Goal: Obtain resource: Obtain resource

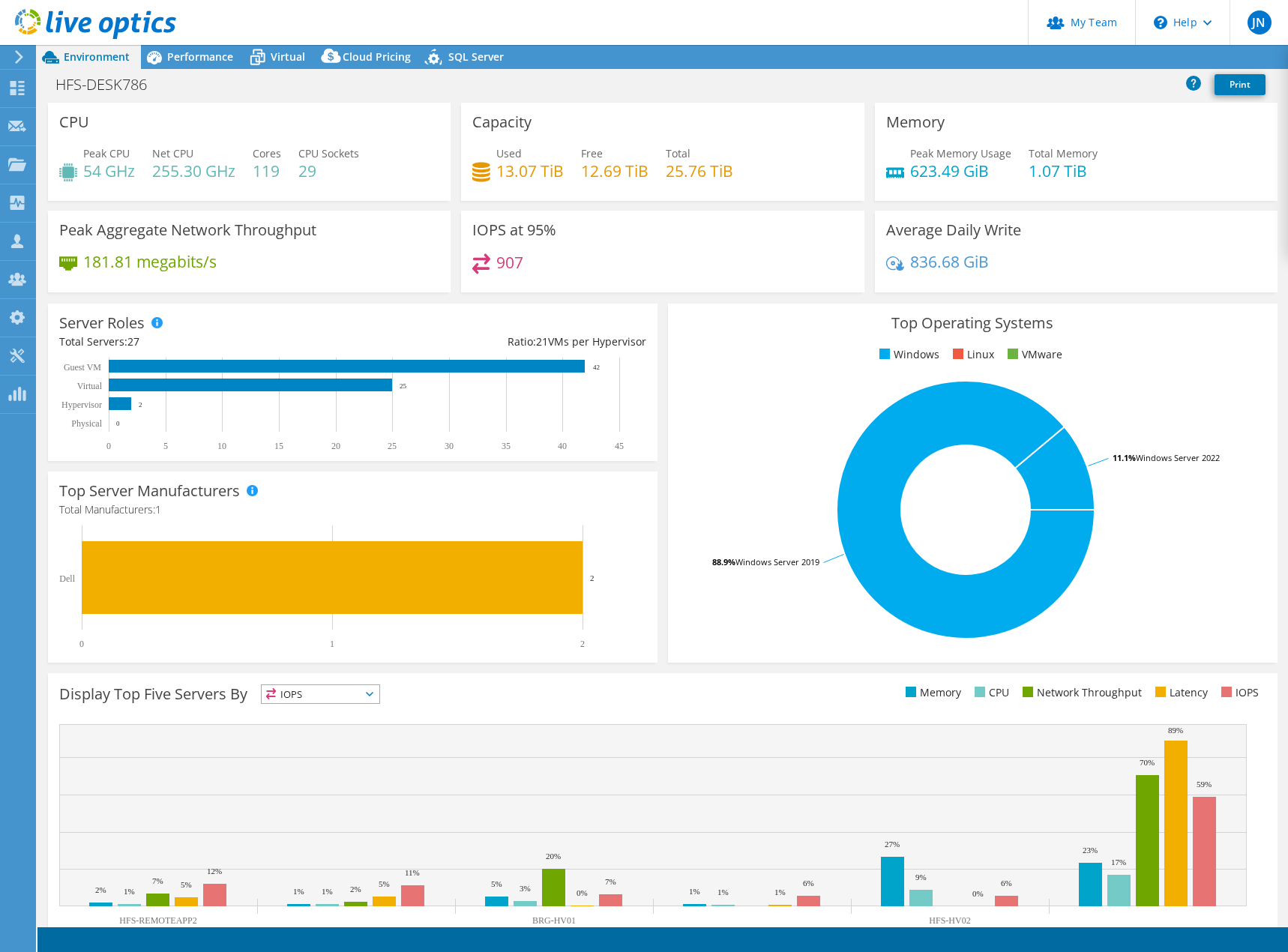
select select "USD"
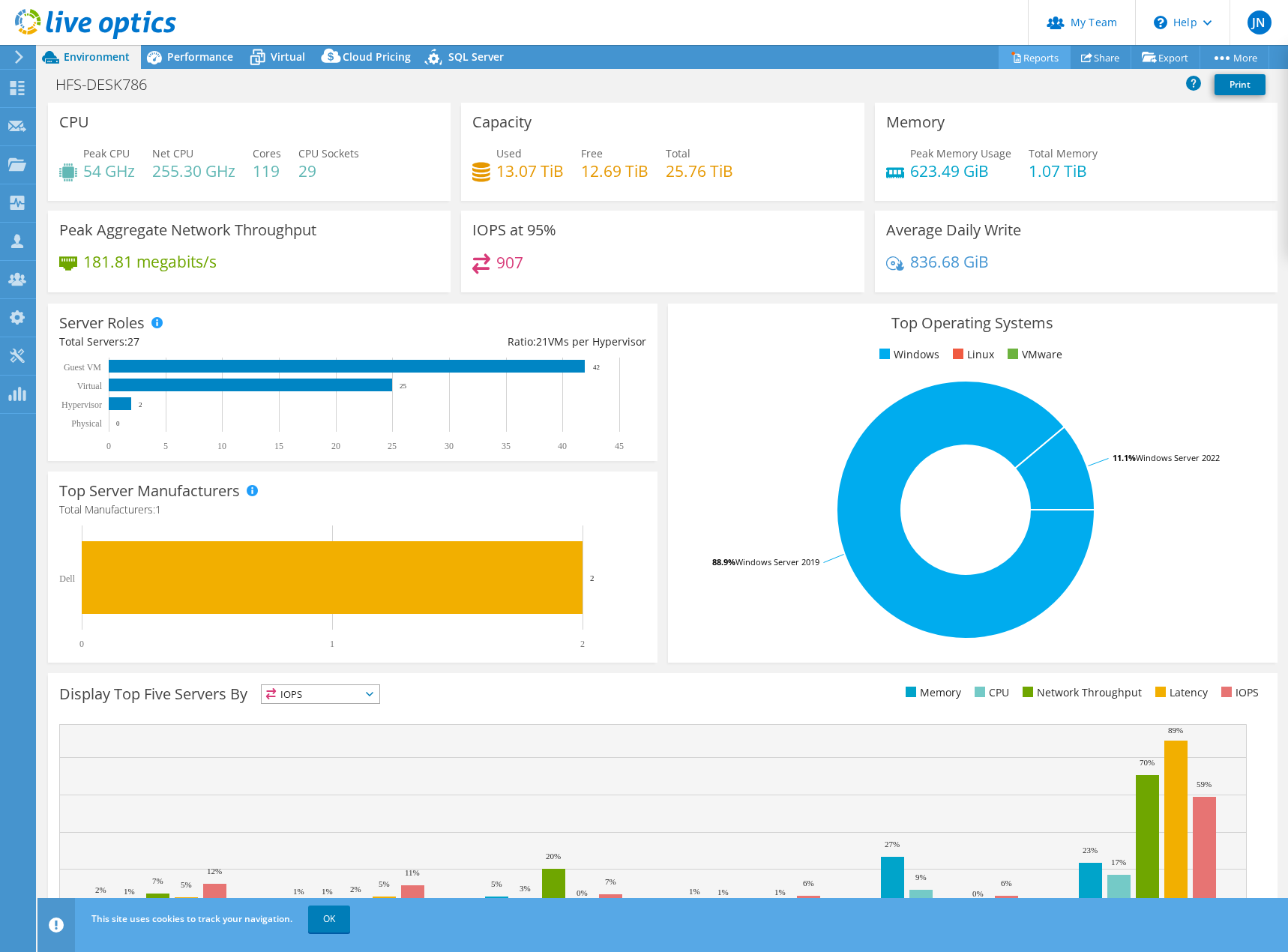
click at [1013, 57] on link "Reports" at bounding box center [1034, 57] width 72 height 23
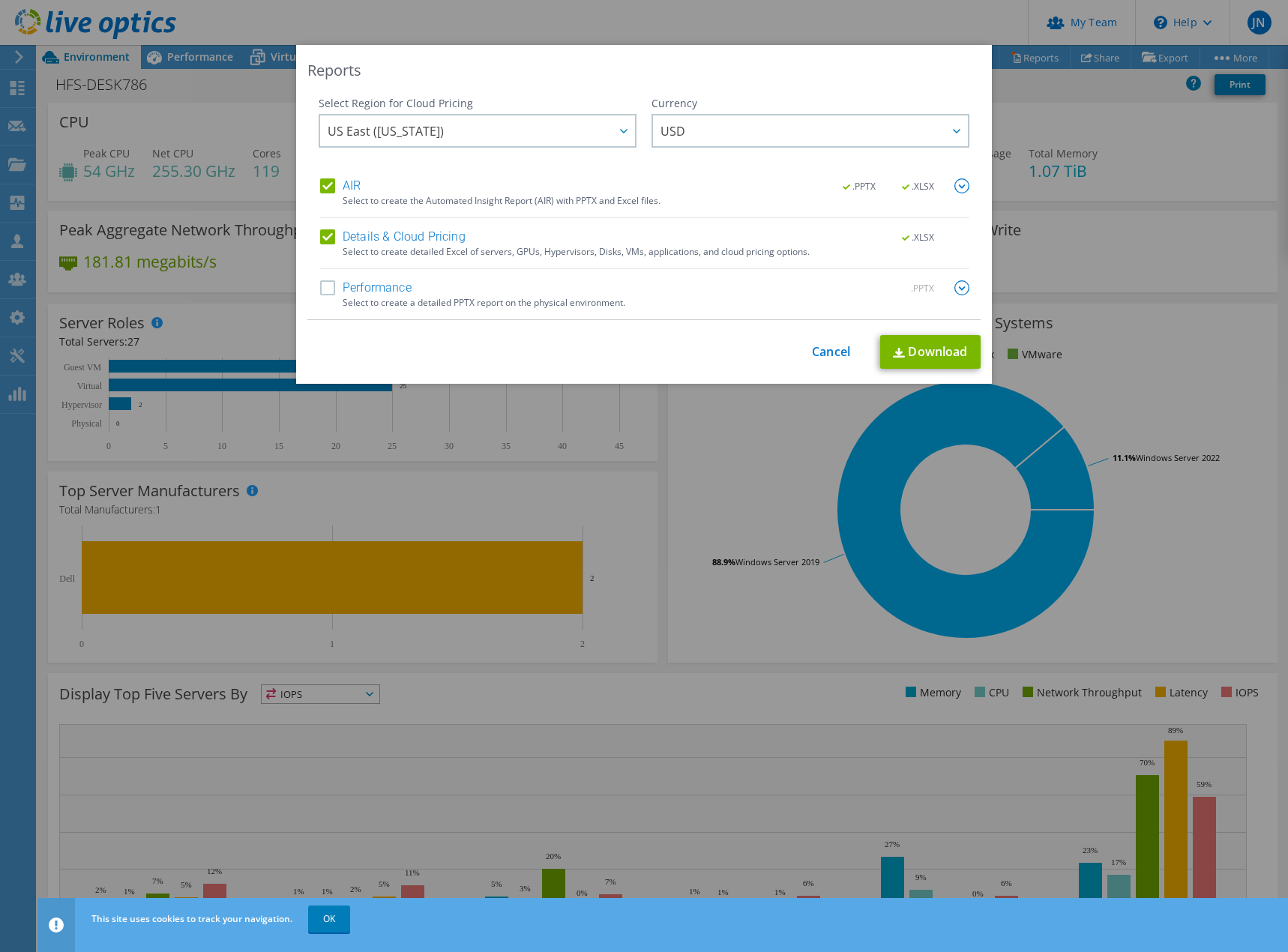
click at [515, 296] on div "Performance .PPTX" at bounding box center [645, 290] width 649 height 18
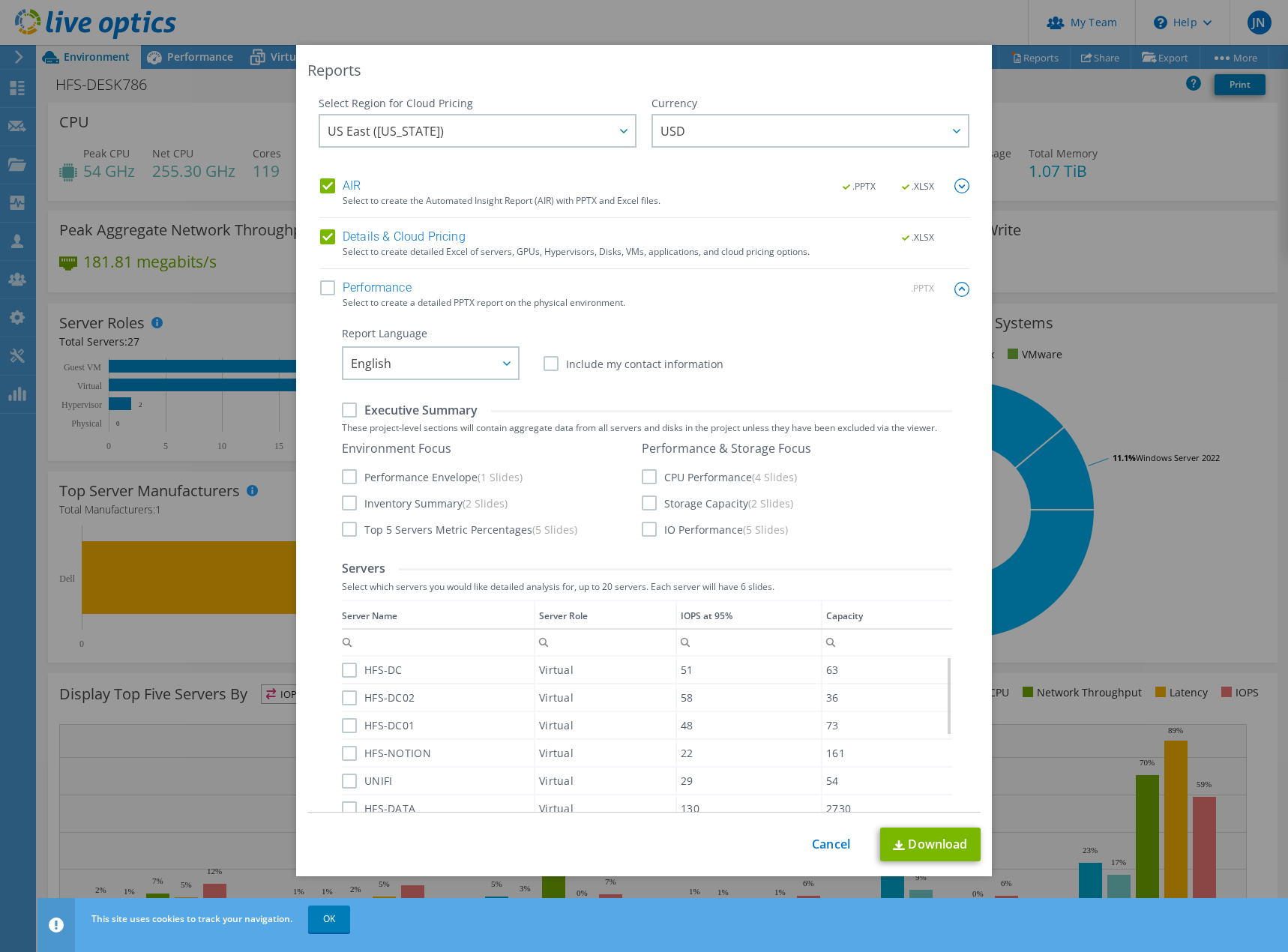
click at [331, 285] on label "Performance" at bounding box center [366, 288] width 91 height 15
click at [0, 0] on input "Performance" at bounding box center [0, 0] width 0 height 0
click at [651, 476] on label "CPU Performance (4 Slides)" at bounding box center [719, 476] width 155 height 15
click at [0, 0] on input "CPU Performance (4 Slides)" at bounding box center [0, 0] width 0 height 0
click at [647, 506] on label "Storage Capacity (2 Slides)" at bounding box center [717, 503] width 152 height 15
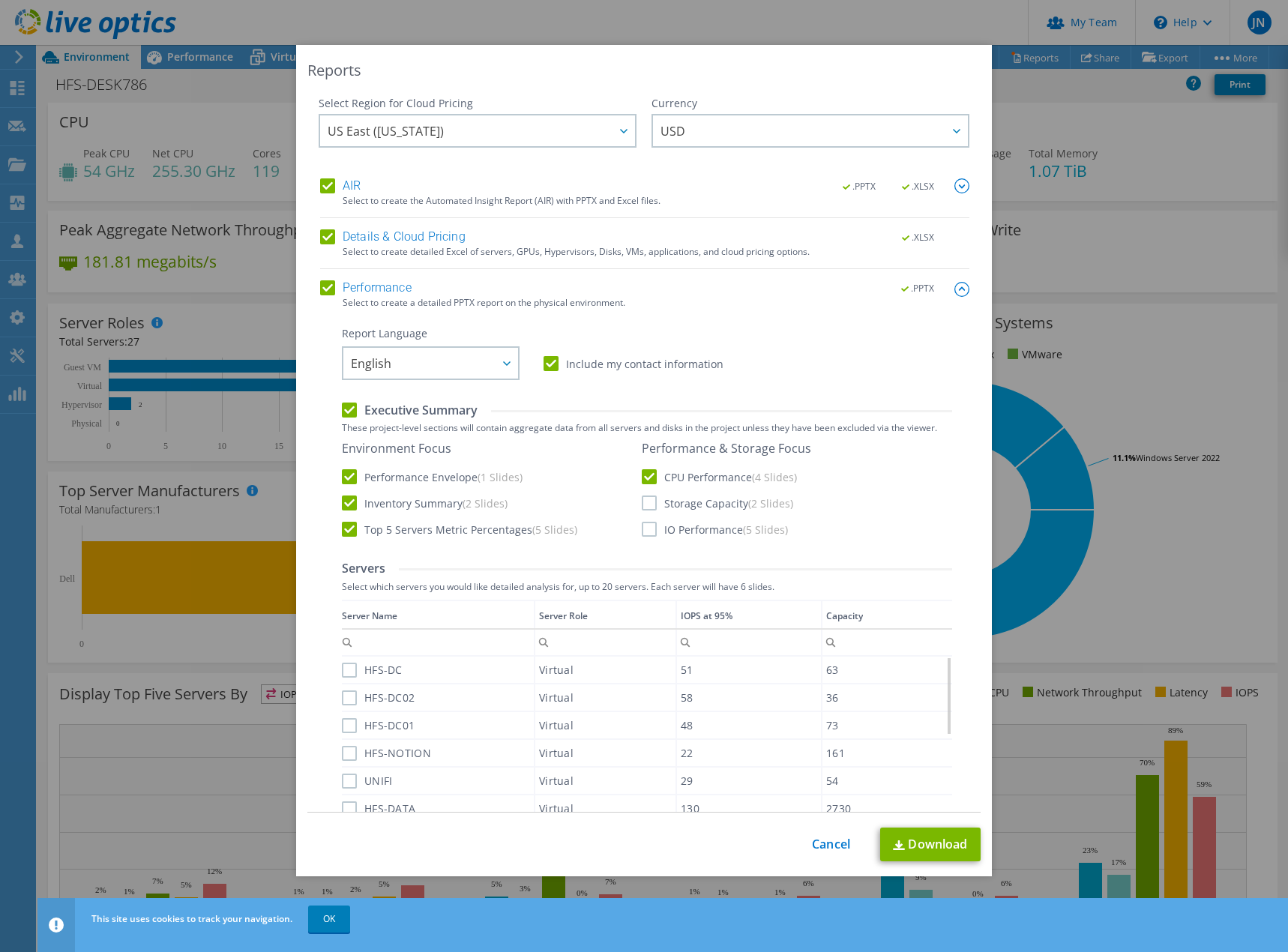
click at [0, 0] on input "Storage Capacity (2 Slides)" at bounding box center [0, 0] width 0 height 0
click at [641, 533] on label "IO Performance (5 Slides)" at bounding box center [714, 529] width 147 height 15
click at [0, 0] on input "IO Performance (5 Slides)" at bounding box center [0, 0] width 0 height 0
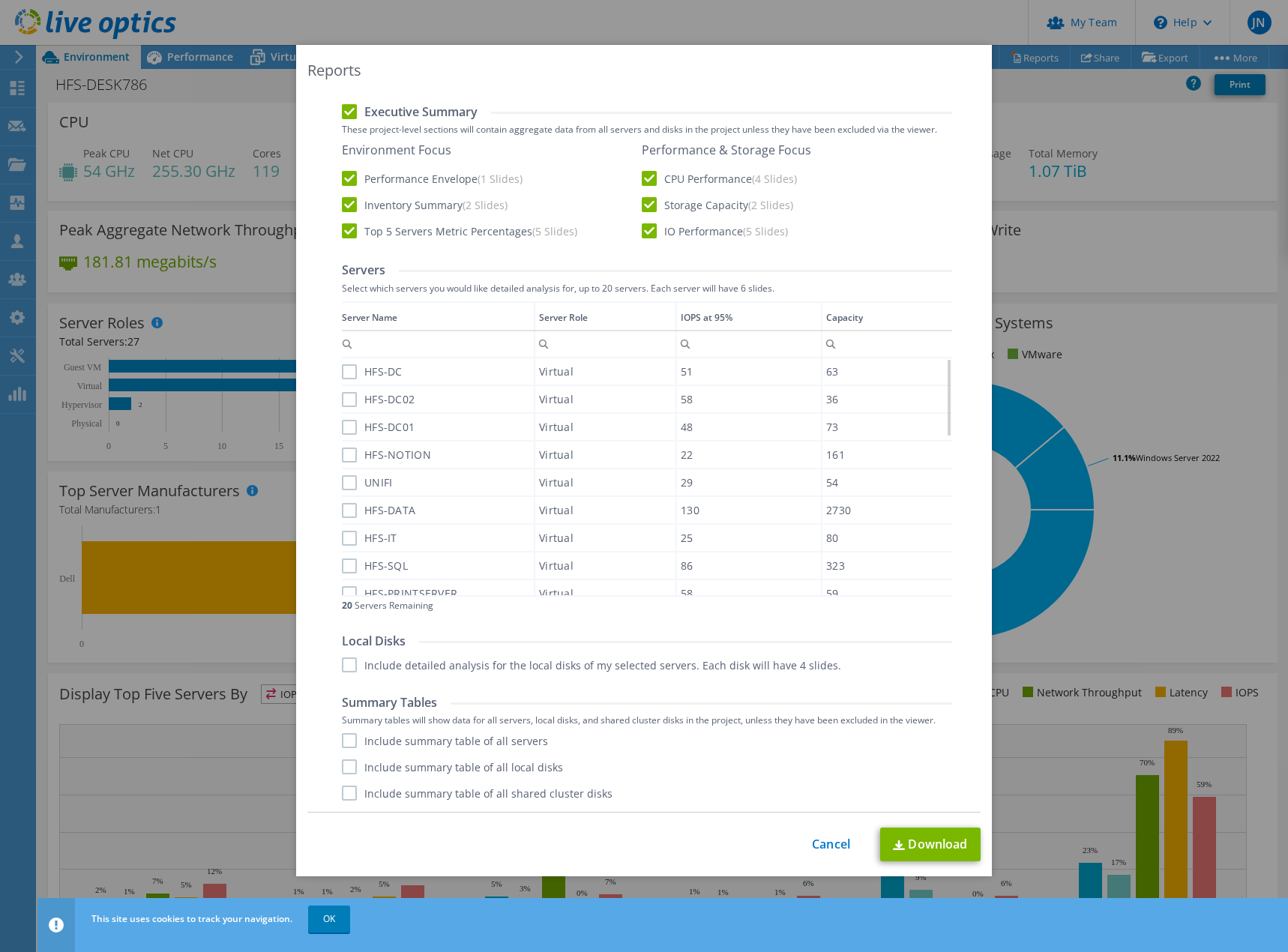
click at [346, 377] on label "HFS-DC" at bounding box center [372, 371] width 61 height 15
click at [0, 0] on input "HFS-DC" at bounding box center [0, 0] width 0 height 0
click at [344, 393] on label "HFS-DC02" at bounding box center [378, 399] width 73 height 15
click at [0, 0] on input "HFS-DC02" at bounding box center [0, 0] width 0 height 0
click at [347, 415] on td "HFS-DC01" at bounding box center [439, 427] width 193 height 28
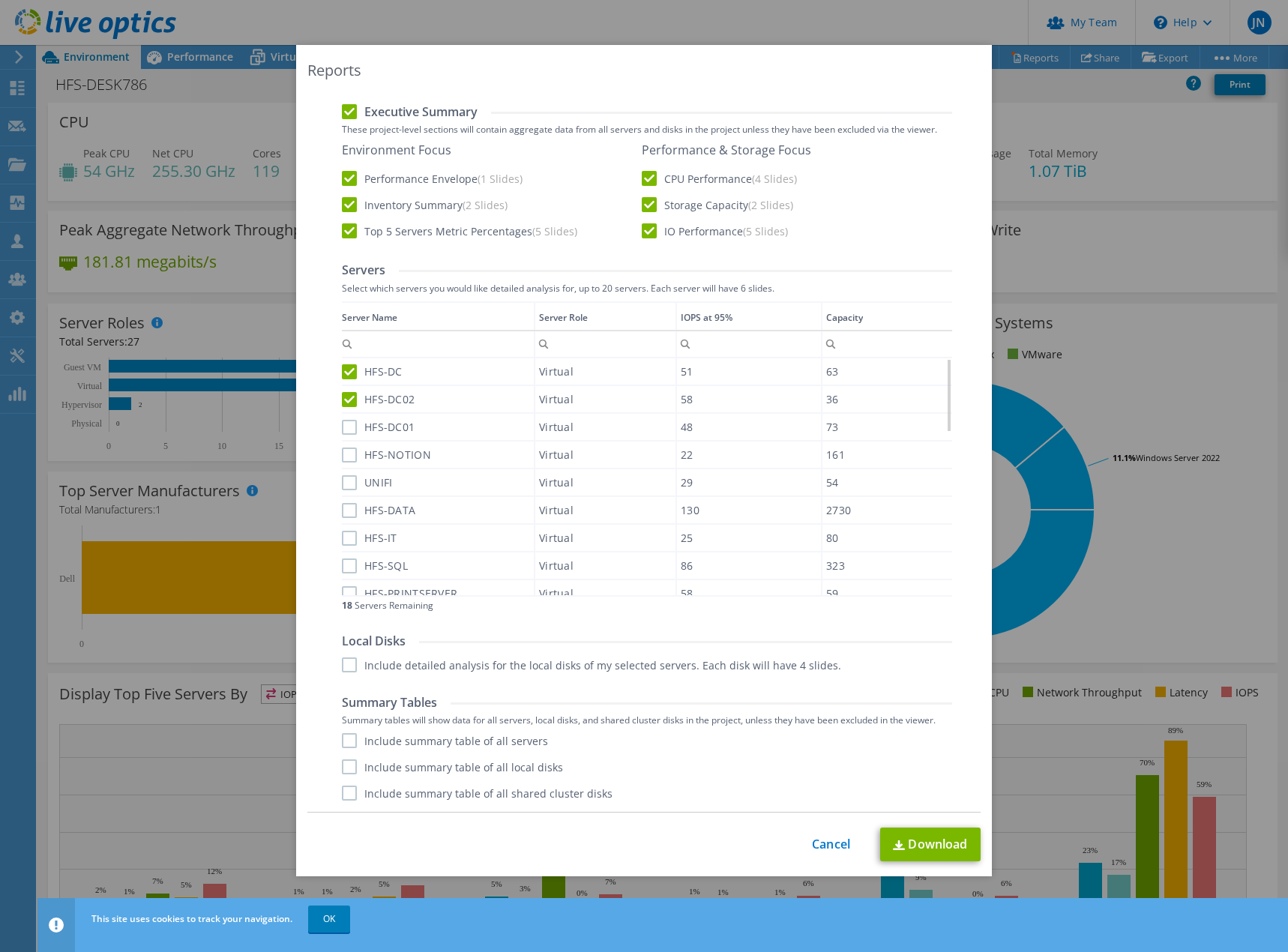
click at [347, 426] on label "HFS-DC01" at bounding box center [378, 426] width 73 height 15
click at [0, 0] on input "HFS-DC01" at bounding box center [0, 0] width 0 height 0
click at [346, 455] on label "HFS-NOTION" at bounding box center [387, 455] width 89 height 15
click at [0, 0] on input "HFS-NOTION" at bounding box center [0, 0] width 0 height 0
click at [347, 482] on label "UNIFI" at bounding box center [367, 483] width 50 height 15
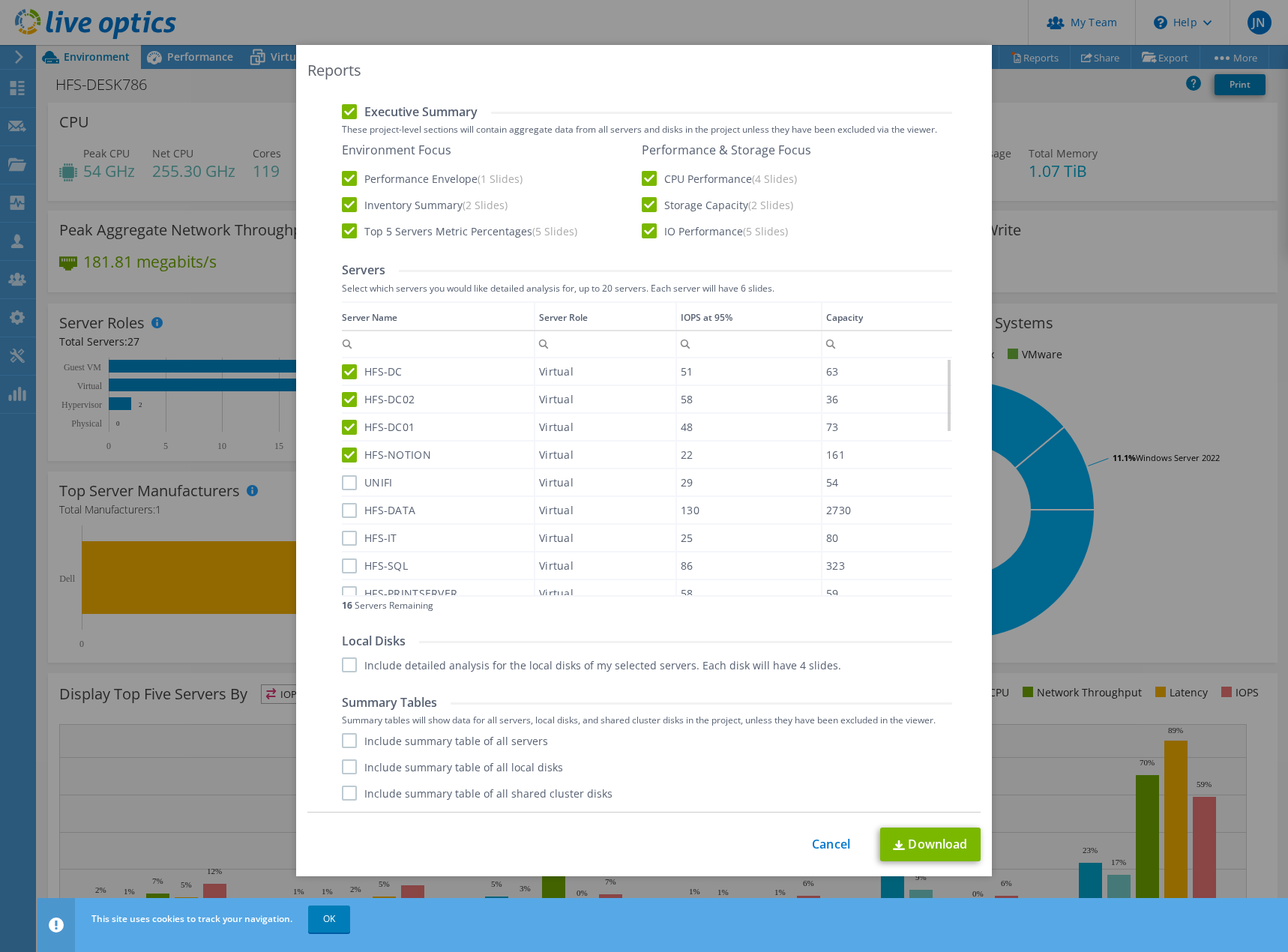
click at [0, 0] on input "UNIFI" at bounding box center [0, 0] width 0 height 0
click at [343, 507] on label "HFS-DATA" at bounding box center [379, 510] width 74 height 15
click at [0, 0] on input "HFS-DATA" at bounding box center [0, 0] width 0 height 0
click at [343, 534] on label "HFS-IT" at bounding box center [369, 538] width 55 height 15
click at [0, 0] on input "HFS-IT" at bounding box center [0, 0] width 0 height 0
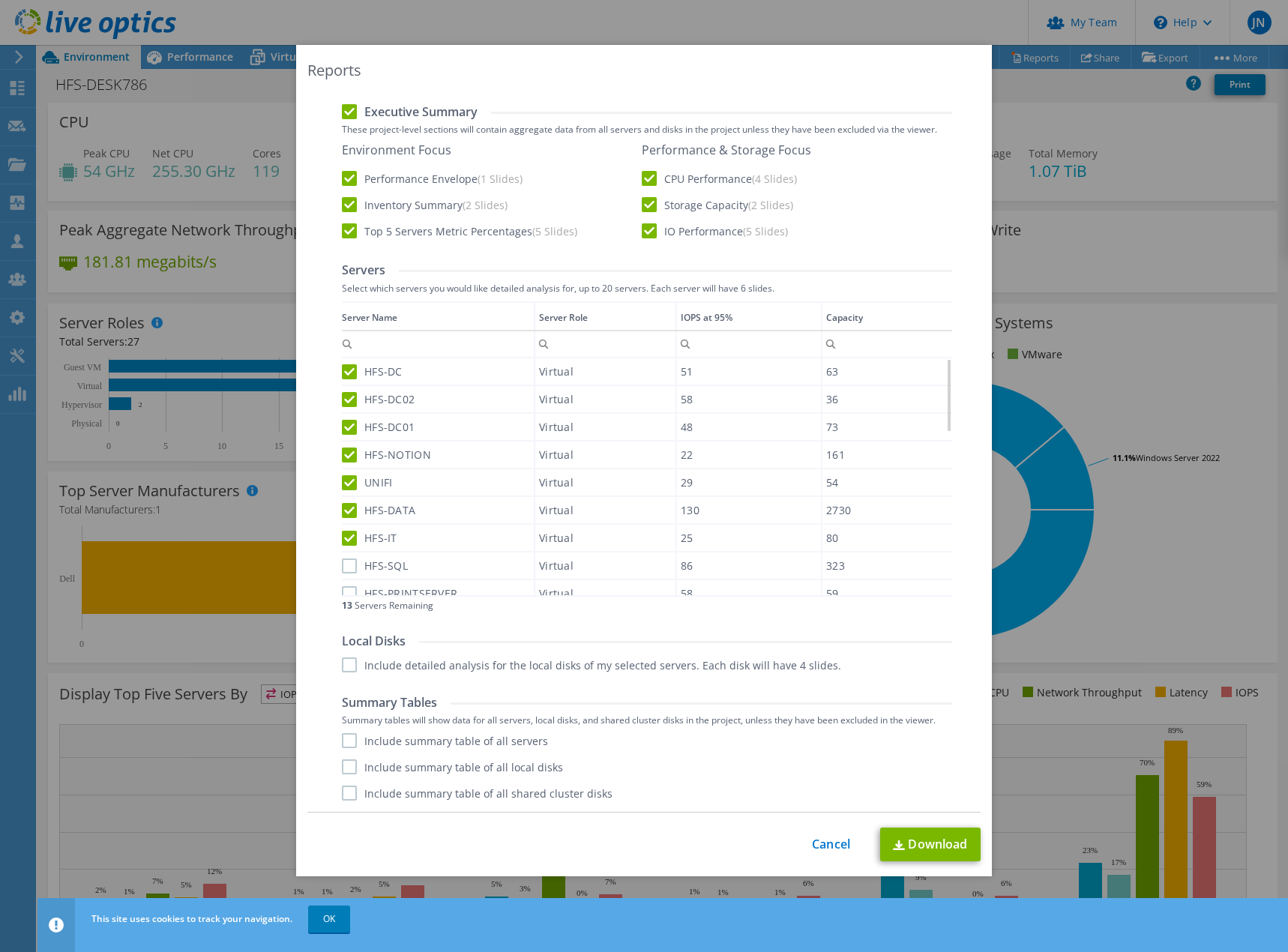
click at [345, 568] on label "HFS-SQL" at bounding box center [375, 566] width 66 height 15
click at [0, 0] on input "HFS-SQL" at bounding box center [0, 0] width 0 height 0
click at [342, 581] on div "HFS-PRINTSERVER" at bounding box center [438, 593] width 192 height 26
click at [345, 411] on label "HFS-PRINTSERVER" at bounding box center [400, 413] width 116 height 15
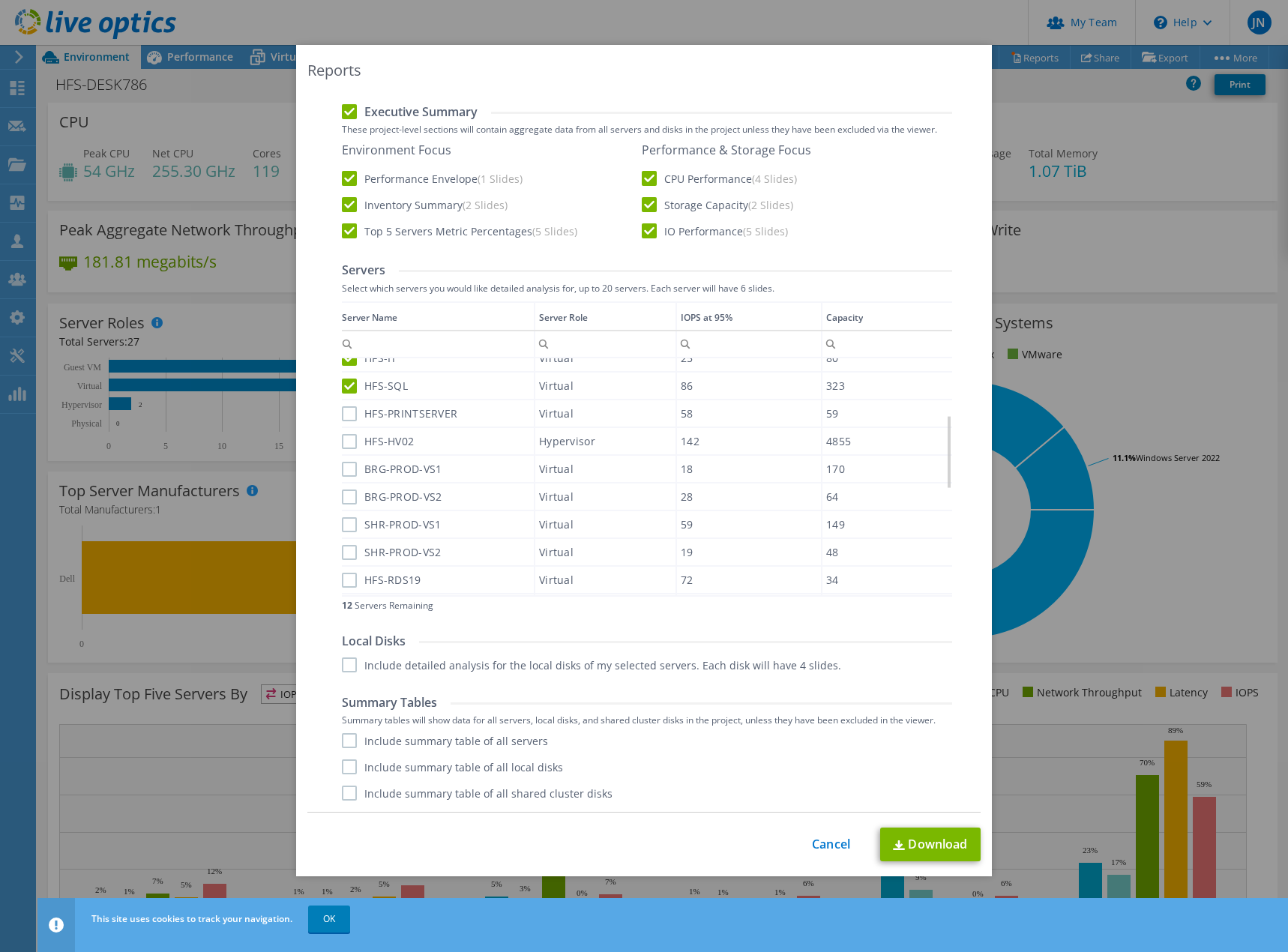
click at [0, 0] on input "HFS-PRINTSERVER" at bounding box center [0, 0] width 0 height 0
click at [347, 445] on label "HFS-HV02" at bounding box center [378, 441] width 72 height 15
click at [0, 0] on input "HFS-HV02" at bounding box center [0, 0] width 0 height 0
click at [350, 470] on label "BRG-PROD-VS1" at bounding box center [392, 469] width 100 height 15
click at [0, 0] on input "BRG-PROD-VS1" at bounding box center [0, 0] width 0 height 0
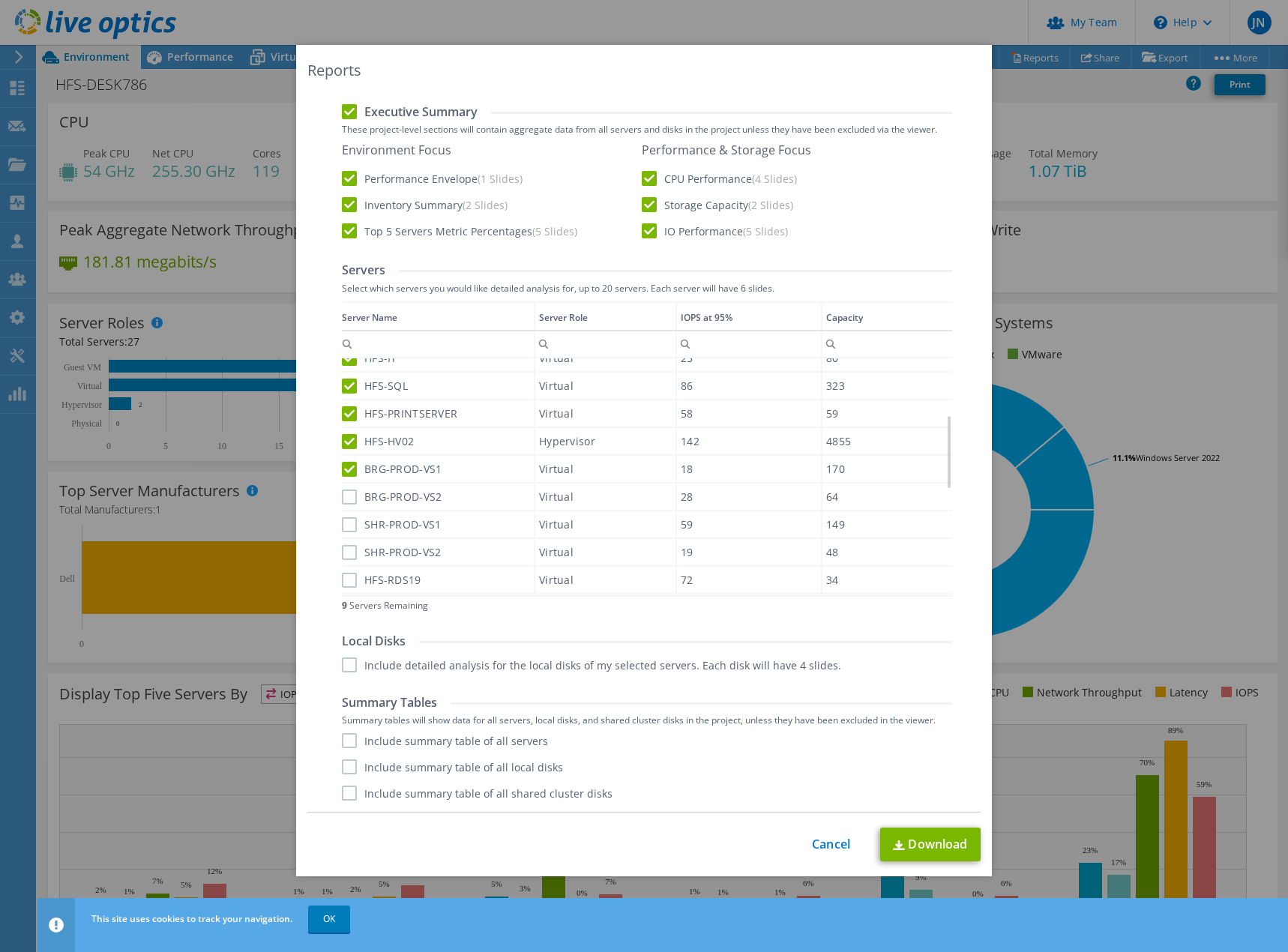
click at [343, 499] on label "BRG-PROD-VS2" at bounding box center [392, 497] width 100 height 15
click at [0, 0] on input "BRG-PROD-VS2" at bounding box center [0, 0] width 0 height 0
click at [347, 528] on label "SHR-PROD-VS1" at bounding box center [391, 525] width 99 height 15
click at [0, 0] on input "SHR-PROD-VS1" at bounding box center [0, 0] width 0 height 0
click at [347, 549] on label "SHR-PROD-VS2" at bounding box center [391, 552] width 99 height 15
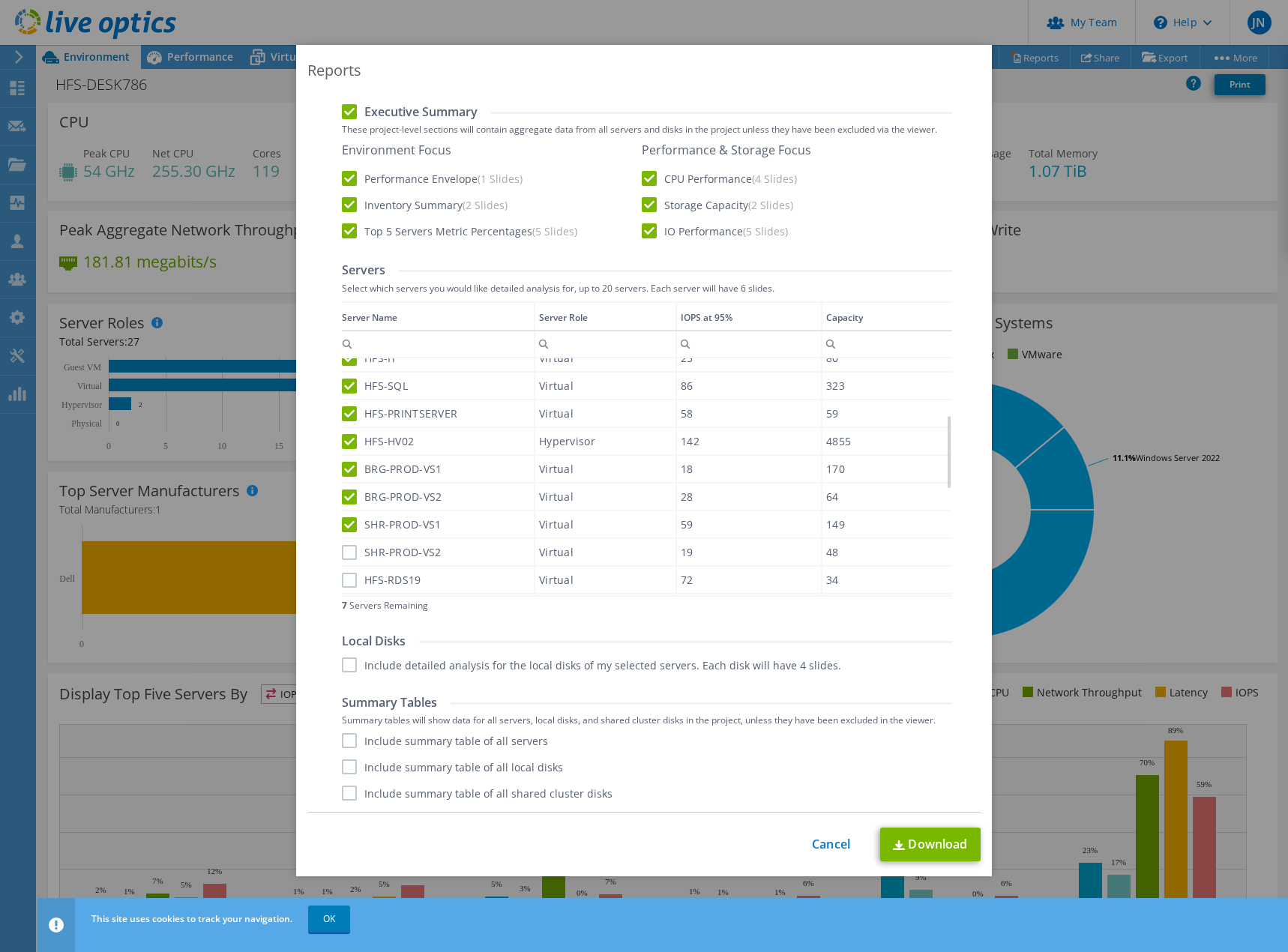
click at [0, 0] on input "SHR-PROD-VS2" at bounding box center [0, 0] width 0 height 0
click at [342, 587] on label "HFS-RDS19" at bounding box center [382, 580] width 80 height 15
click at [0, 0] on input "HFS-RDS19" at bounding box center [0, 0] width 0 height 0
click at [345, 512] on label "BRG-HV01" at bounding box center [379, 518] width 75 height 15
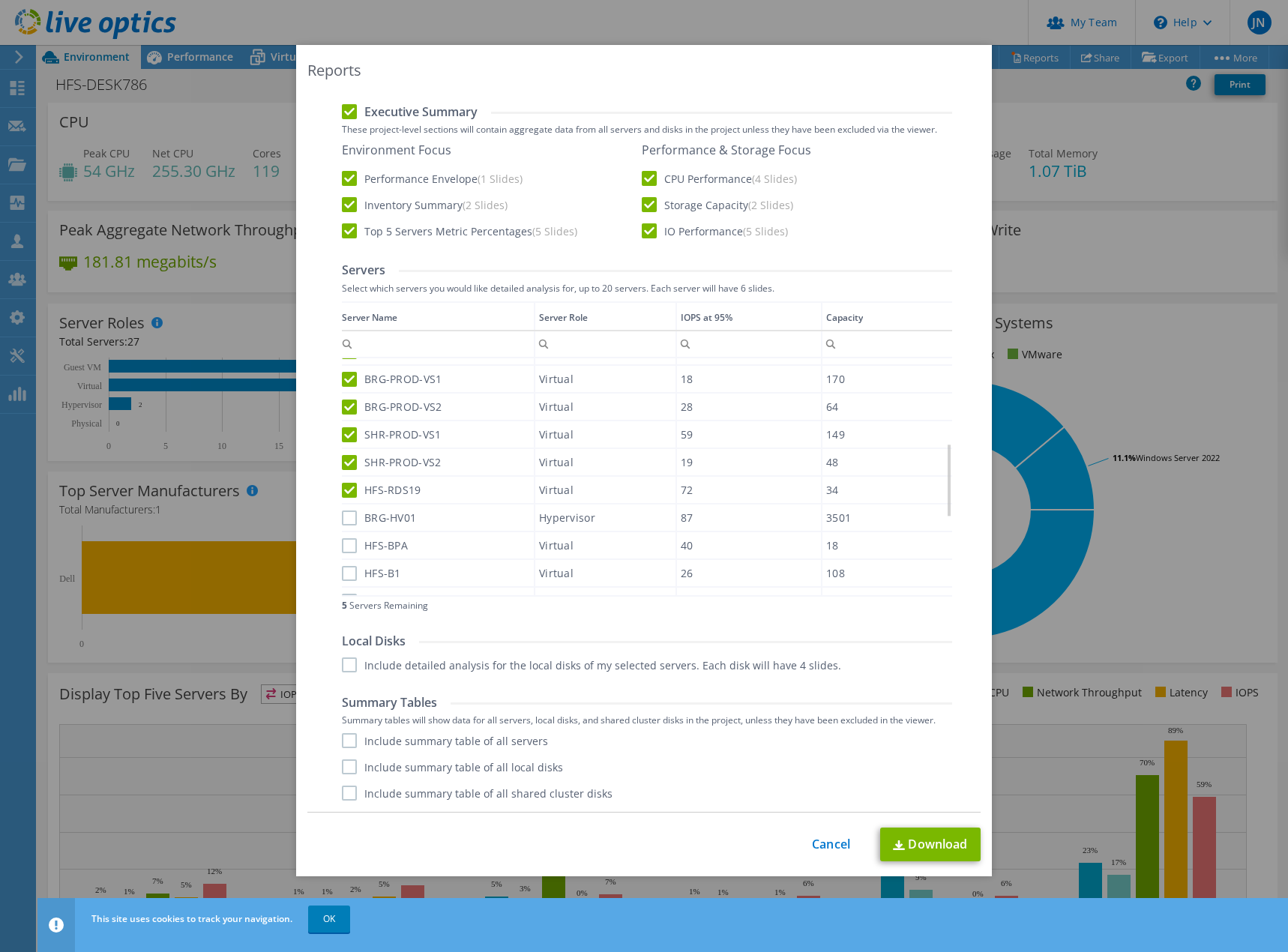
click at [0, 0] on input "BRG-HV01" at bounding box center [0, 0] width 0 height 0
click at [343, 543] on label "HFS-BPA" at bounding box center [375, 545] width 66 height 15
click at [0, 0] on input "HFS-BPA" at bounding box center [0, 0] width 0 height 0
click at [347, 575] on label "HFS-B1" at bounding box center [371, 573] width 59 height 15
click at [0, 0] on input "HFS-B1" at bounding box center [0, 0] width 0 height 0
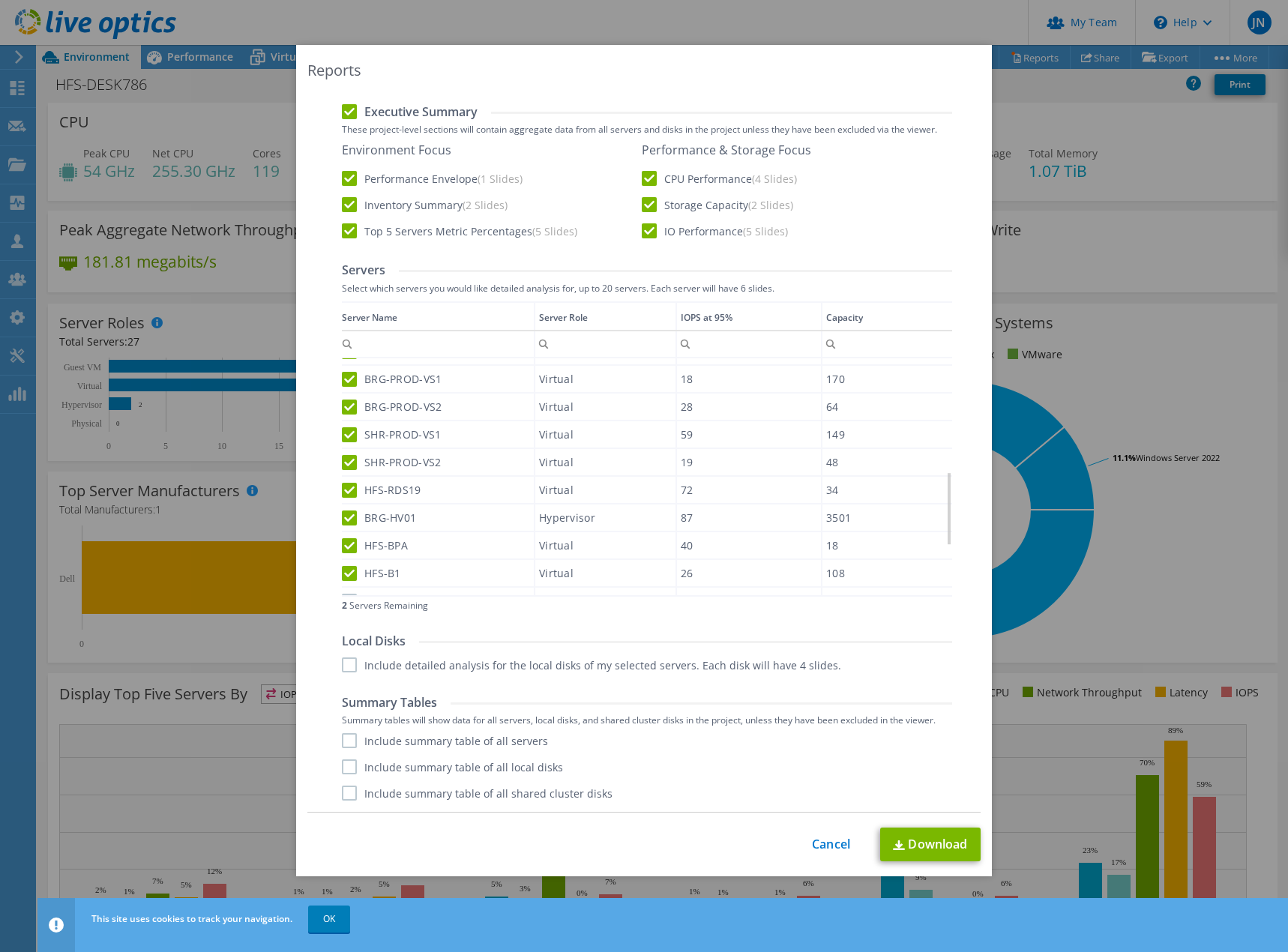
scroll to position [360, 0]
click at [342, 515] on label "HFS-VPN" at bounding box center [376, 511] width 67 height 15
click at [0, 0] on input "HFS-VPN" at bounding box center [0, 0] width 0 height 0
click at [343, 538] on label "HFS-NPS" at bounding box center [376, 539] width 67 height 15
click at [0, 0] on input "HFS-NPS" at bounding box center [0, 0] width 0 height 0
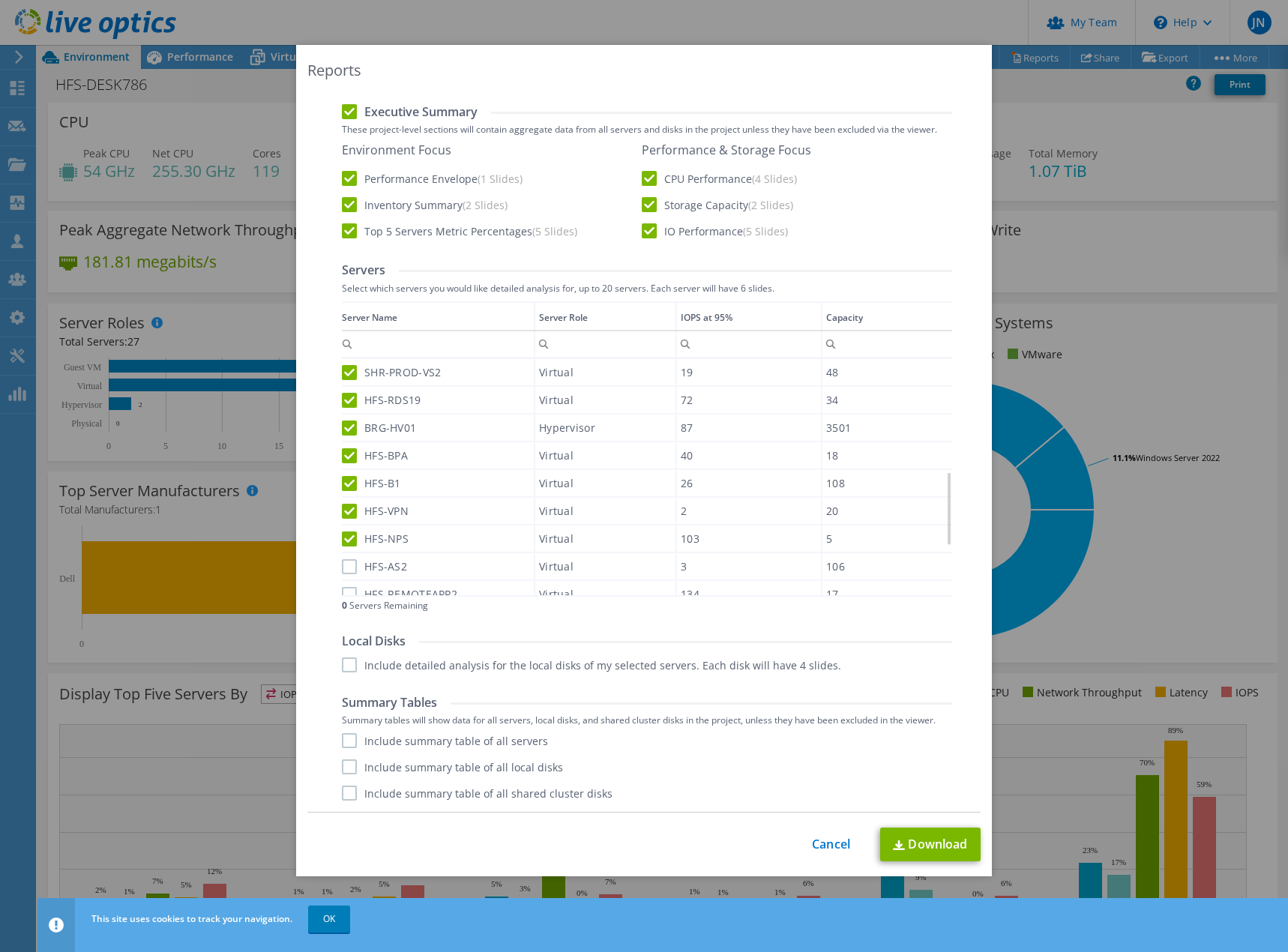
click at [342, 564] on label "HFS-AS2" at bounding box center [375, 566] width 65 height 15
click at [0, 0] on input "HFS-AS2" at bounding box center [0, 0] width 0 height 0
click at [342, 591] on label "HFS-REMOTEAPP2" at bounding box center [400, 594] width 116 height 15
click at [0, 0] on input "HFS-REMOTEAPP2" at bounding box center [0, 0] width 0 height 0
click at [342, 564] on label "HFS-AS2" at bounding box center [375, 566] width 65 height 15
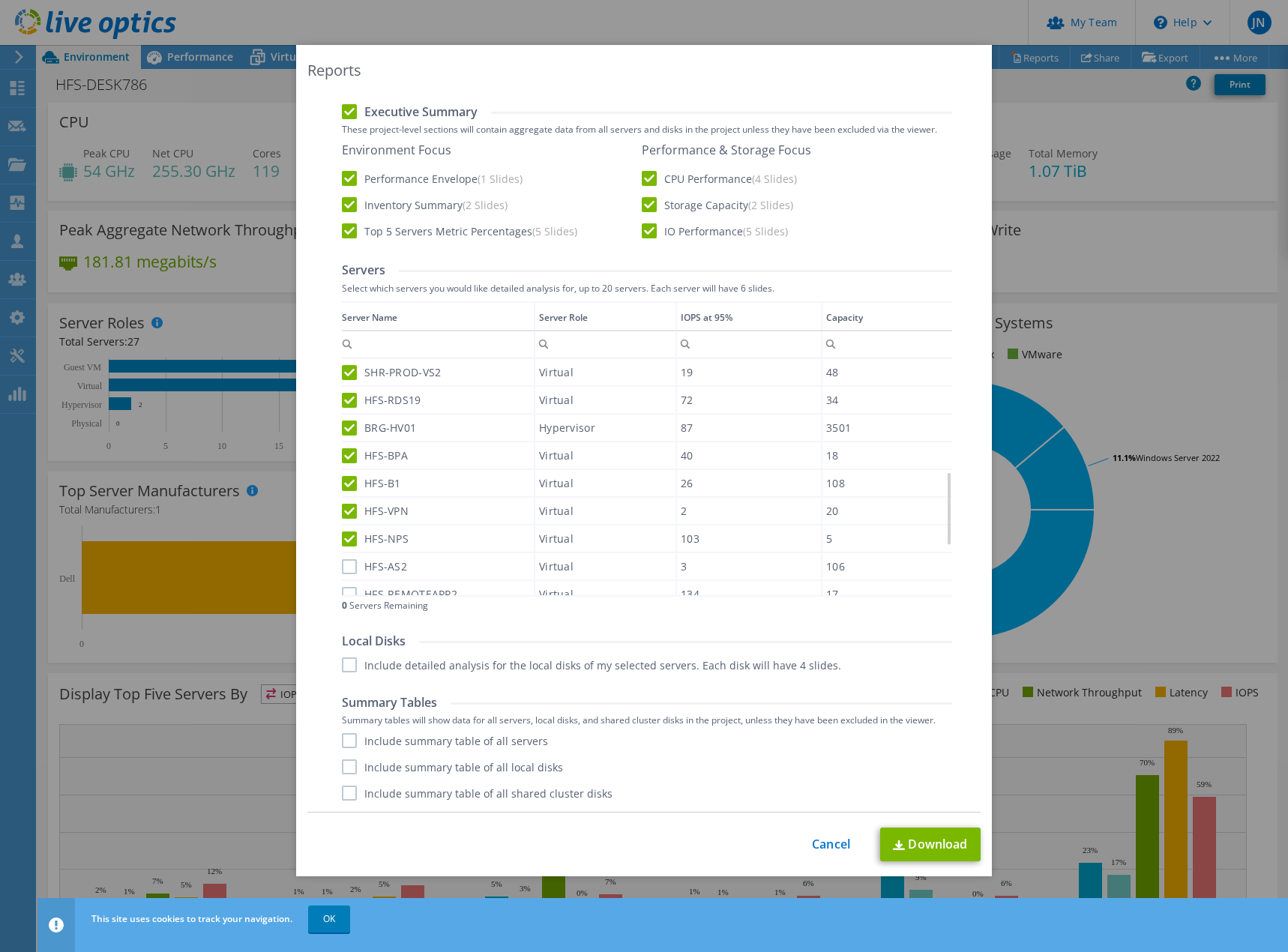
click at [0, 0] on input "HFS-AS2" at bounding box center [0, 0] width 0 height 0
click at [344, 575] on div "HFS-AS2" at bounding box center [438, 567] width 192 height 26
click at [343, 568] on label "HFS-AS2" at bounding box center [375, 566] width 65 height 15
click at [0, 0] on input "HFS-AS2" at bounding box center [0, 0] width 0 height 0
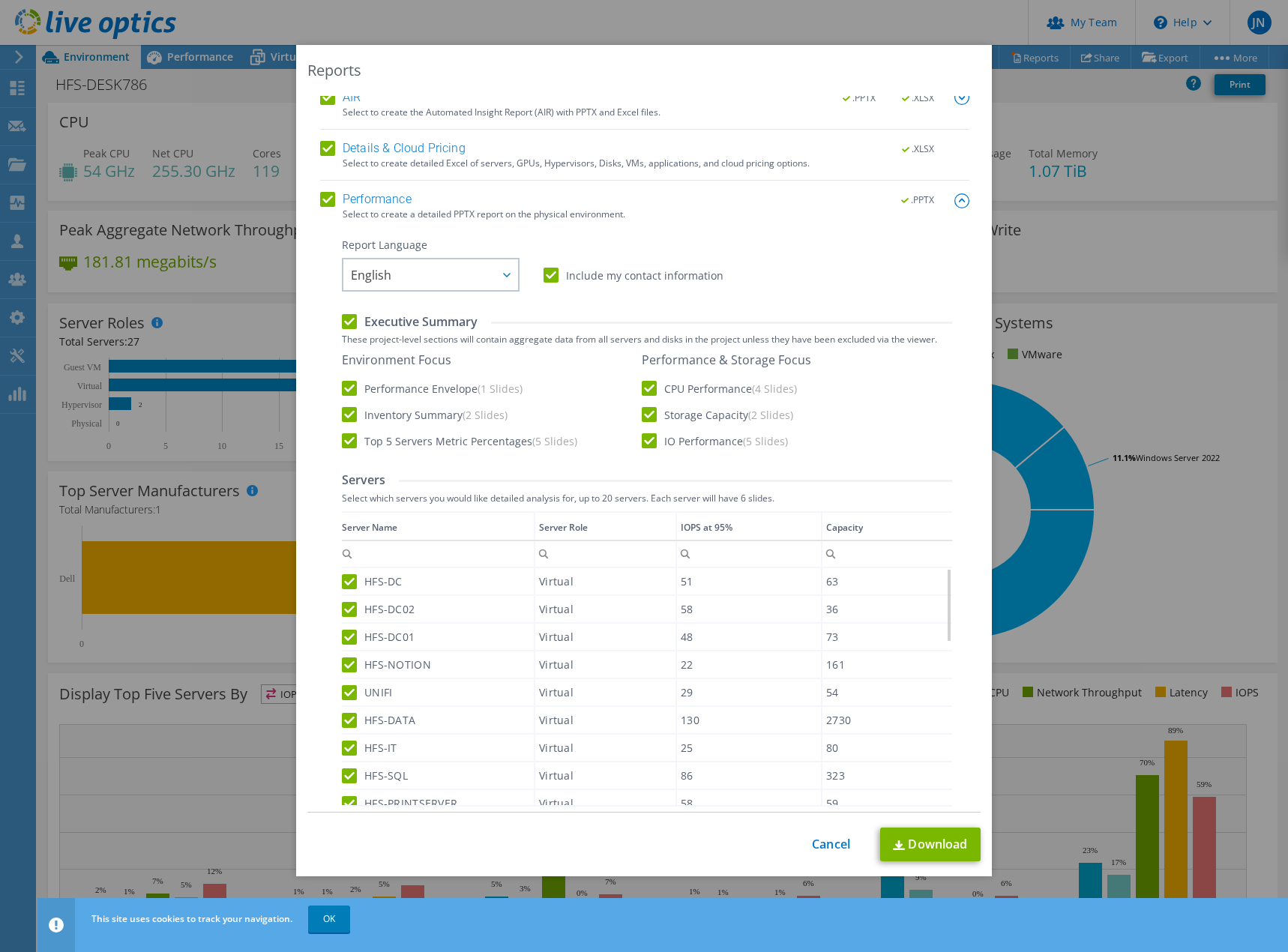
scroll to position [0, 0]
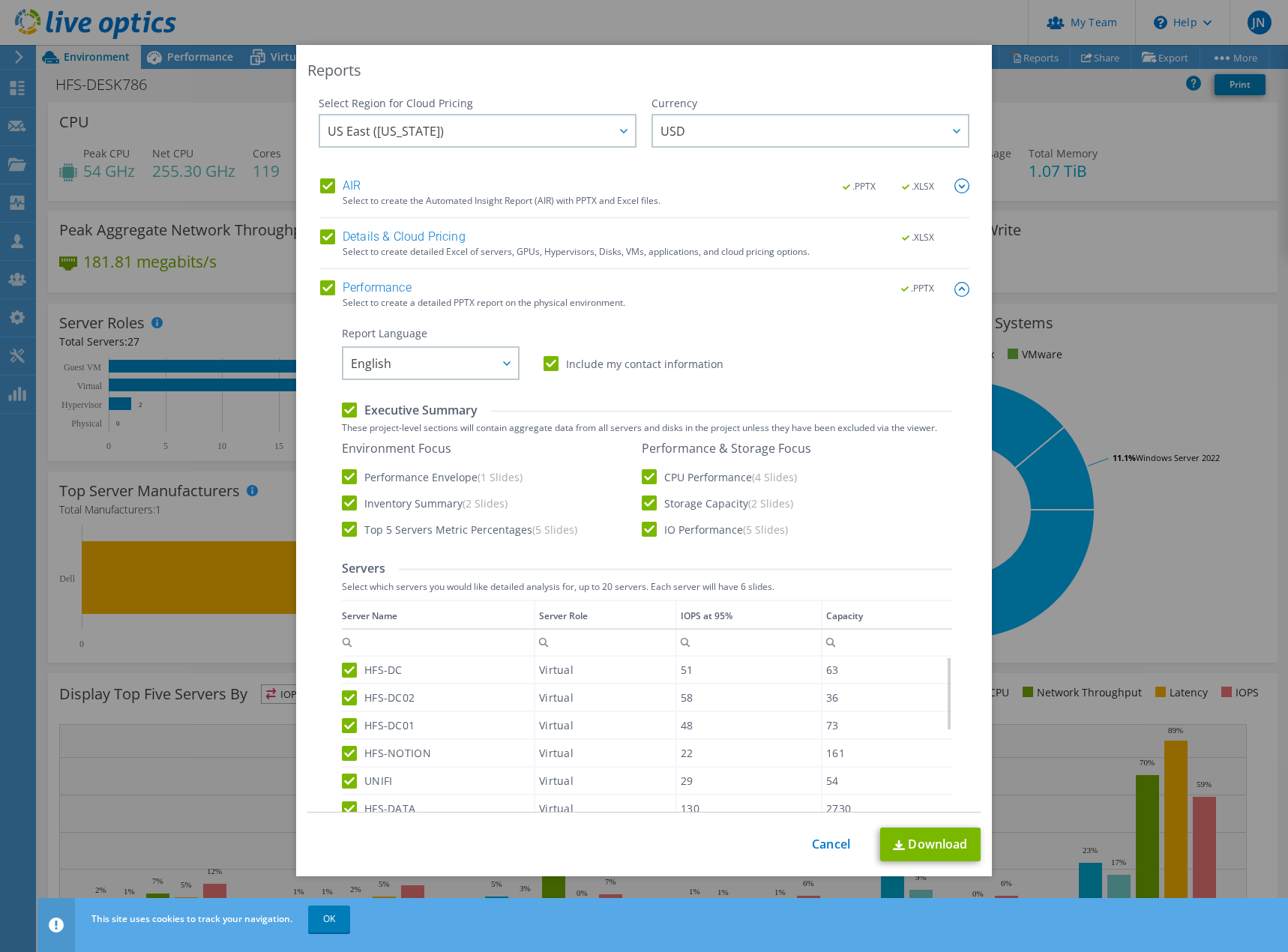
click at [411, 237] on label "Details & Cloud Pricing" at bounding box center [393, 236] width 146 height 15
click at [0, 0] on input "Details & Cloud Pricing" at bounding box center [0, 0] width 0 height 0
click at [347, 188] on label "AIR" at bounding box center [340, 185] width 40 height 15
click at [0, 0] on input "AIR" at bounding box center [0, 0] width 0 height 0
click at [567, 136] on div "US East (Virginia) Asia Pacific (Hong Kong) Asia Pacific (Mumbai) Asia Pacific …" at bounding box center [477, 132] width 318 height 38
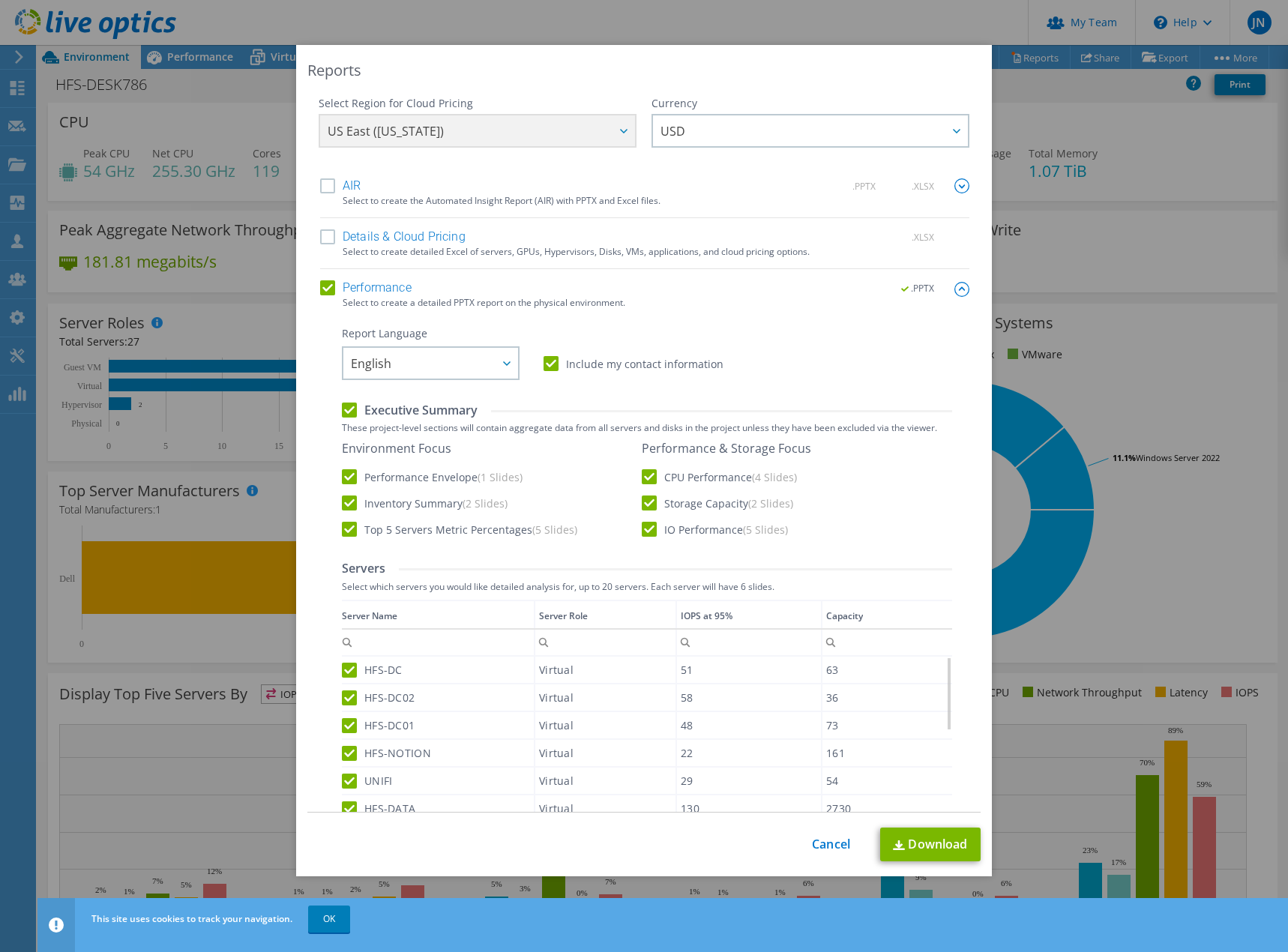
click at [567, 136] on div "US East (Virginia) Asia Pacific (Hong Kong) Asia Pacific (Mumbai) Asia Pacific …" at bounding box center [477, 132] width 318 height 38
click at [744, 137] on span "USD" at bounding box center [814, 131] width 307 height 31
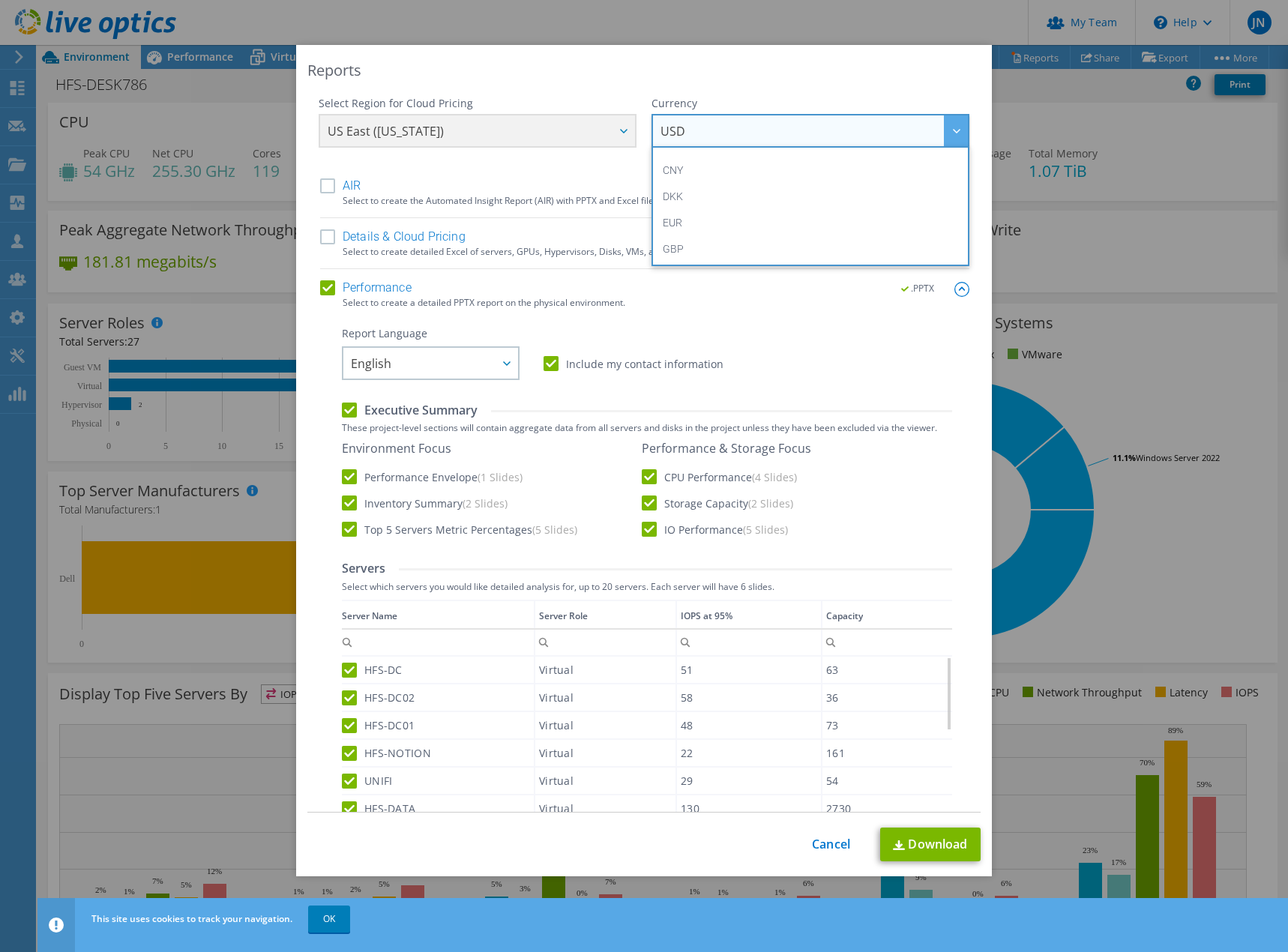
scroll to position [225, 0]
click at [697, 179] on li "GBP" at bounding box center [811, 175] width 311 height 26
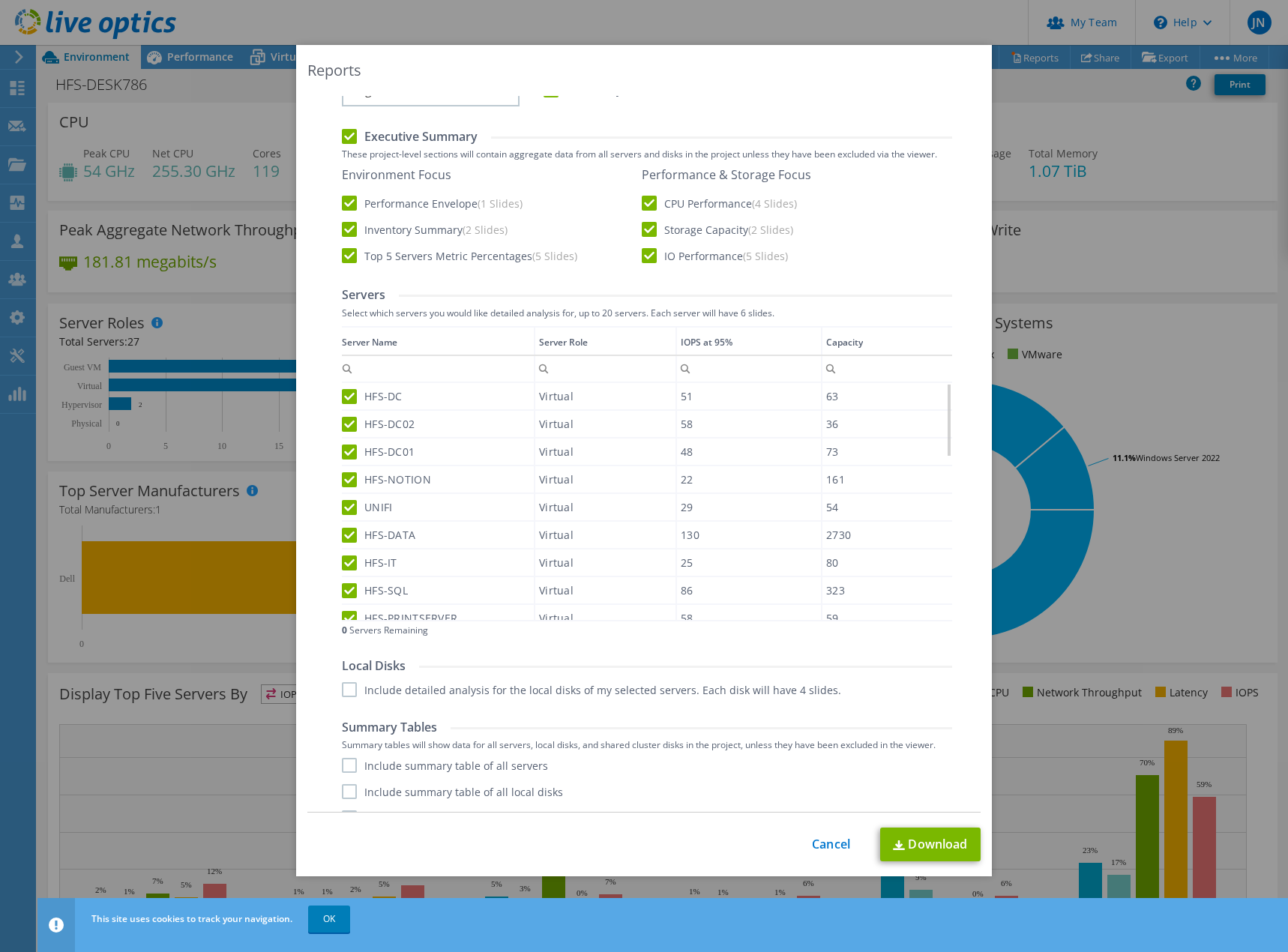
scroll to position [298, 0]
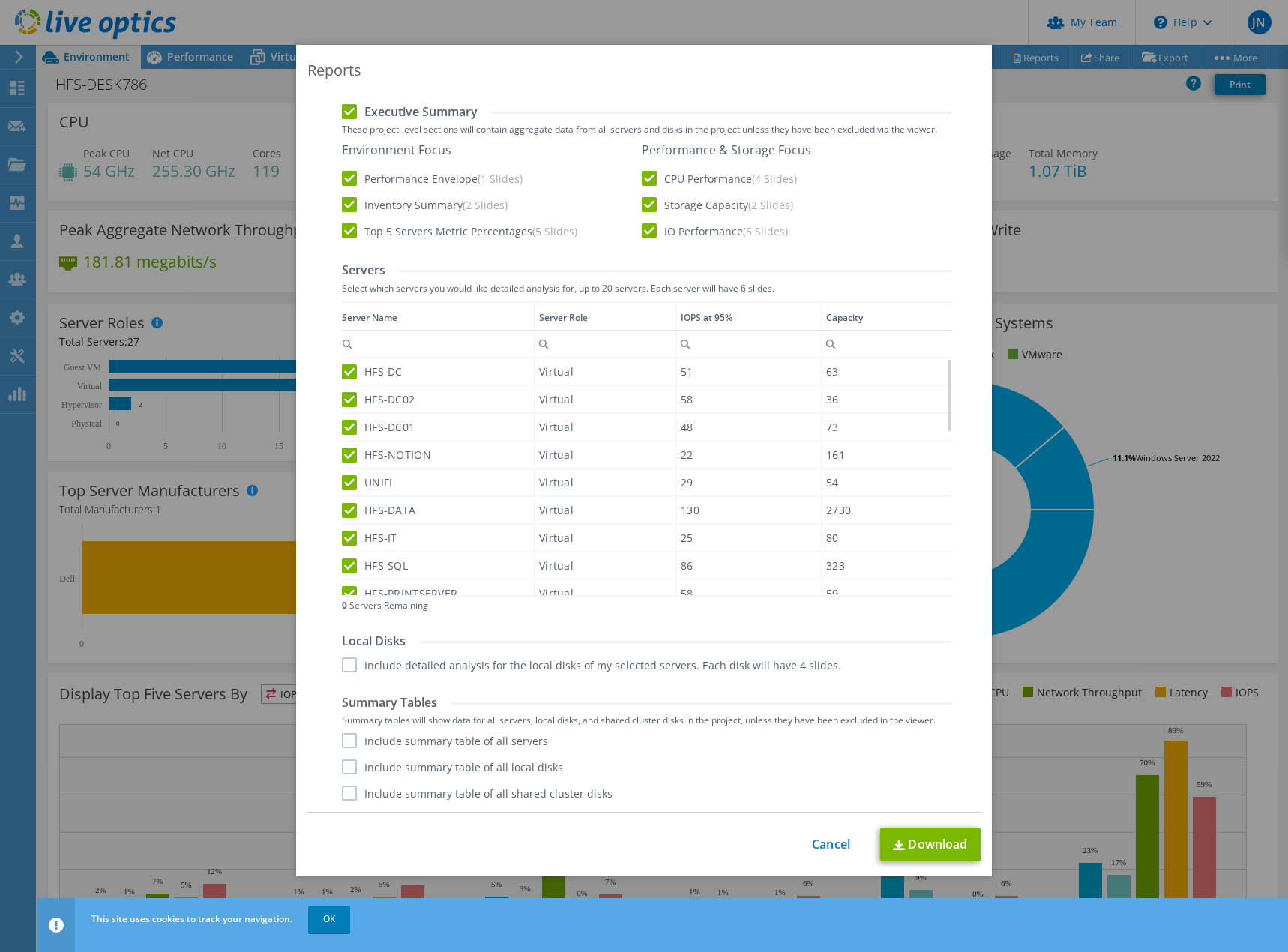
click at [476, 739] on label "Include summary table of all servers" at bounding box center [445, 741] width 206 height 15
click at [0, 0] on input "Include summary table of all servers" at bounding box center [0, 0] width 0 height 0
click at [480, 762] on label "Include summary table of all local disks" at bounding box center [453, 767] width 221 height 15
click at [0, 0] on input "Include summary table of all local disks" at bounding box center [0, 0] width 0 height 0
click at [497, 793] on label "Include summary table of all shared cluster disks" at bounding box center [477, 792] width 270 height 15
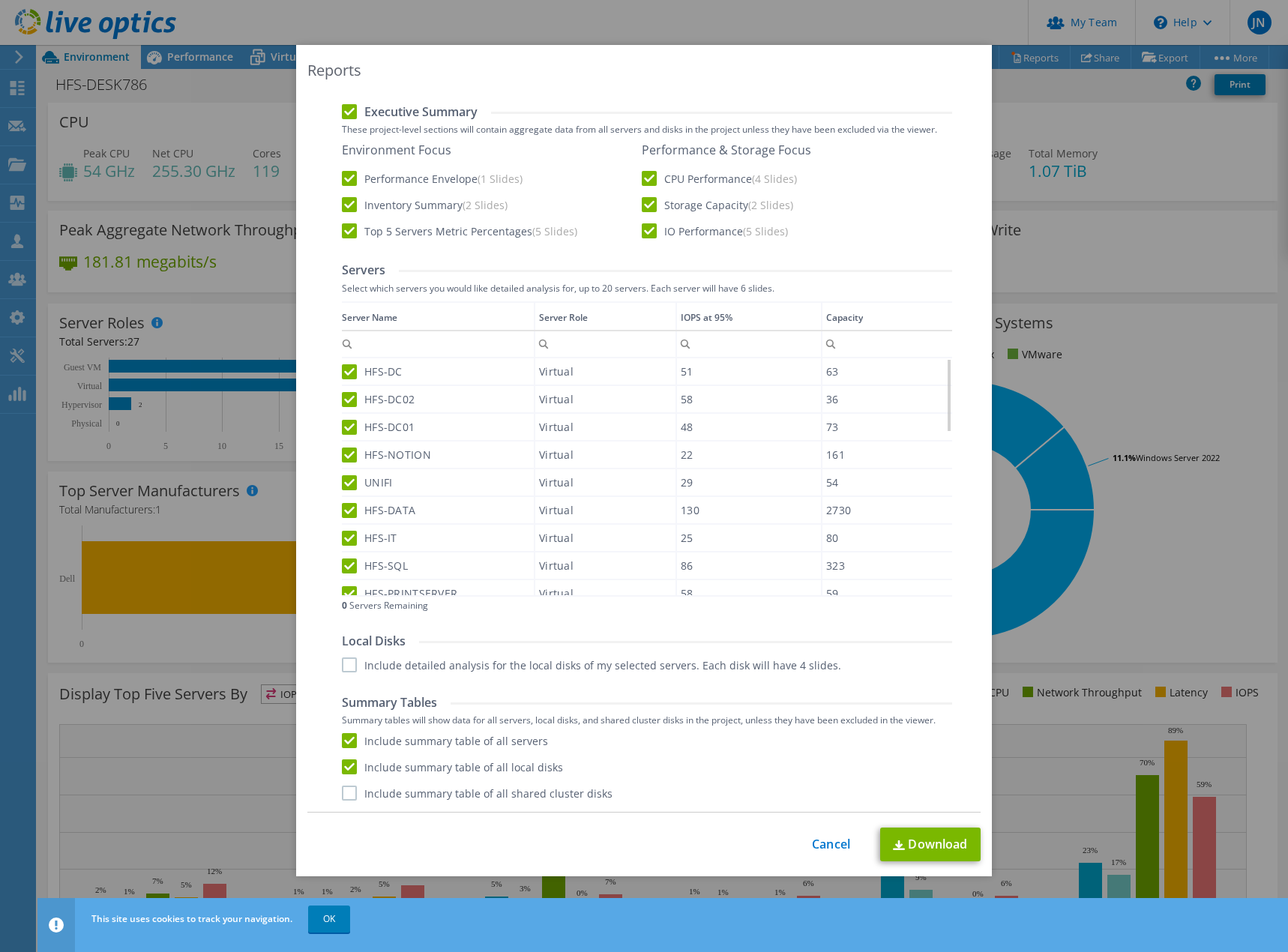
click at [0, 0] on input "Include summary table of all shared cluster disks" at bounding box center [0, 0] width 0 height 0
click at [517, 672] on div "Report Language English Deutsch Español Français Italiano Polski Português Русс…" at bounding box center [647, 415] width 610 height 774
click at [529, 660] on label "Include detailed analysis for the local disks of my selected servers. Each disk…" at bounding box center [591, 664] width 499 height 15
click at [0, 0] on input "Include detailed analysis for the local disks of my selected servers. Each disk…" at bounding box center [0, 0] width 0 height 0
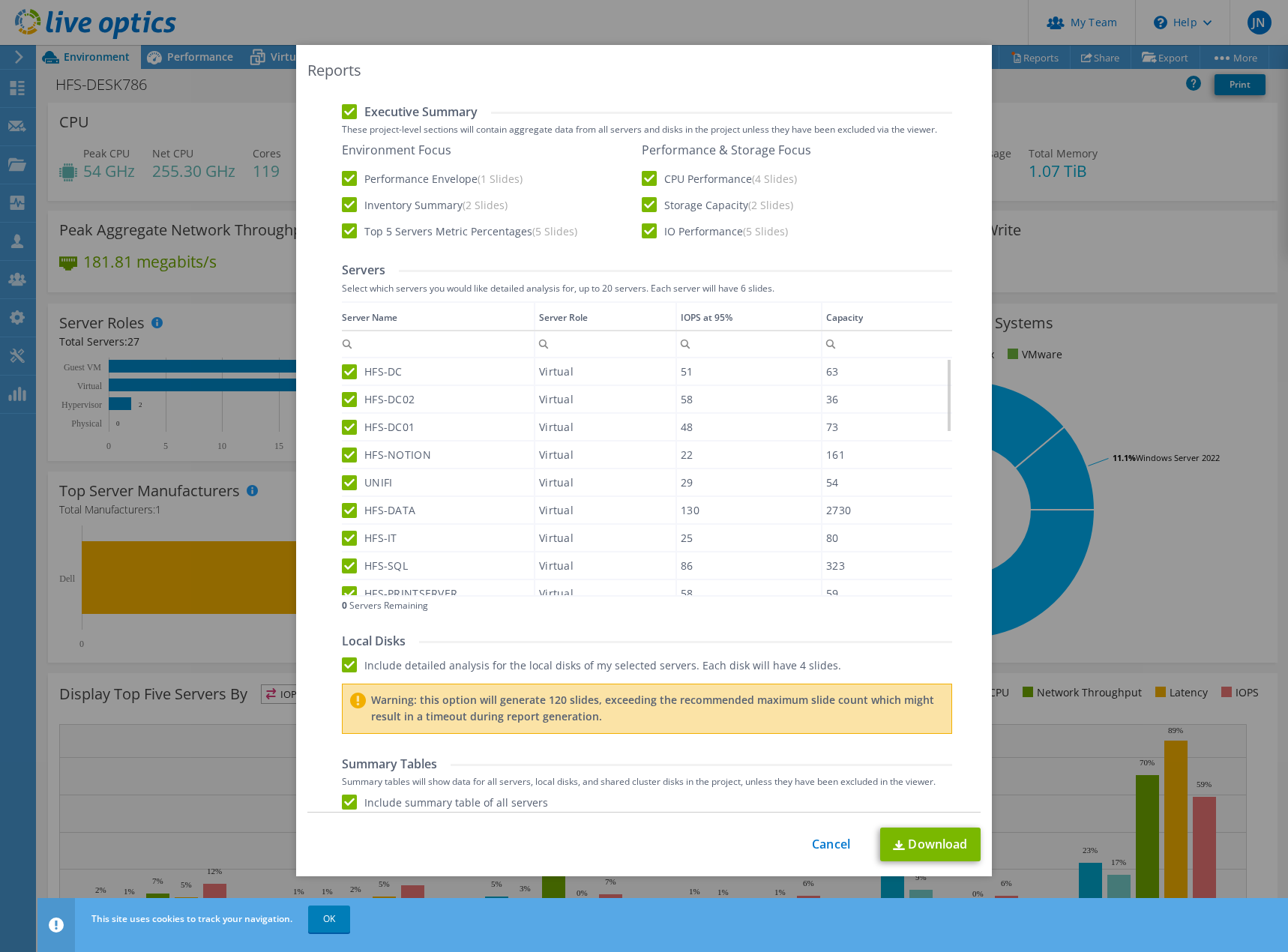
click at [698, 657] on label "Include detailed analysis for the local disks of my selected servers. Each disk…" at bounding box center [591, 664] width 499 height 15
click at [0, 0] on input "Include detailed analysis for the local disks of my selected servers. Each disk…" at bounding box center [0, 0] width 0 height 0
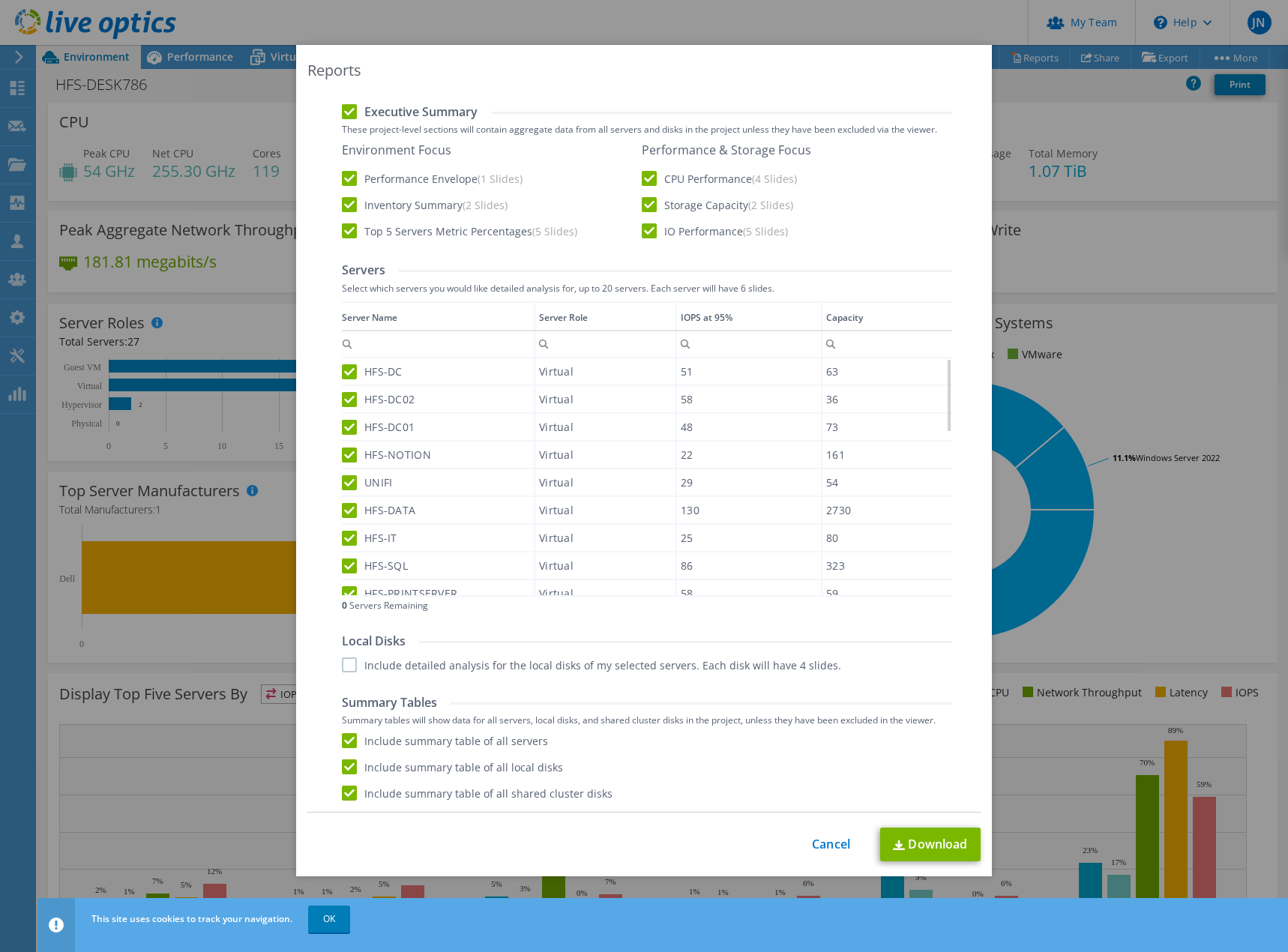
click at [1115, 389] on div "Reports Select Region for Cloud Pricing Asia Pacific (Hong Kong) Asia Pacific (…" at bounding box center [644, 476] width 1288 height 863
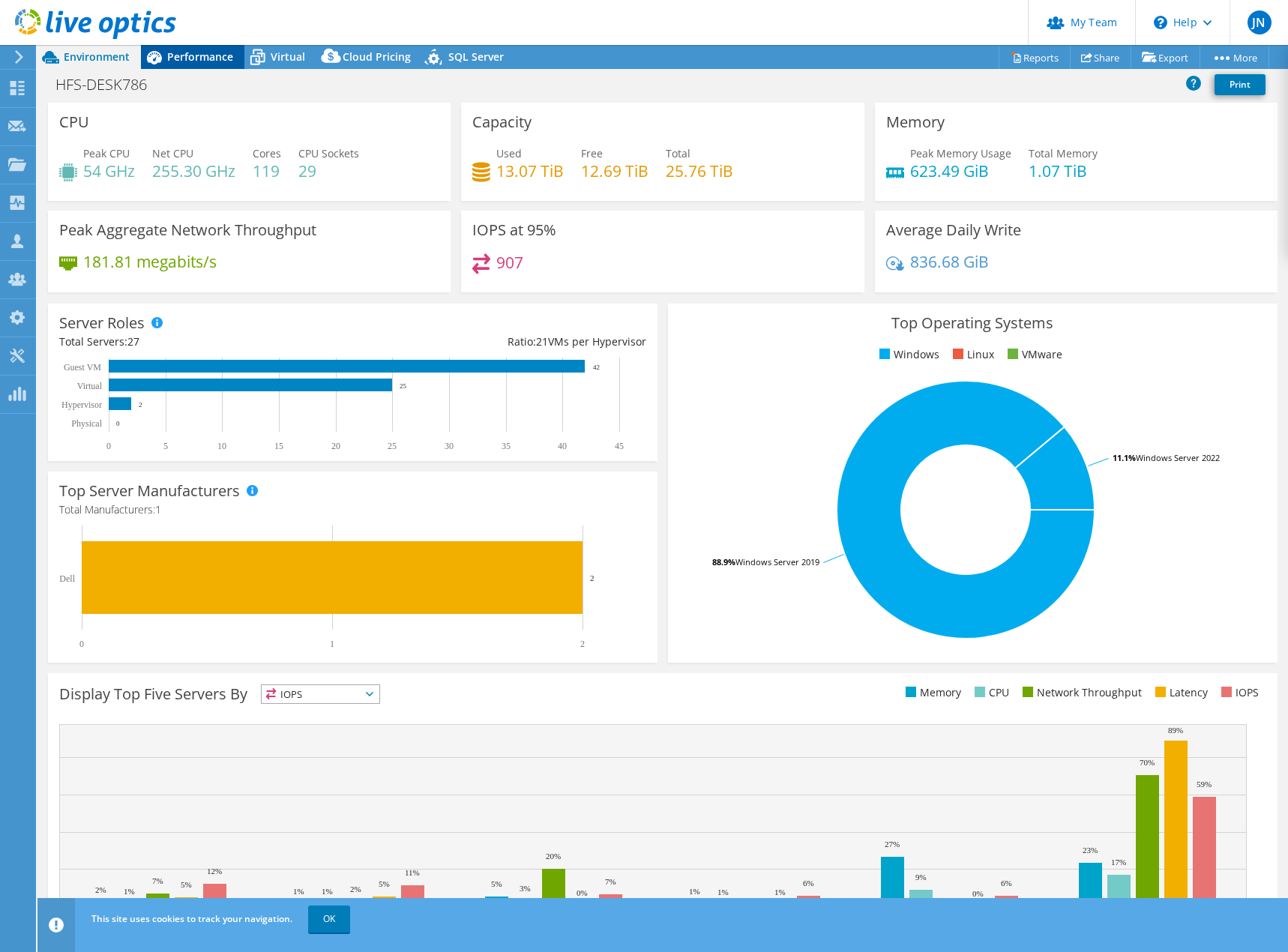
click at [204, 47] on div "Performance" at bounding box center [193, 56] width 104 height 24
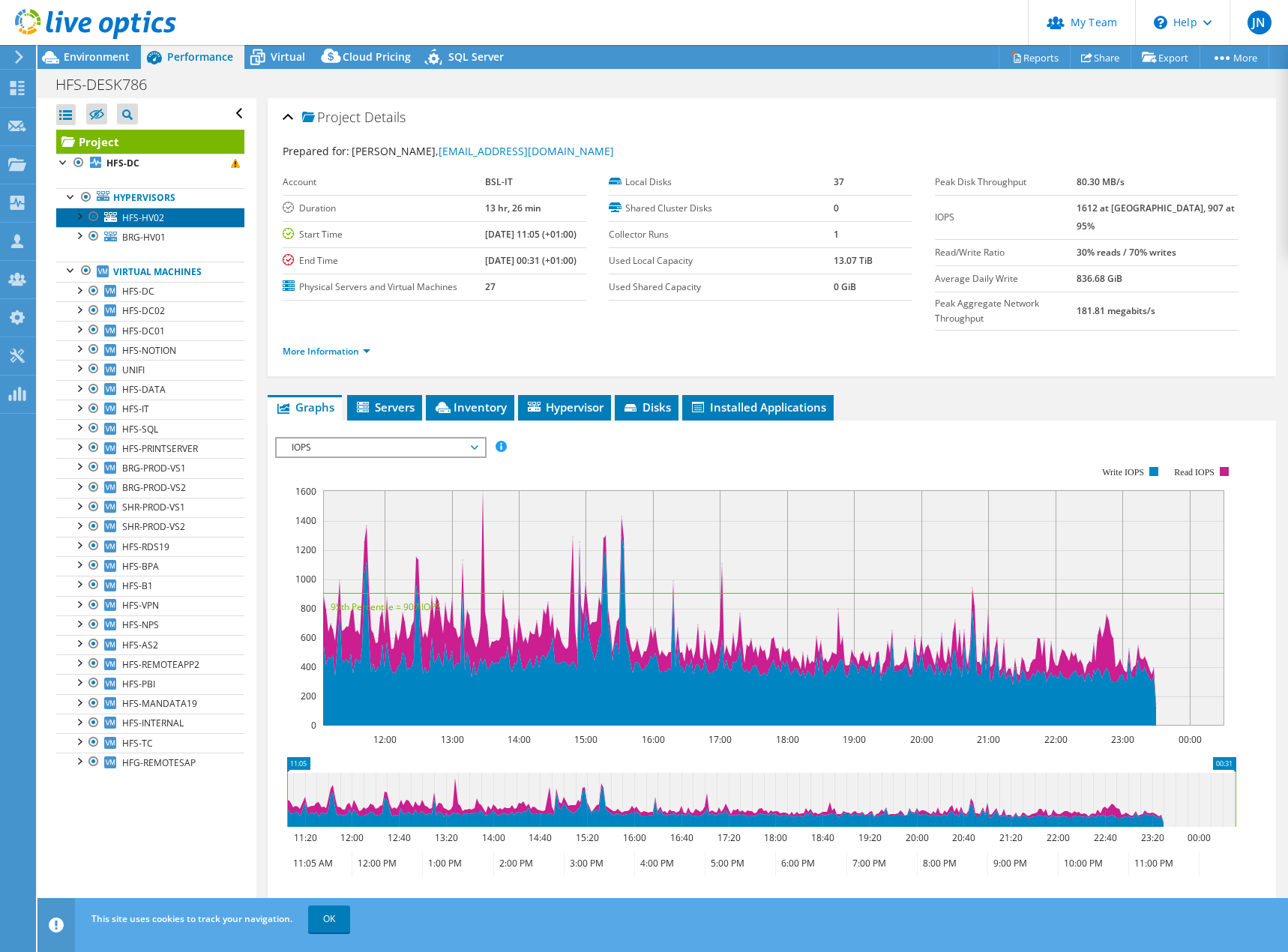
click at [170, 214] on link "HFS-HV02" at bounding box center [150, 218] width 188 height 19
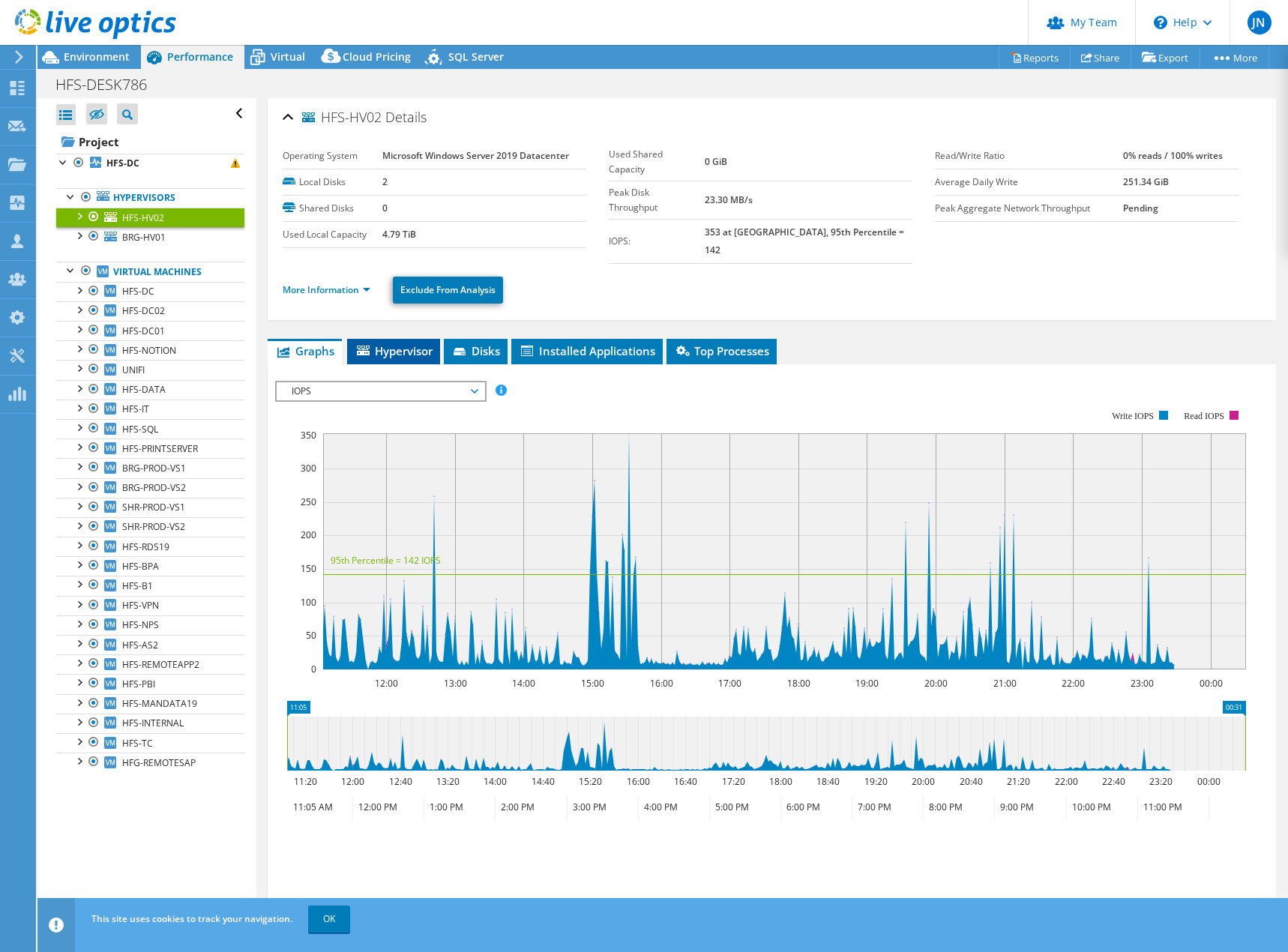
click at [389, 343] on span "Hypervisor" at bounding box center [393, 350] width 78 height 15
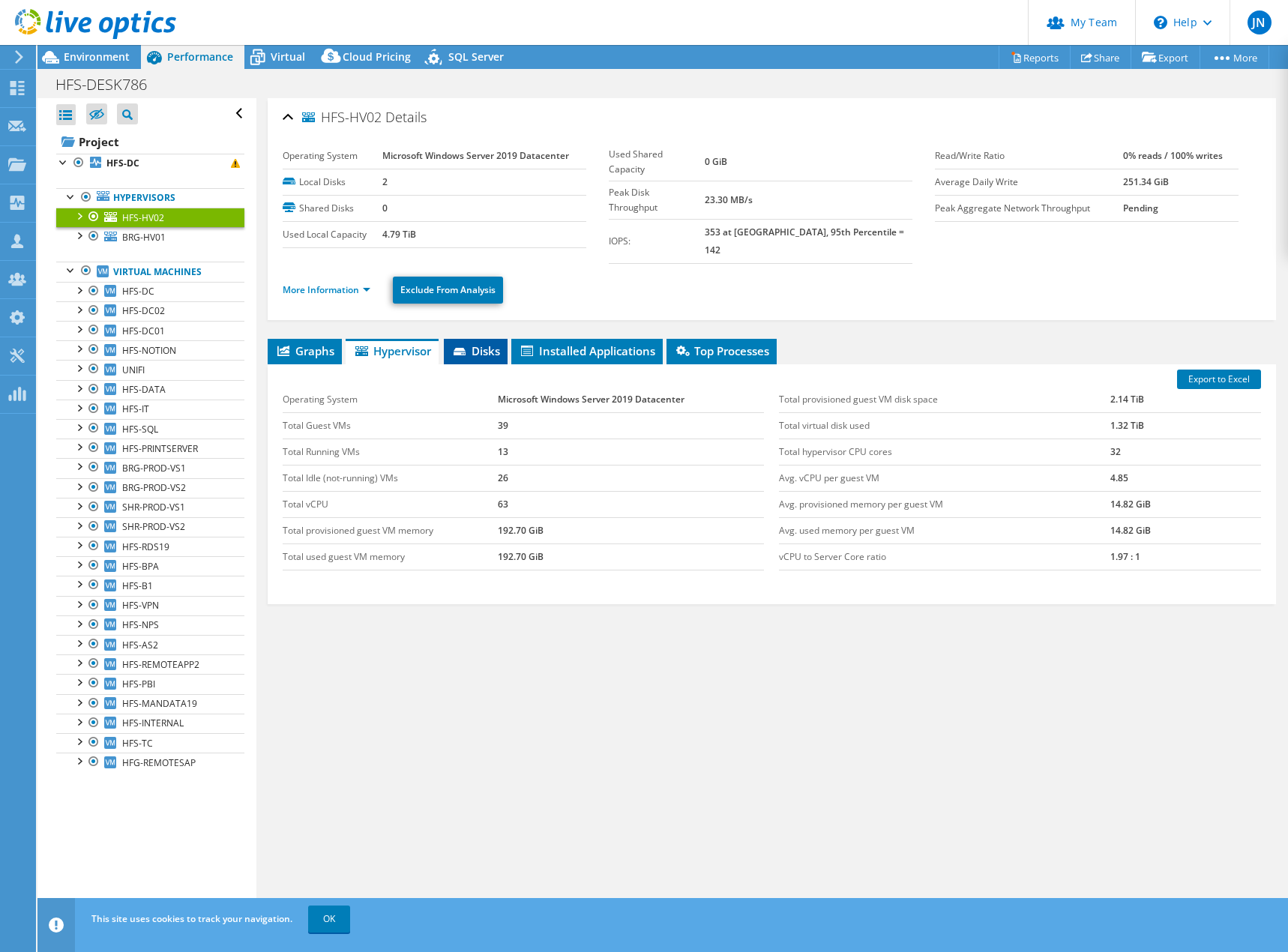
click at [462, 347] on icon at bounding box center [460, 351] width 12 height 8
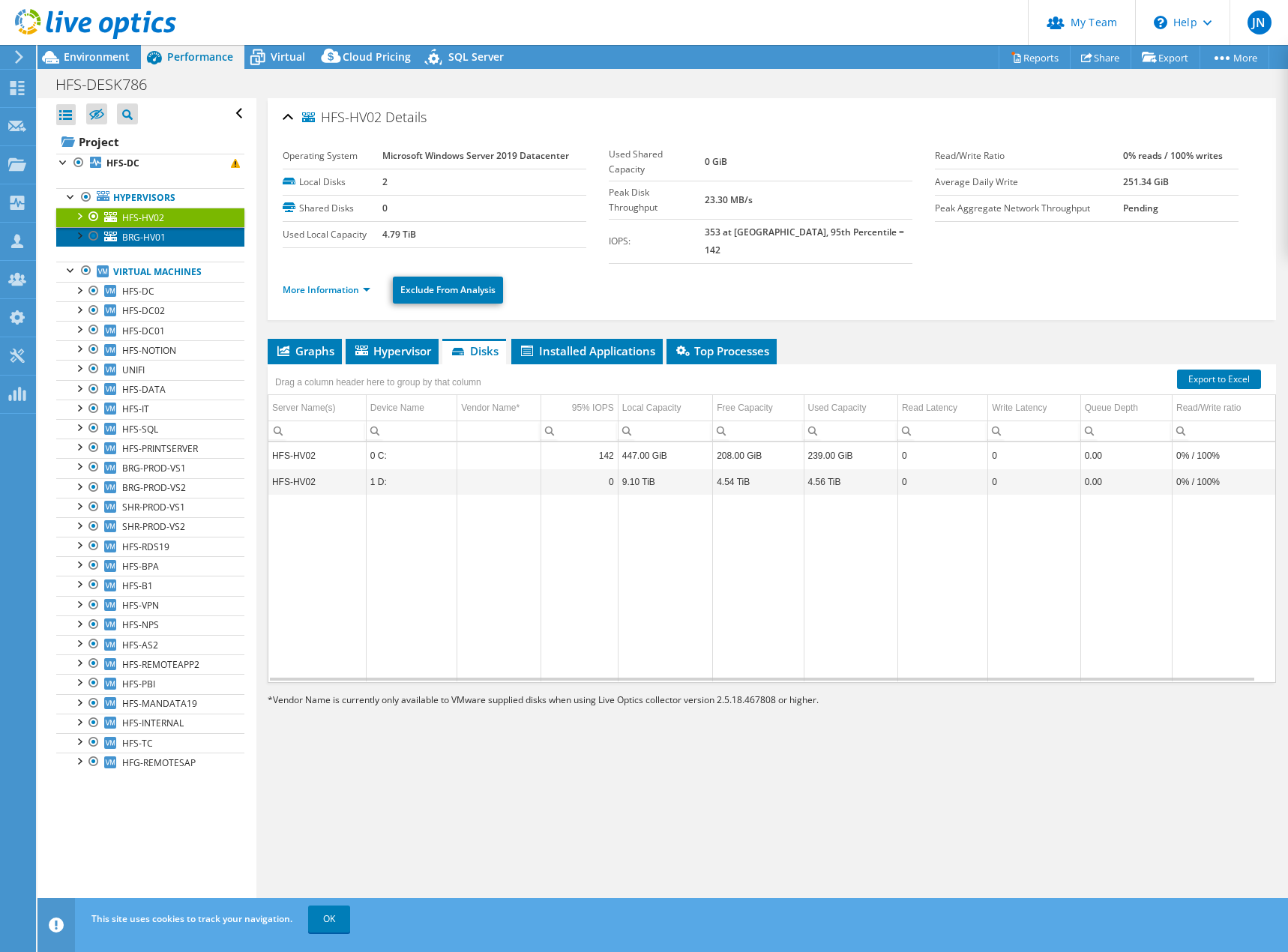
click at [147, 237] on span "BRG-HV01" at bounding box center [144, 237] width 44 height 13
click at [364, 346] on icon at bounding box center [361, 350] width 13 height 10
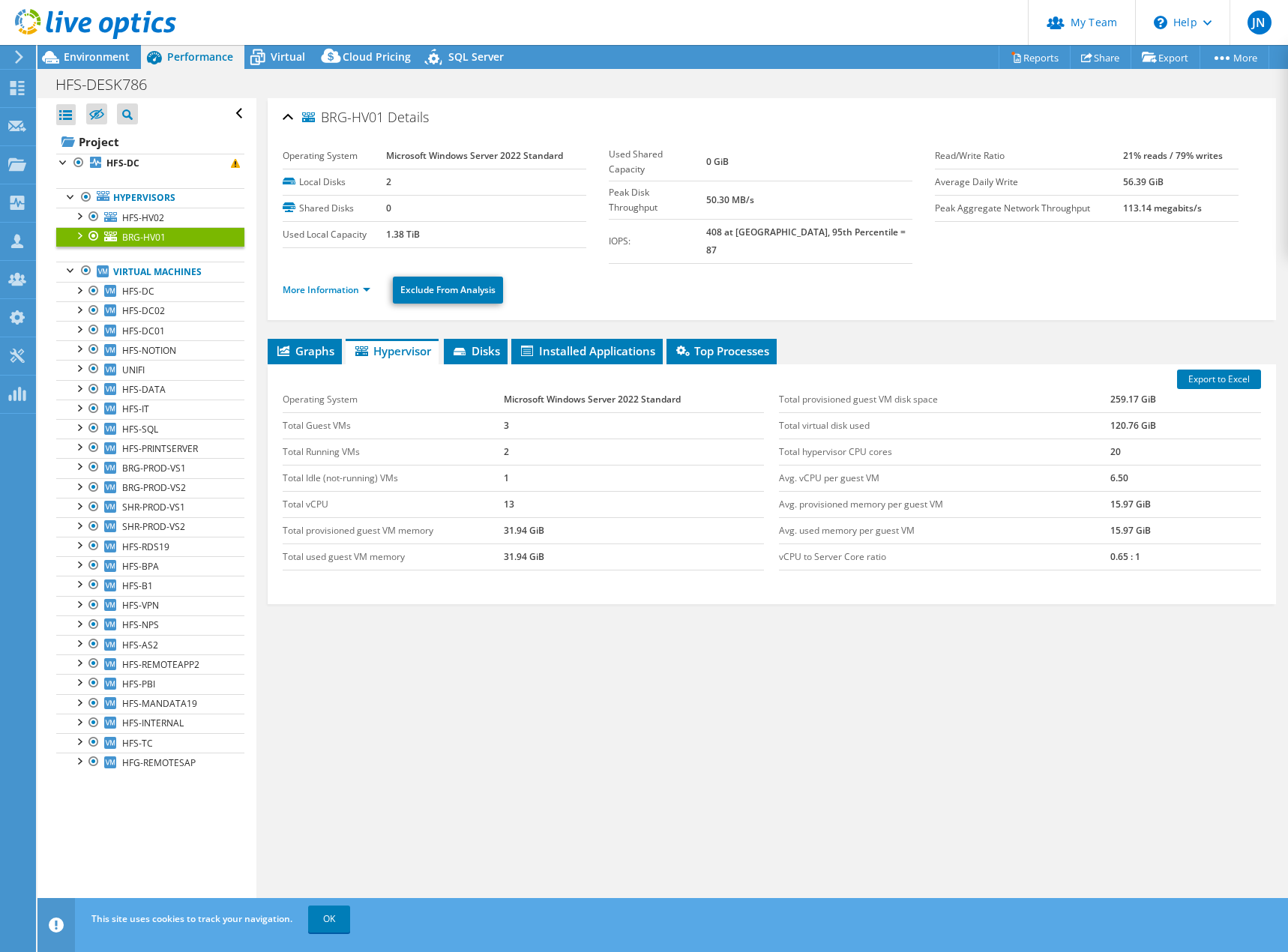
click at [306, 364] on div "Export to Excel Operating System Microsoft Windows Server 2022 Standard Total G…" at bounding box center [771, 483] width 1008 height 240
click at [314, 343] on span "Graphs" at bounding box center [304, 350] width 59 height 15
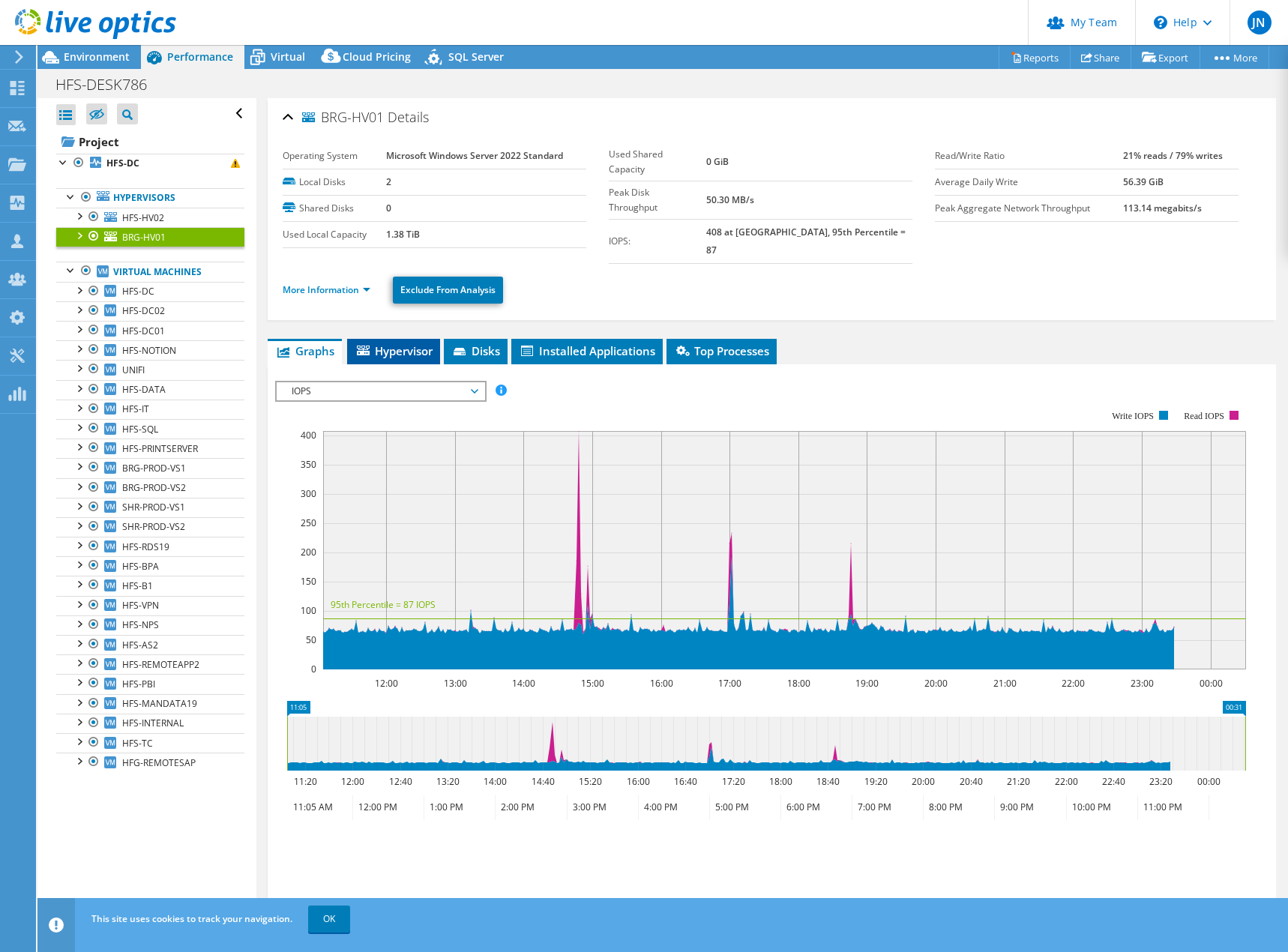
click at [399, 343] on span "Hypervisor" at bounding box center [393, 350] width 78 height 15
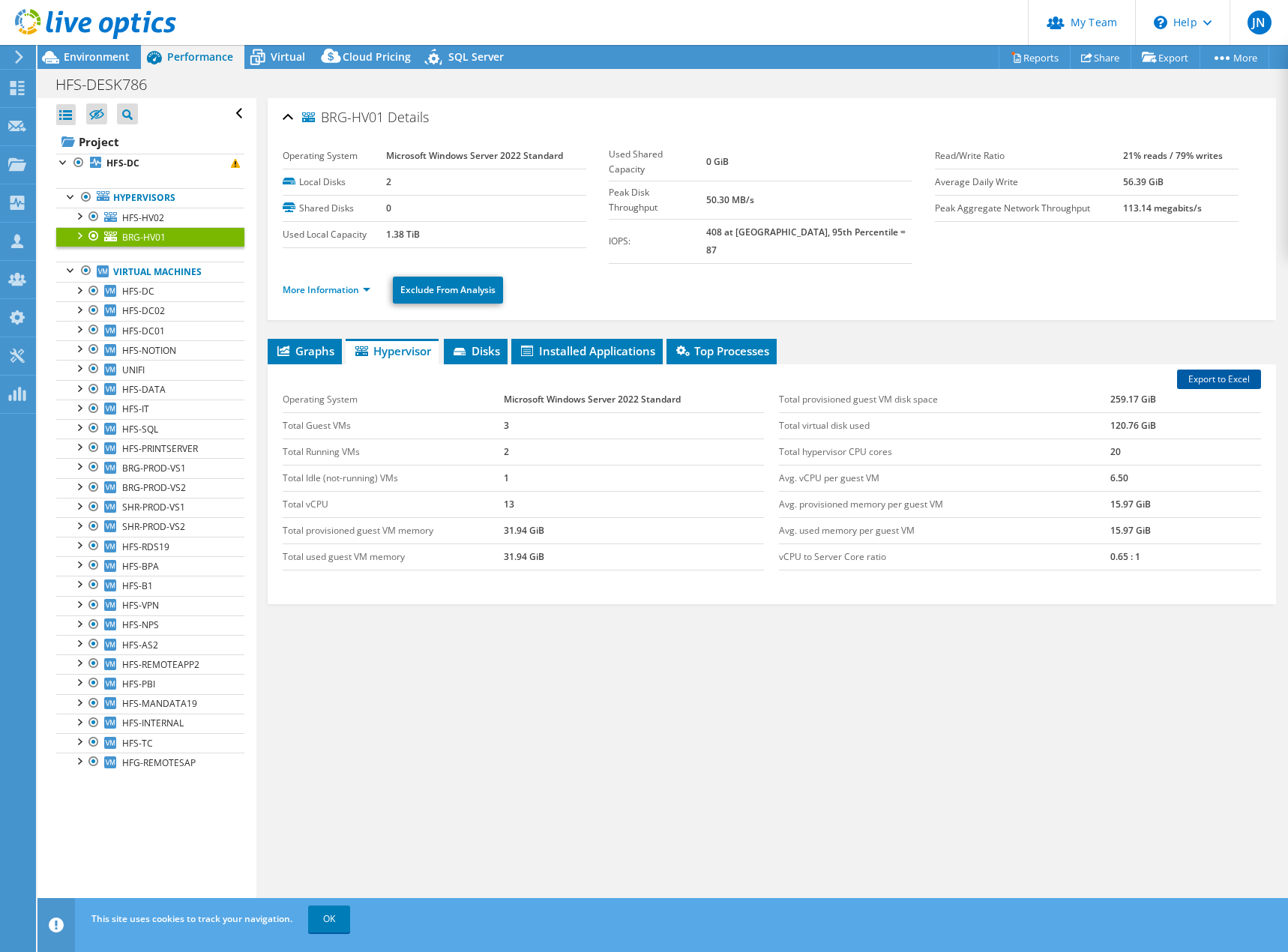
click at [1230, 369] on link "Export to Excel" at bounding box center [1219, 379] width 84 height 19
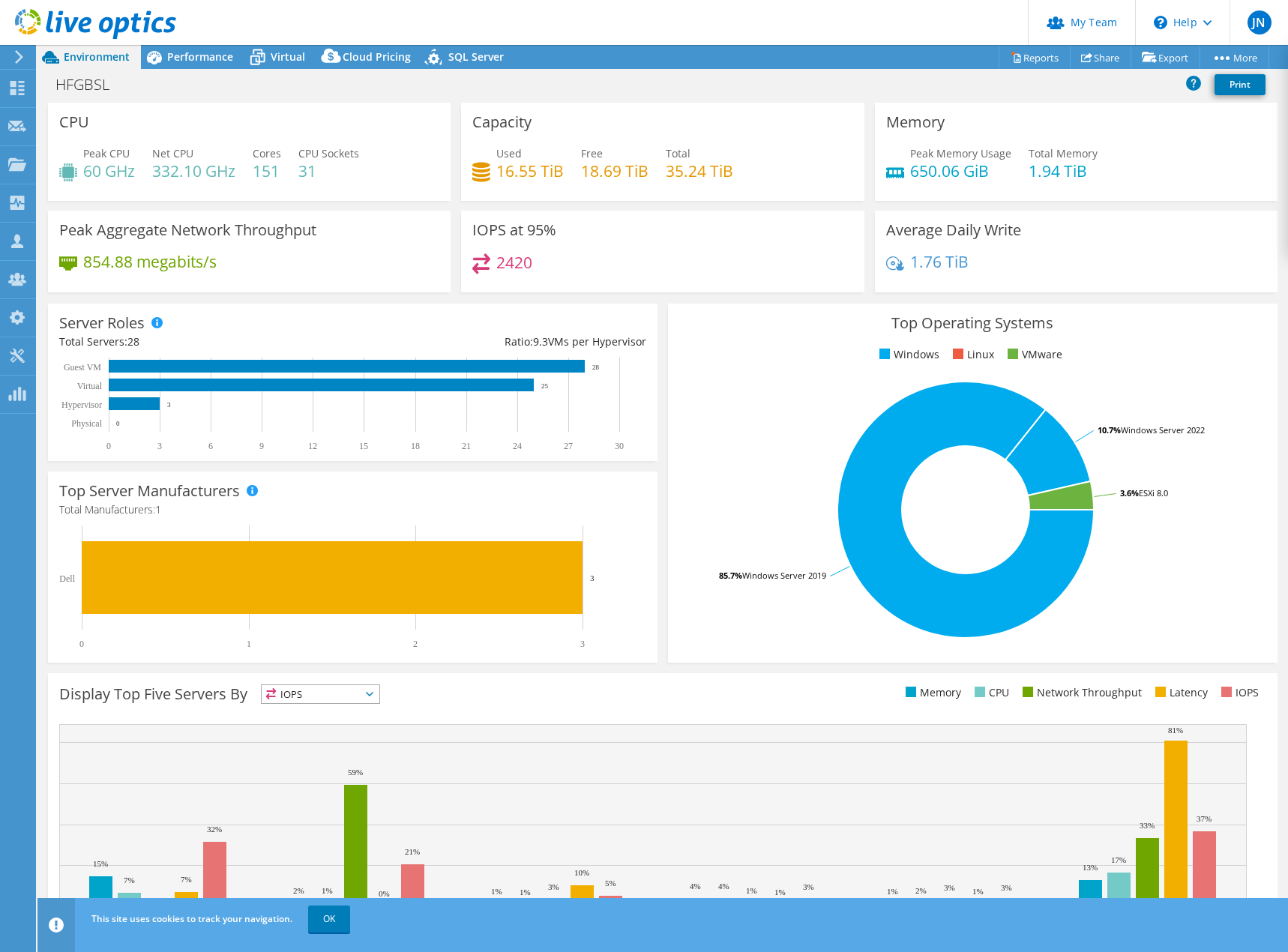
select select "USD"
click at [214, 59] on span "Performance" at bounding box center [200, 56] width 66 height 14
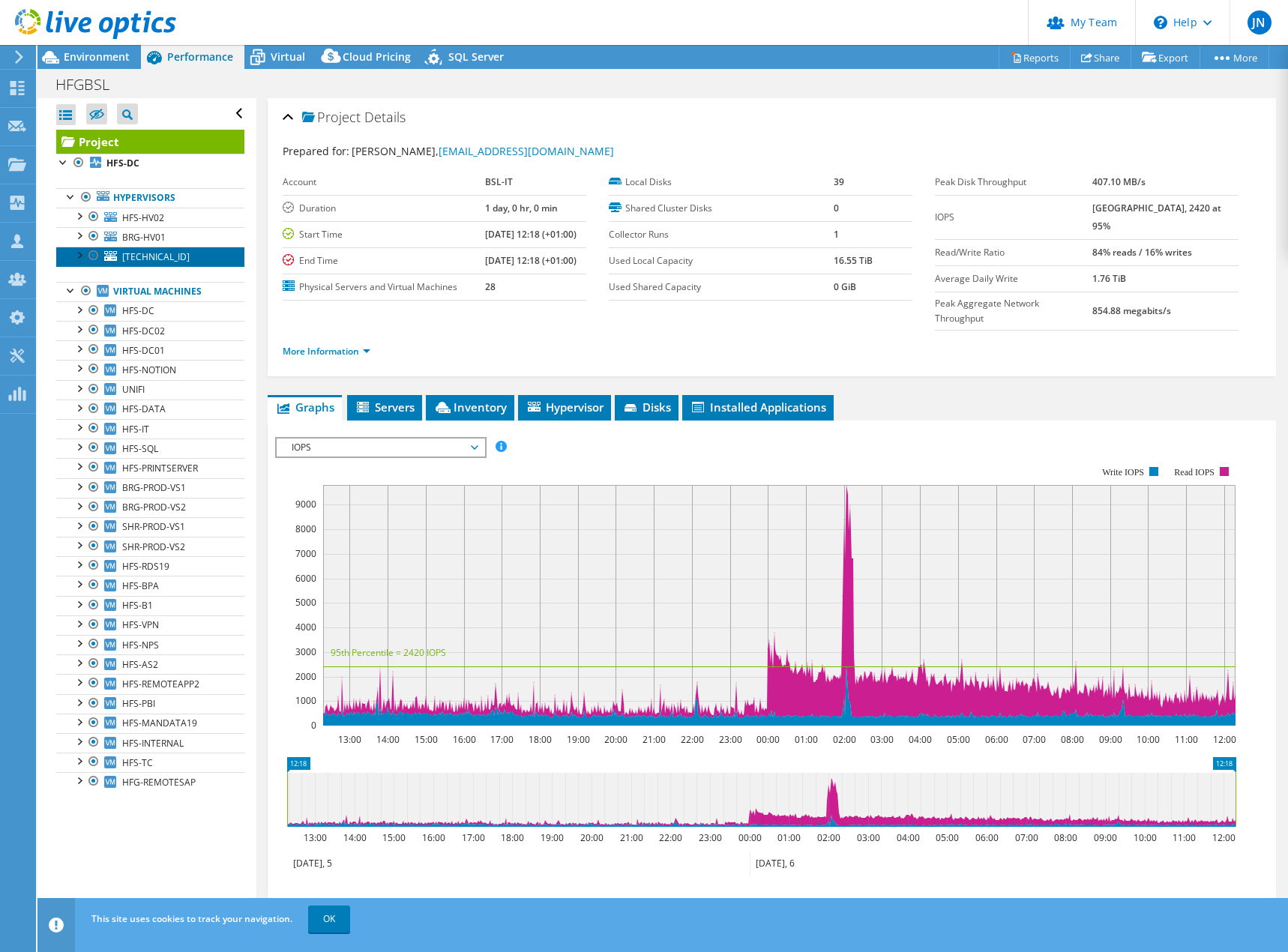
click at [173, 249] on link "10.1.7.20" at bounding box center [150, 256] width 188 height 19
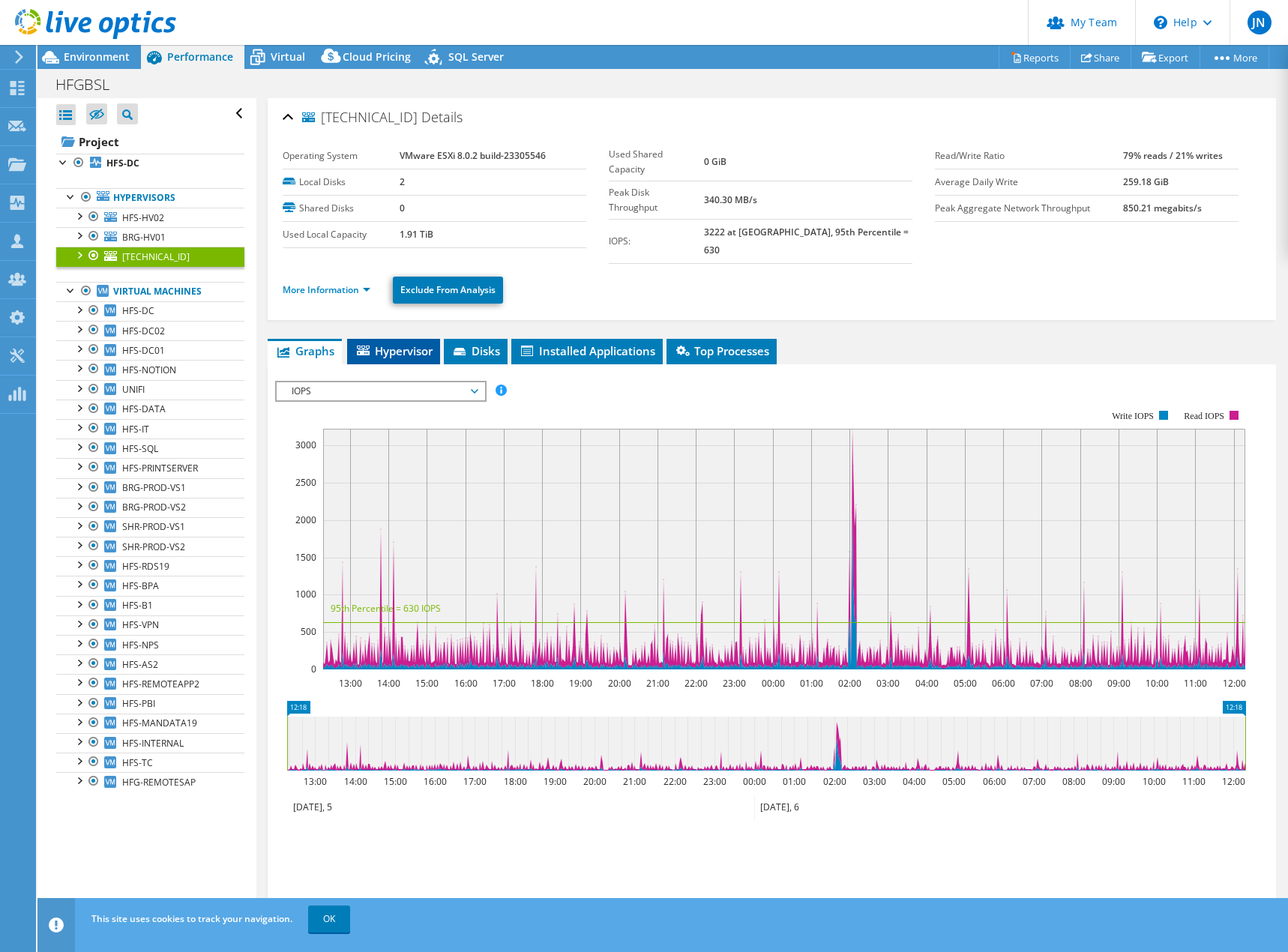
click at [429, 343] on span "Hypervisor" at bounding box center [393, 350] width 78 height 15
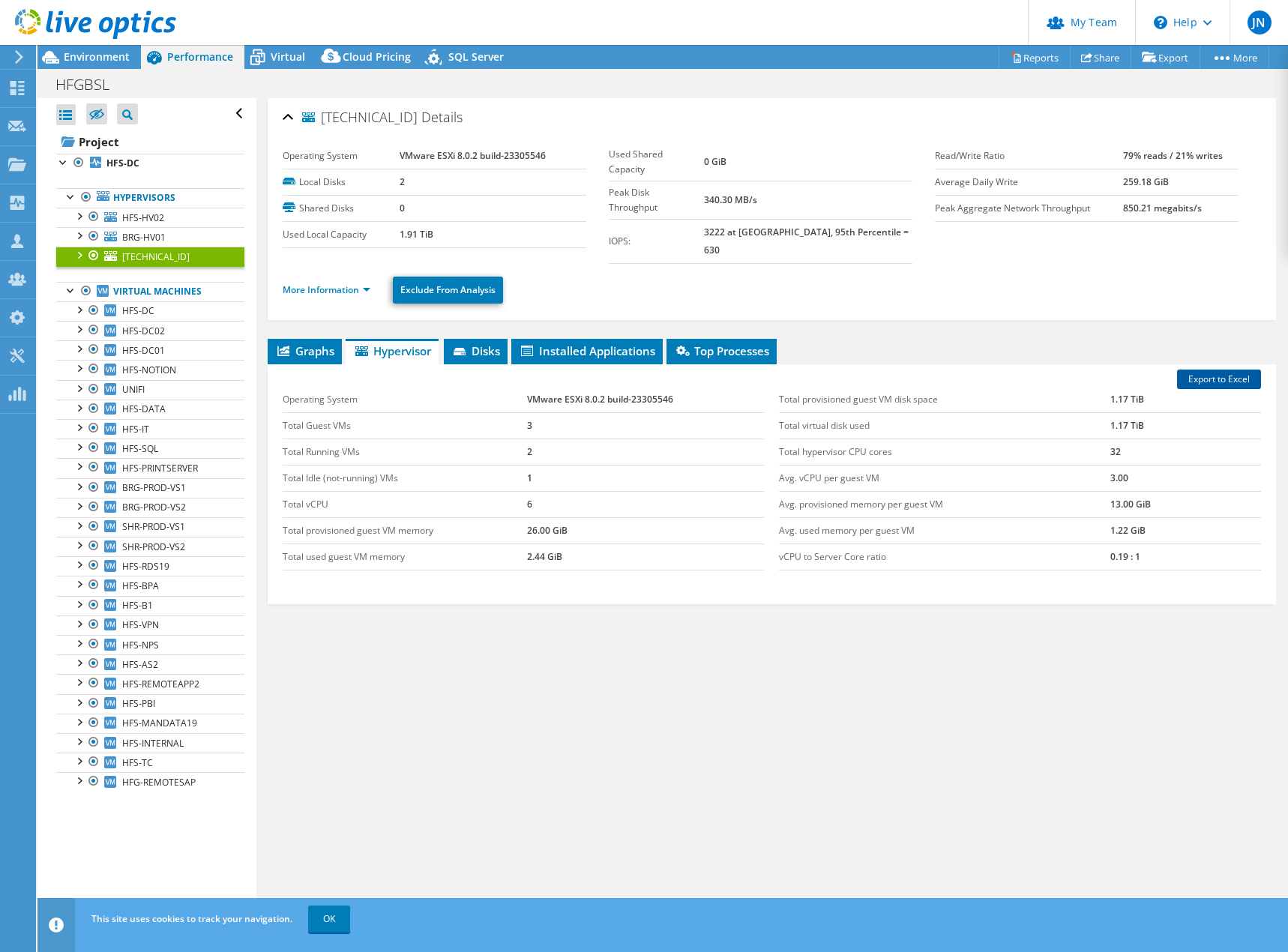
click at [1229, 370] on link "Export to Excel" at bounding box center [1219, 379] width 84 height 19
click at [963, 264] on div "More Information Exclude From Analysis" at bounding box center [771, 290] width 978 height 53
drag, startPoint x: 991, startPoint y: 290, endPoint x: 1037, endPoint y: 337, distance: 65.8
click at [991, 290] on div "More Information Exclude From Analysis" at bounding box center [771, 290] width 978 height 53
click at [175, 234] on link "BRG-HV01" at bounding box center [150, 237] width 188 height 19
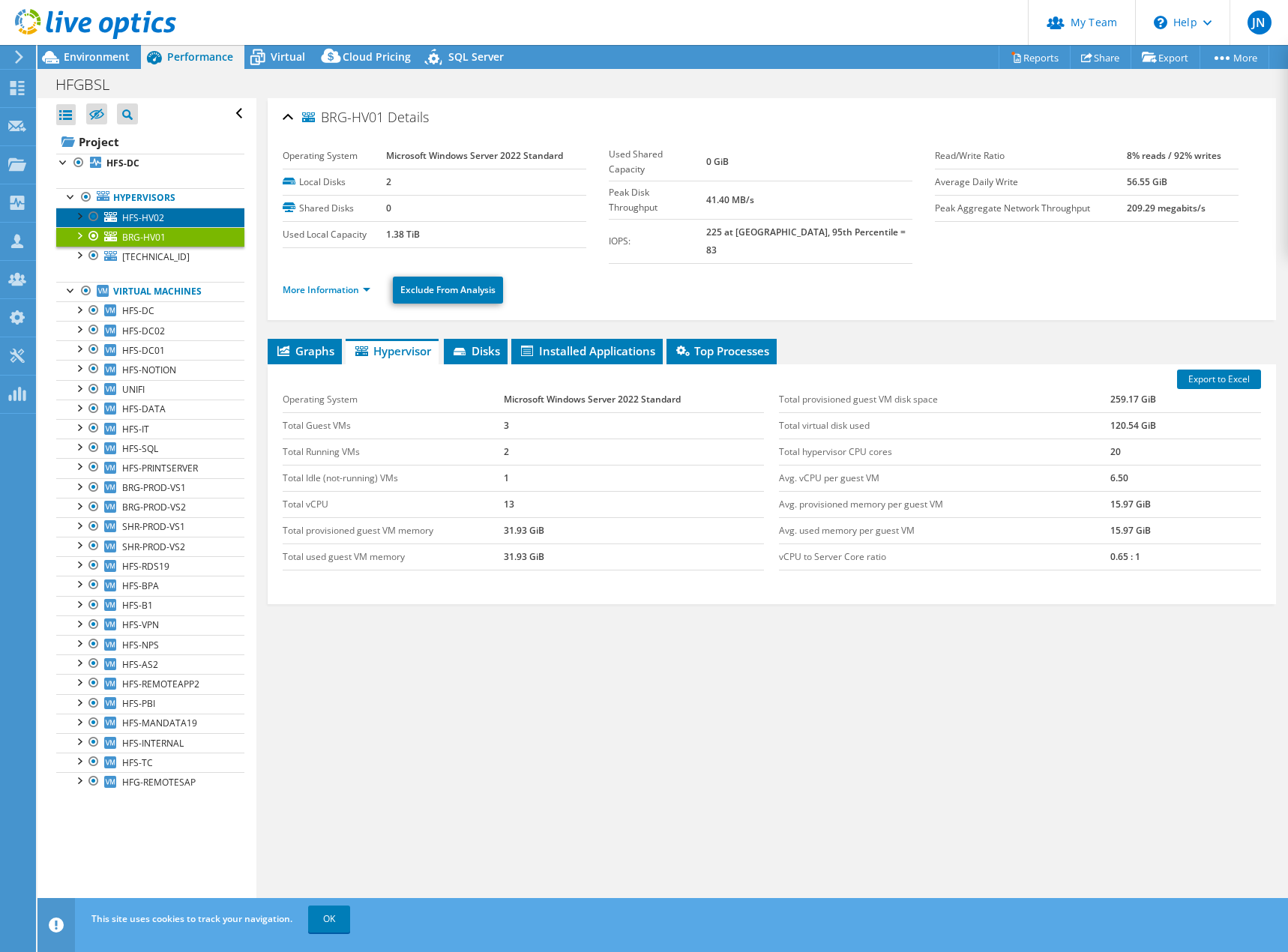
click at [174, 217] on link "HFS-HV02" at bounding box center [150, 218] width 188 height 19
drag, startPoint x: 299, startPoint y: 333, endPoint x: 336, endPoint y: 317, distance: 40.3
click at [299, 343] on span "Graphs" at bounding box center [304, 350] width 59 height 15
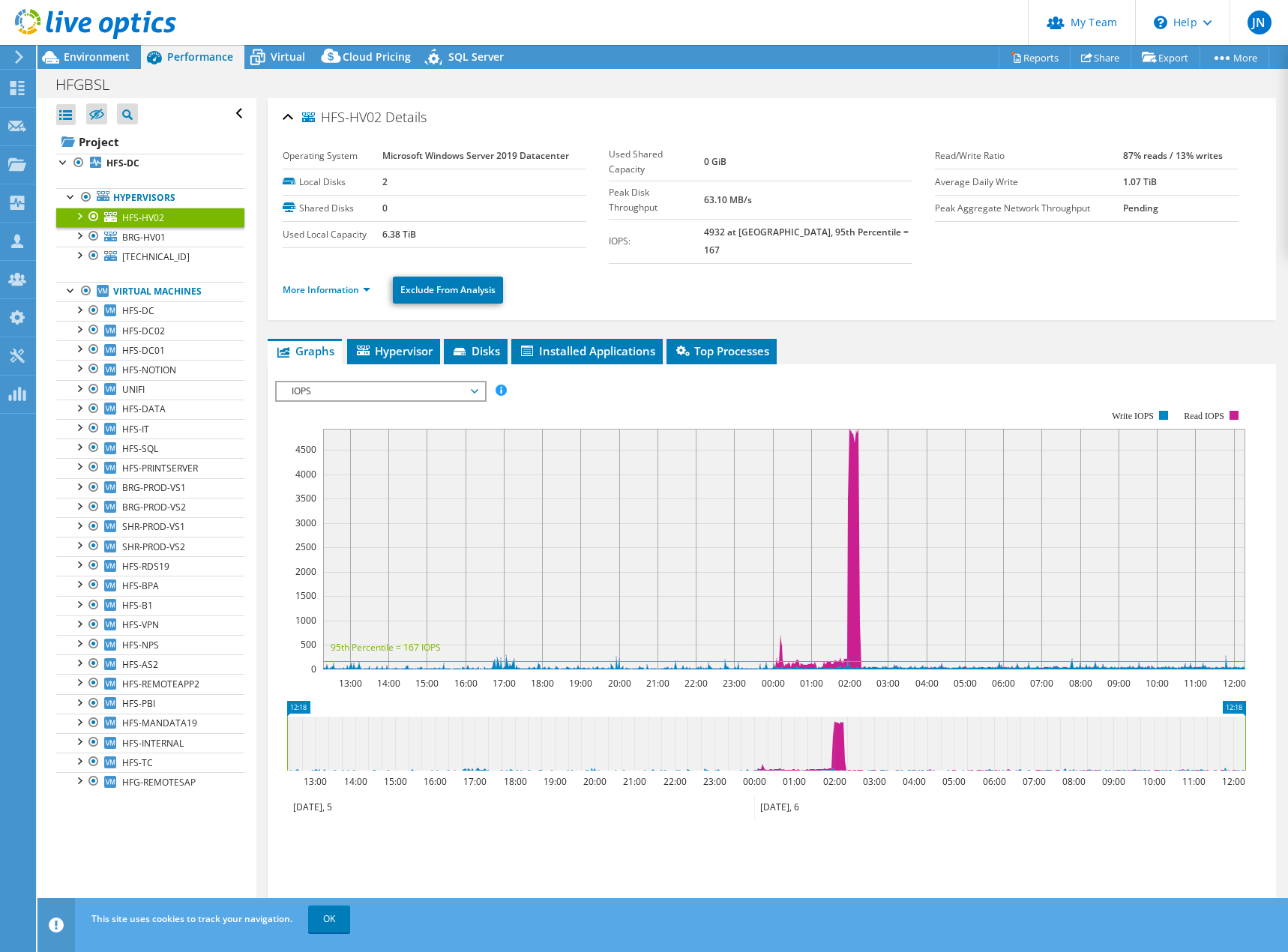
click at [161, 214] on span "HFS-HV02" at bounding box center [143, 218] width 42 height 13
click at [129, 53] on span "Environment" at bounding box center [97, 56] width 66 height 14
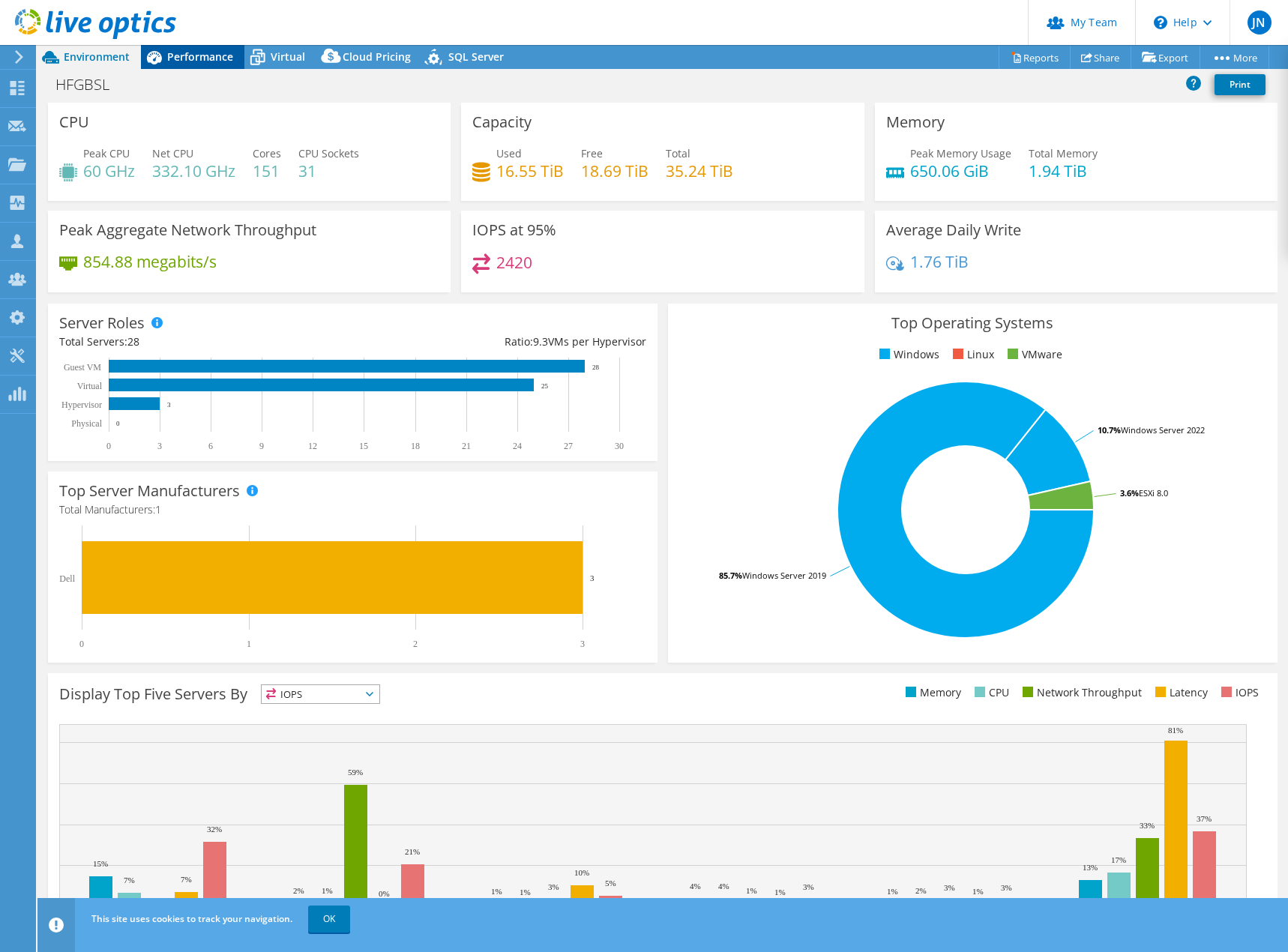
click at [214, 55] on span "Performance" at bounding box center [200, 56] width 66 height 14
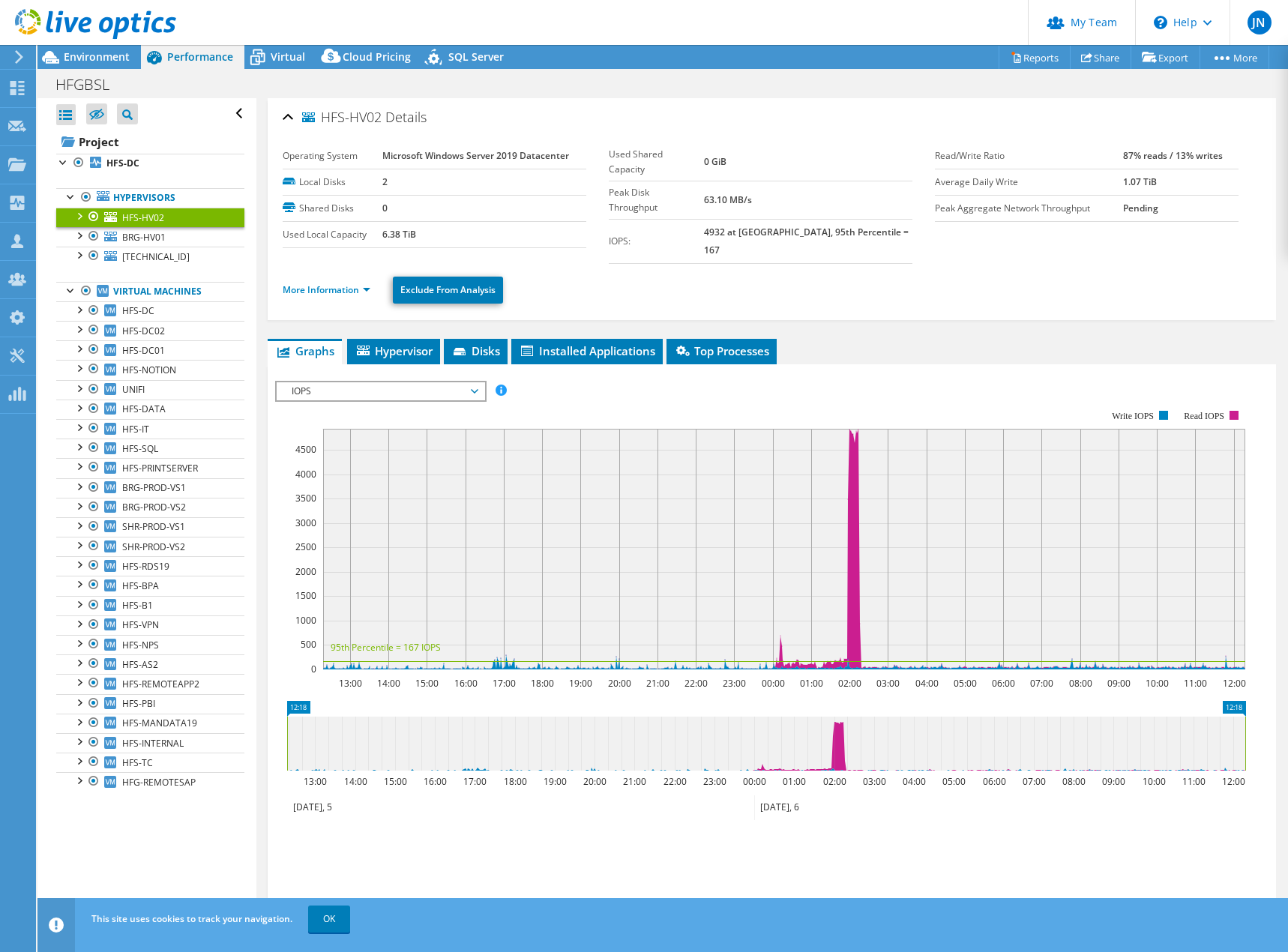
click at [419, 235] on td "6.38 TiB" at bounding box center [484, 234] width 204 height 26
click at [480, 234] on td "6.38 TiB" at bounding box center [484, 234] width 204 height 26
click at [551, 234] on td "6.38 TiB" at bounding box center [484, 234] width 204 height 26
drag, startPoint x: 436, startPoint y: 237, endPoint x: 369, endPoint y: 237, distance: 67.0
click at [369, 237] on tr "Used Local Capacity 6.38 TiB" at bounding box center [434, 234] width 304 height 26
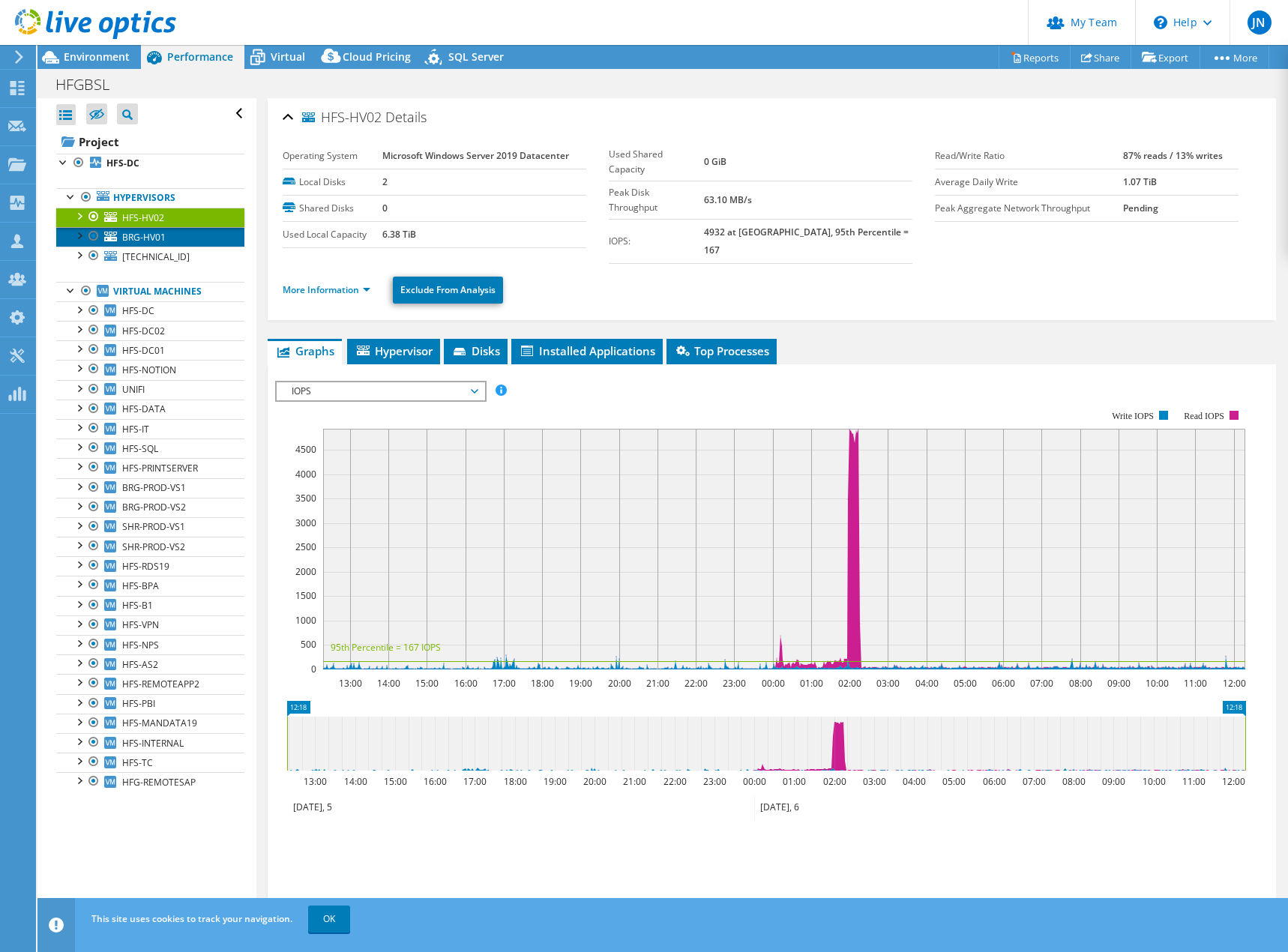
click at [188, 237] on link "BRG-HV01" at bounding box center [150, 237] width 188 height 19
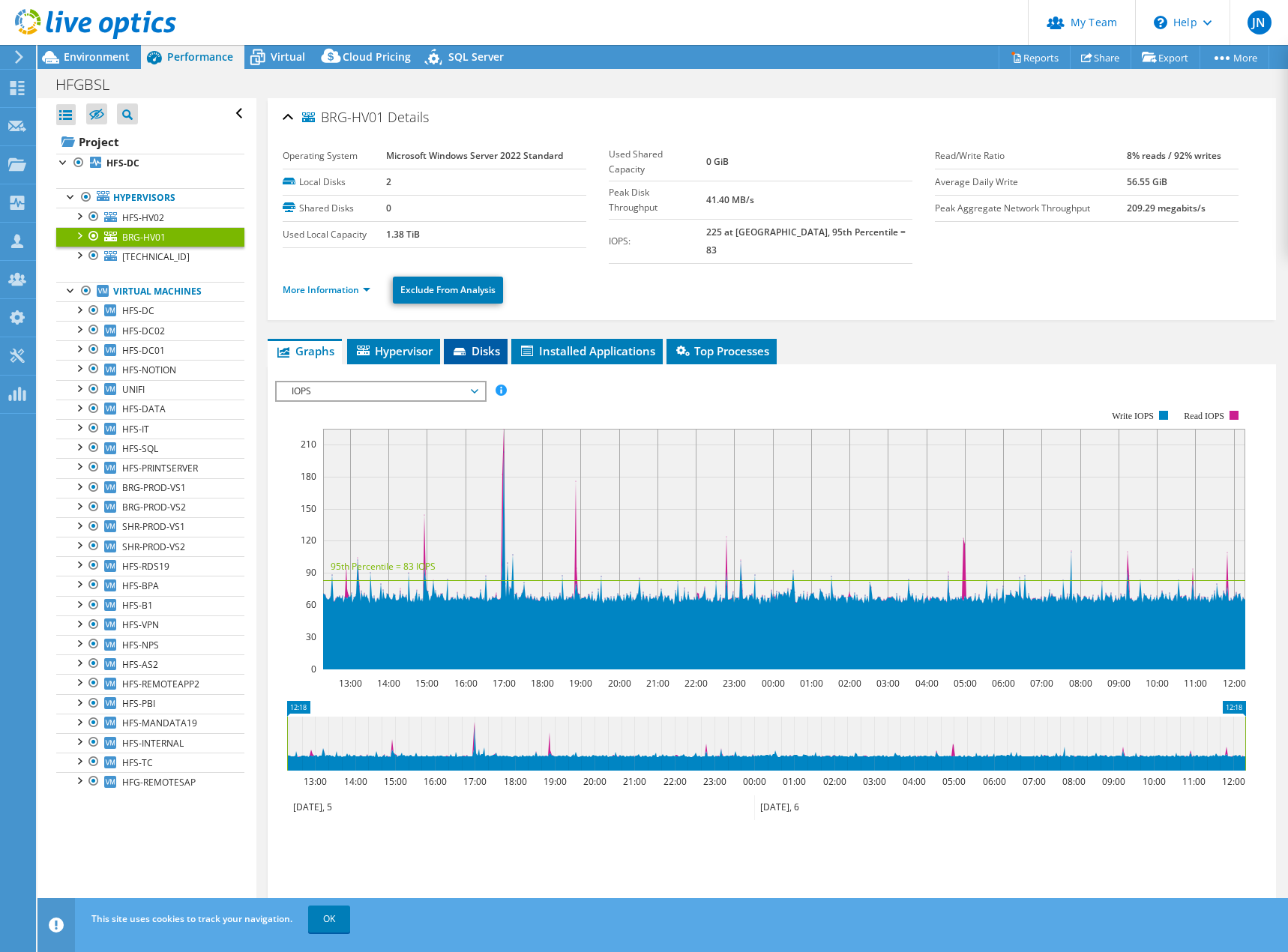
drag, startPoint x: 402, startPoint y: 334, endPoint x: 479, endPoint y: 339, distance: 77.2
click at [402, 343] on span "Hypervisor" at bounding box center [393, 350] width 78 height 15
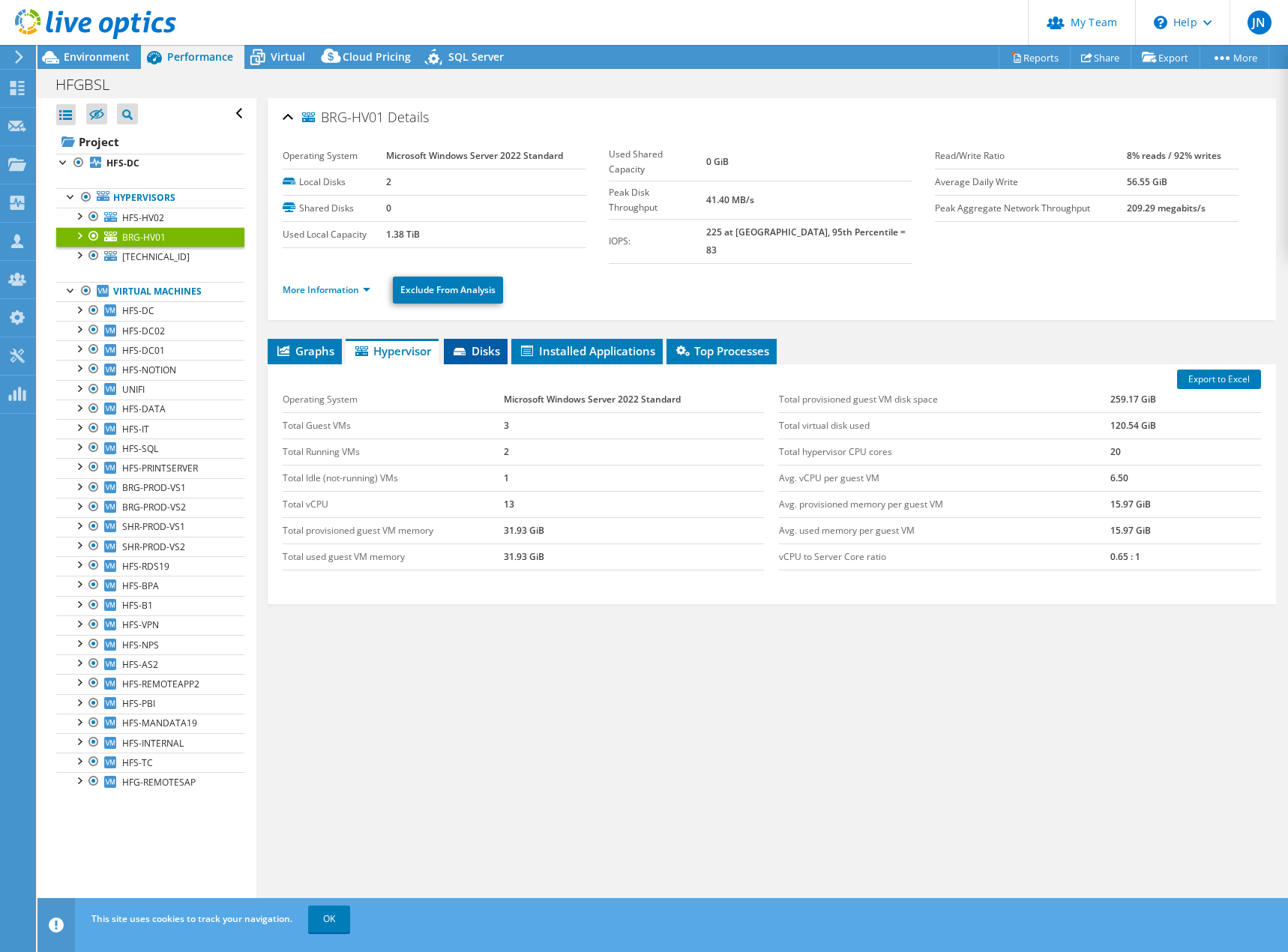
click at [482, 343] on span "Disks" at bounding box center [476, 350] width 49 height 15
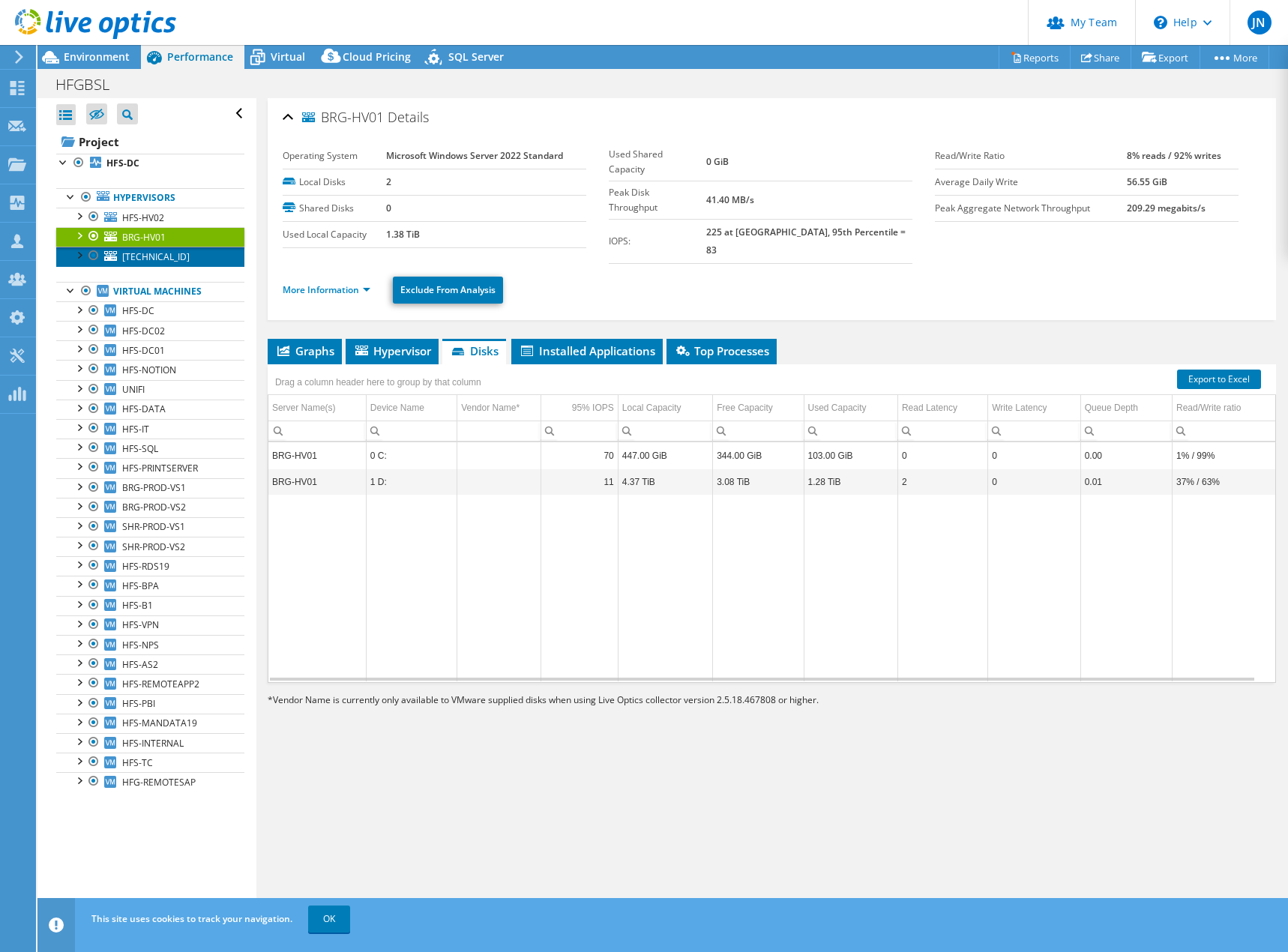
click at [131, 256] on span "10.1.7.20" at bounding box center [155, 256] width 68 height 13
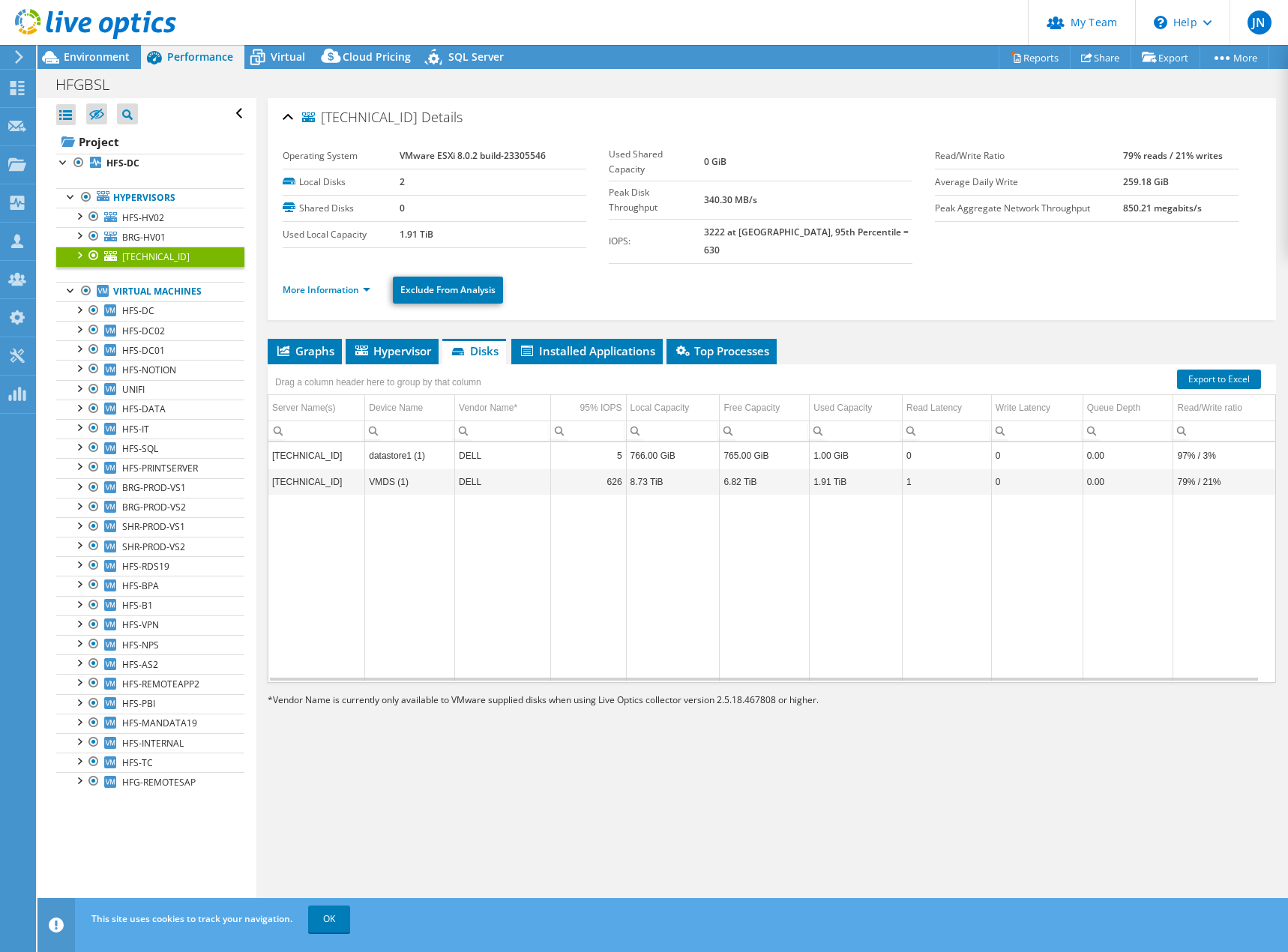
click at [916, 339] on ul "Graphs Servers Inventory Hypervisor Disks Cluster Disks Installed Applications" at bounding box center [771, 351] width 1008 height 25
click at [140, 219] on span "HFS-HV02" at bounding box center [143, 218] width 42 height 13
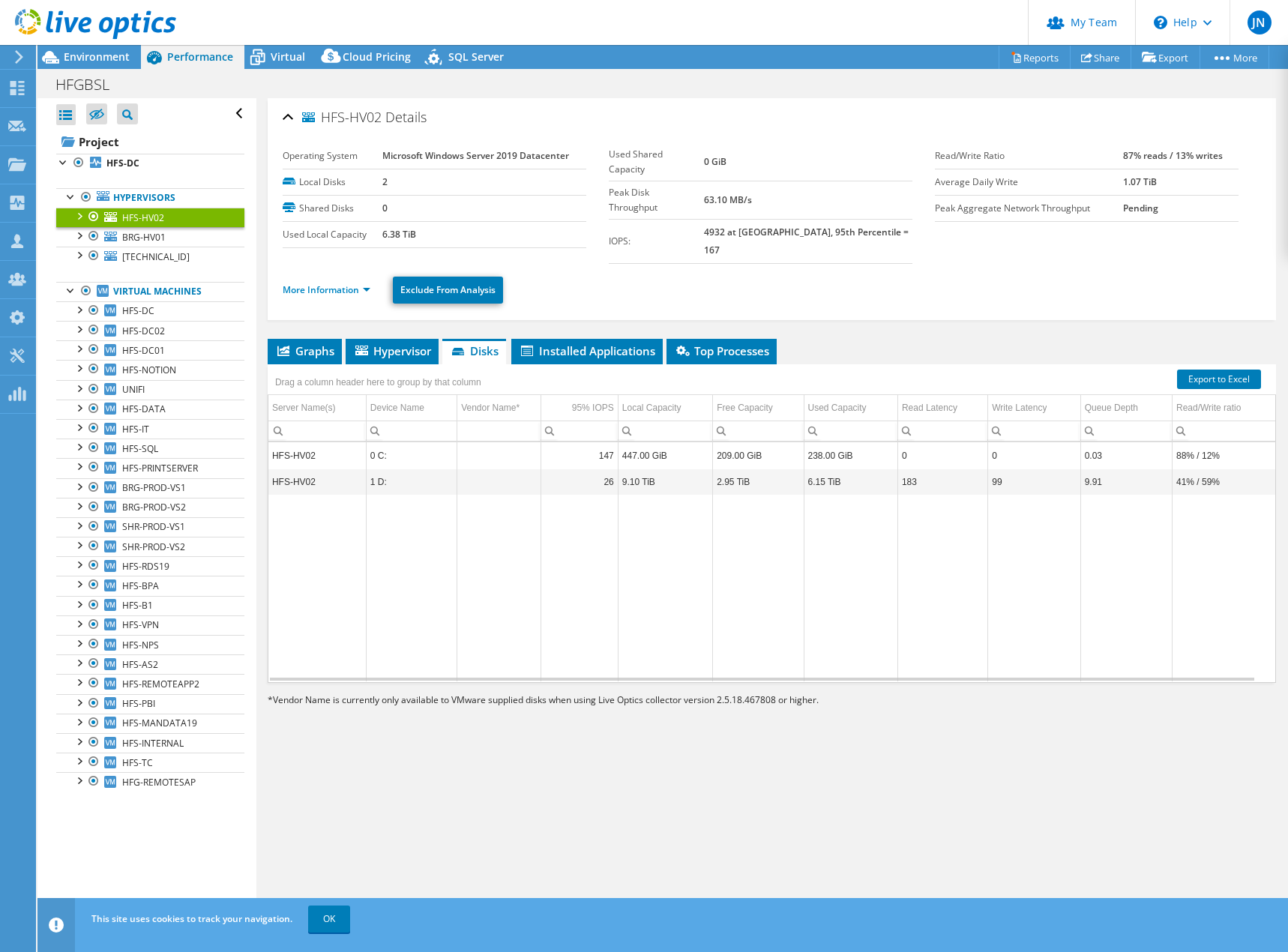
click at [1000, 770] on div "HFS-HV02 Details Operating System Microsoft Windows Server 2019 Datacenter Loca…" at bounding box center [771, 511] width 1031 height 825
click at [207, 245] on link "BRG-HV01" at bounding box center [150, 237] width 188 height 19
click at [198, 261] on link "10.1.7.20" at bounding box center [150, 256] width 188 height 19
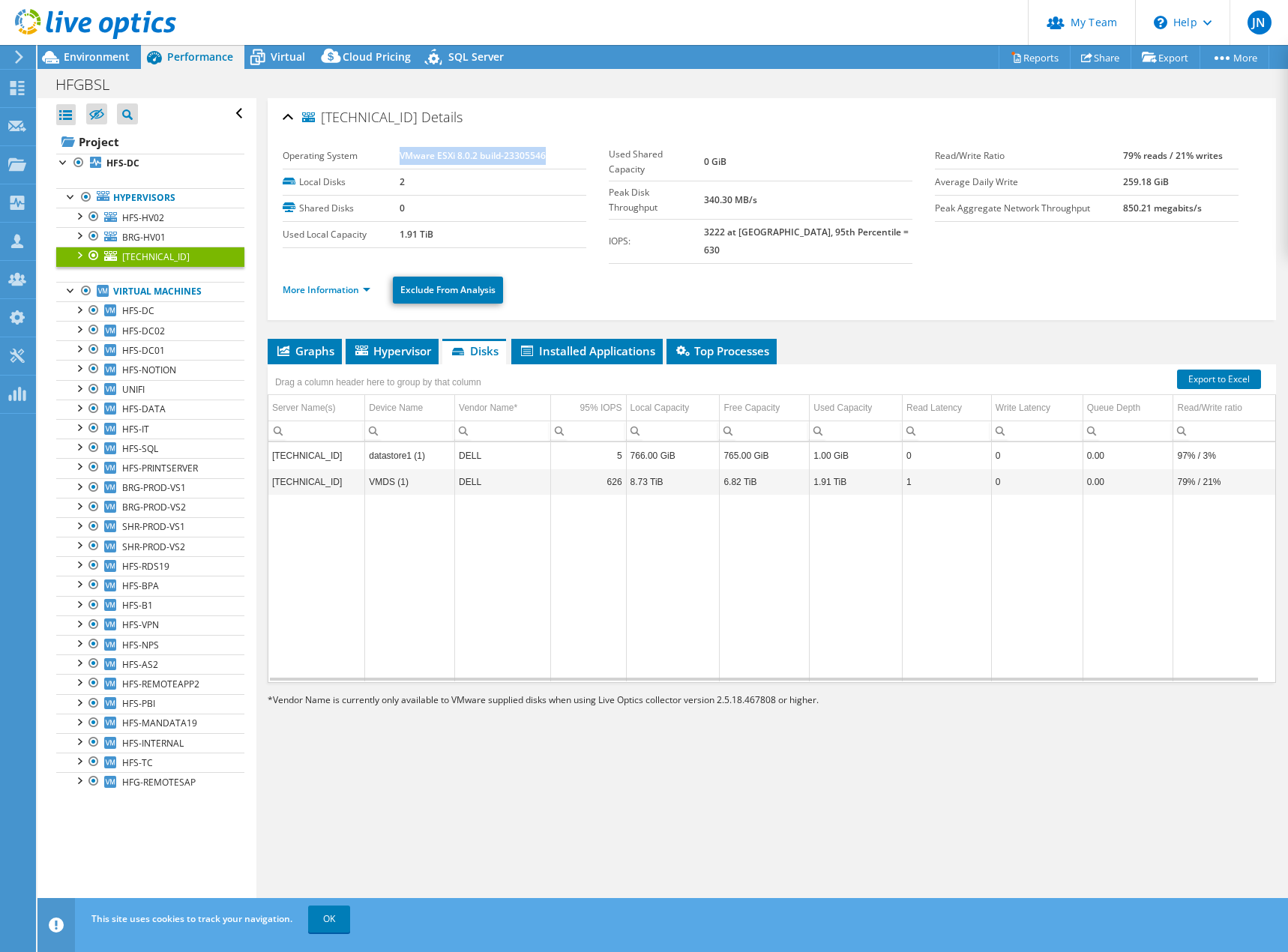
drag, startPoint x: 405, startPoint y: 154, endPoint x: 549, endPoint y: 155, distance: 144.0
click at [549, 155] on td "VMware ESXi 8.0.2 build-23305546" at bounding box center [492, 156] width 187 height 26
drag, startPoint x: 549, startPoint y: 155, endPoint x: 378, endPoint y: 161, distance: 171.1
click at [378, 161] on tr "Operating System VMware ESXi 8.0.2 build-23305546" at bounding box center [434, 156] width 304 height 26
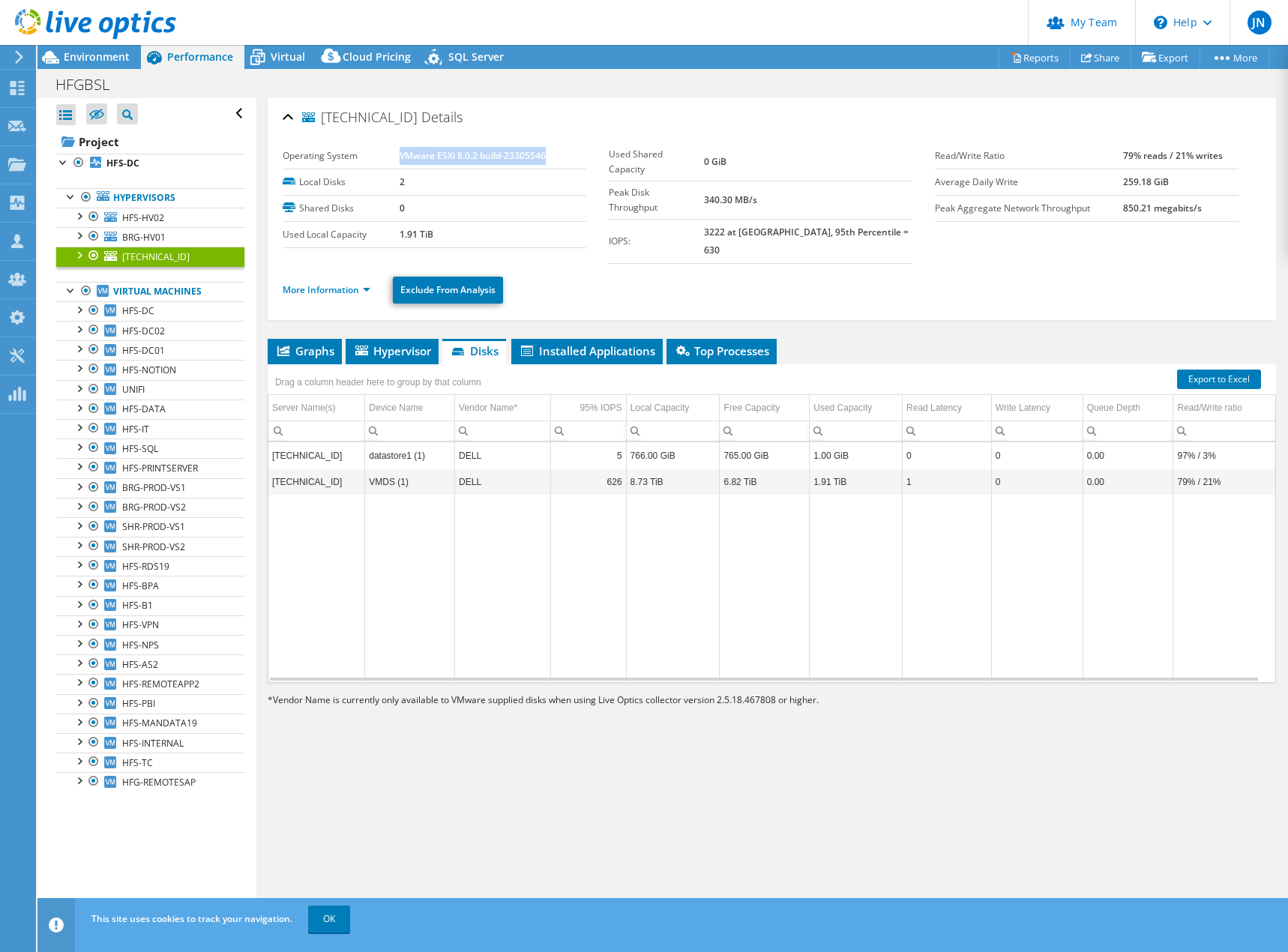
click at [400, 157] on b "VMware ESXi 8.0.2 build-23305546" at bounding box center [472, 155] width 147 height 13
click at [147, 238] on span "BRG-HV01" at bounding box center [144, 237] width 44 height 13
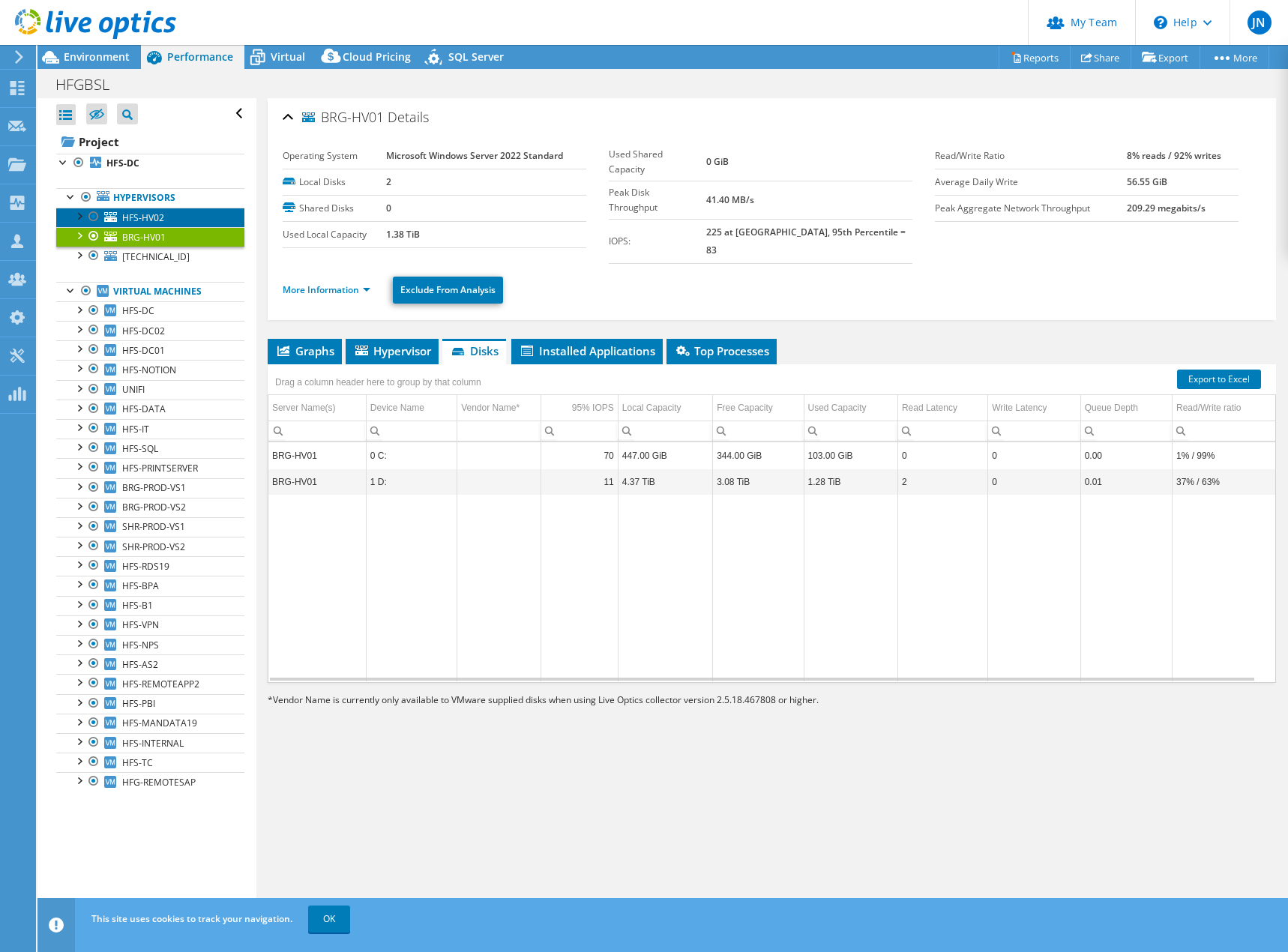
click at [173, 218] on link "HFS-HV02" at bounding box center [150, 218] width 188 height 19
click at [187, 231] on link "BRG-HV01" at bounding box center [150, 237] width 188 height 19
click at [193, 219] on link "HFS-HV02" at bounding box center [150, 218] width 188 height 19
click at [167, 233] on link "BRG-HV01" at bounding box center [150, 237] width 188 height 19
click at [670, 469] on td "4.37 TiB" at bounding box center [665, 482] width 95 height 26
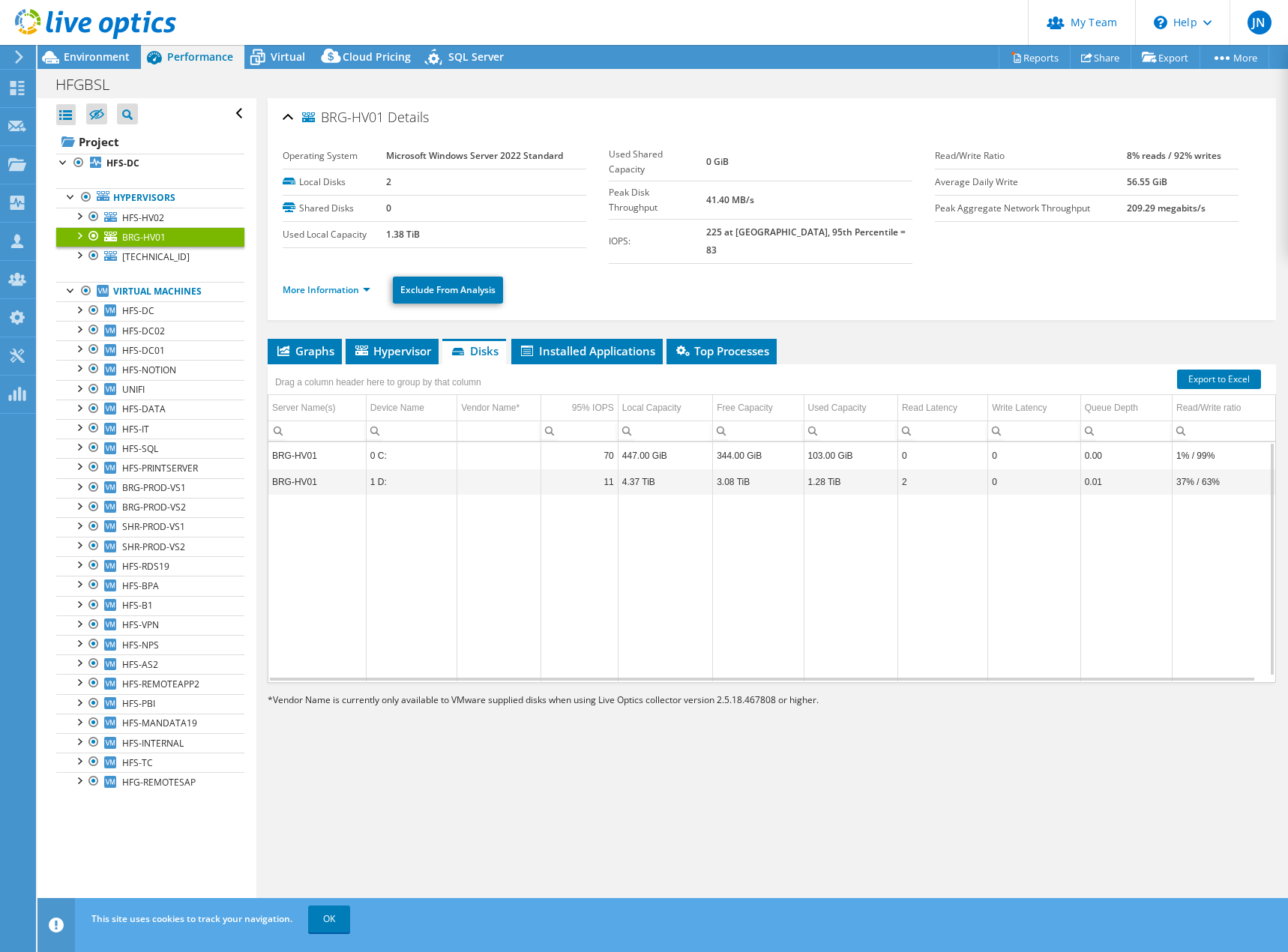
click at [689, 469] on td "4.37 TiB" at bounding box center [665, 482] width 95 height 26
click at [493, 469] on td "Column Vendor Name*, Value" at bounding box center [499, 482] width 84 height 26
click at [437, 471] on td "1 D:" at bounding box center [411, 482] width 90 height 26
click at [662, 470] on td "4.37 TiB" at bounding box center [665, 482] width 95 height 26
click at [639, 473] on td "4.37 TiB" at bounding box center [665, 482] width 95 height 26
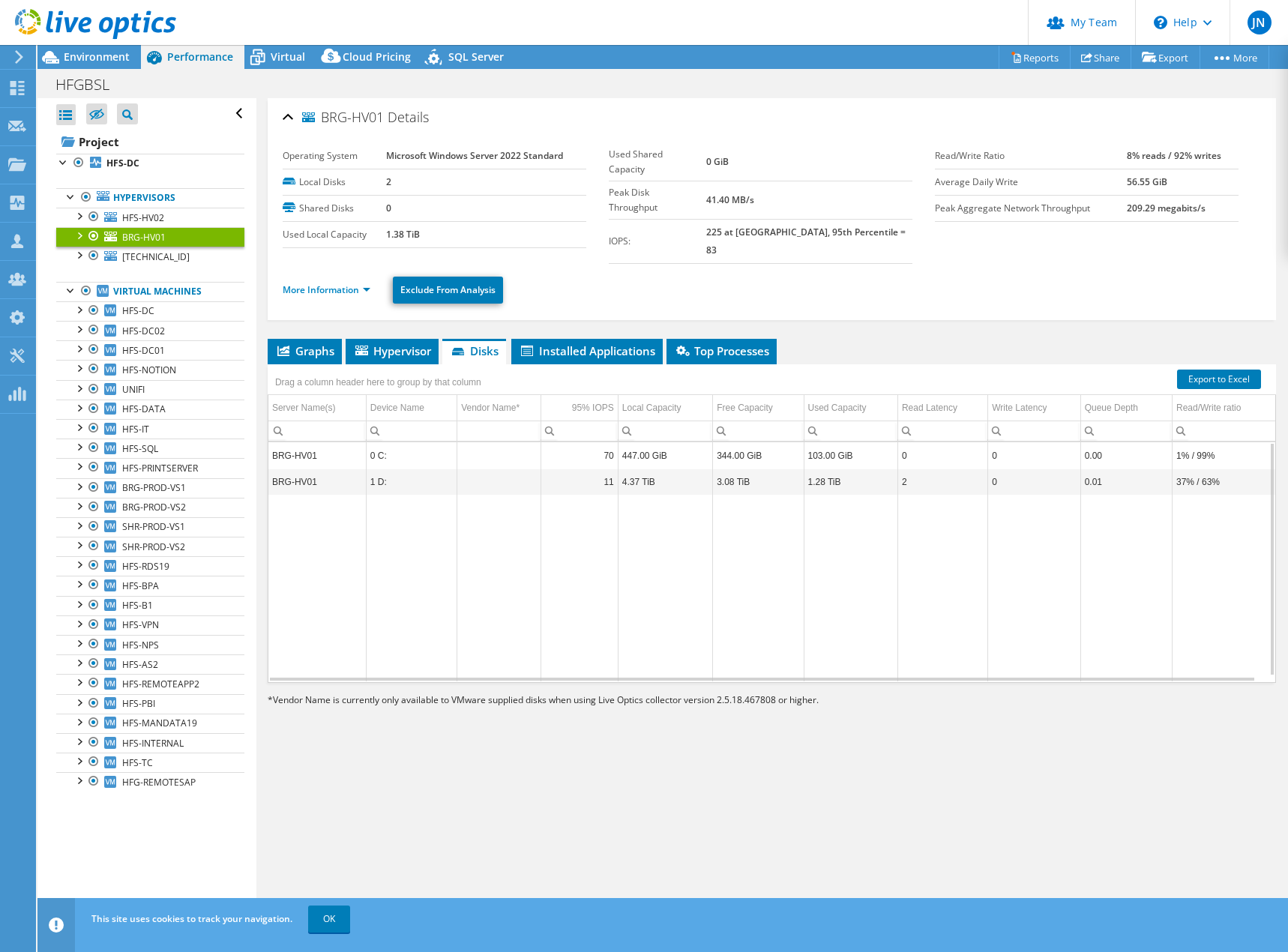
click at [628, 475] on td "4.37 TiB" at bounding box center [665, 482] width 95 height 26
click at [656, 475] on td "4.37 TiB" at bounding box center [665, 482] width 95 height 26
click at [687, 495] on td "Data grid" at bounding box center [665, 588] width 95 height 187
click at [738, 495] on td "Data grid" at bounding box center [758, 588] width 90 height 187
click at [760, 495] on td "Data grid" at bounding box center [758, 588] width 90 height 187
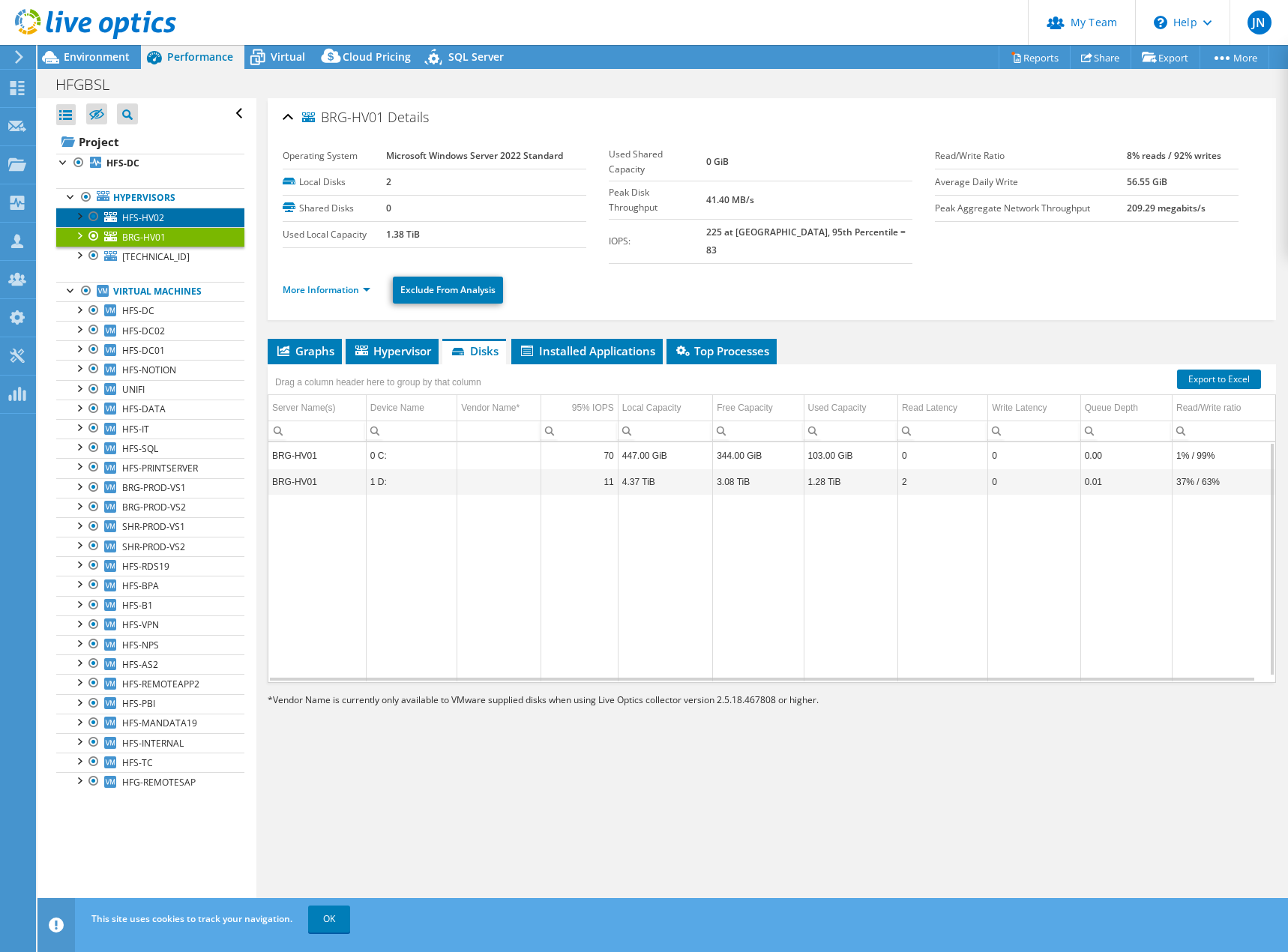
click at [168, 217] on link "HFS-HV02" at bounding box center [150, 218] width 188 height 19
click at [769, 473] on td "2.95 TiB" at bounding box center [758, 482] width 90 height 26
click at [842, 476] on td "6.15 TiB" at bounding box center [850, 482] width 94 height 26
click at [848, 476] on td "6.15 TiB" at bounding box center [850, 482] width 94 height 26
click at [157, 239] on span "BRG-HV01" at bounding box center [144, 237] width 44 height 13
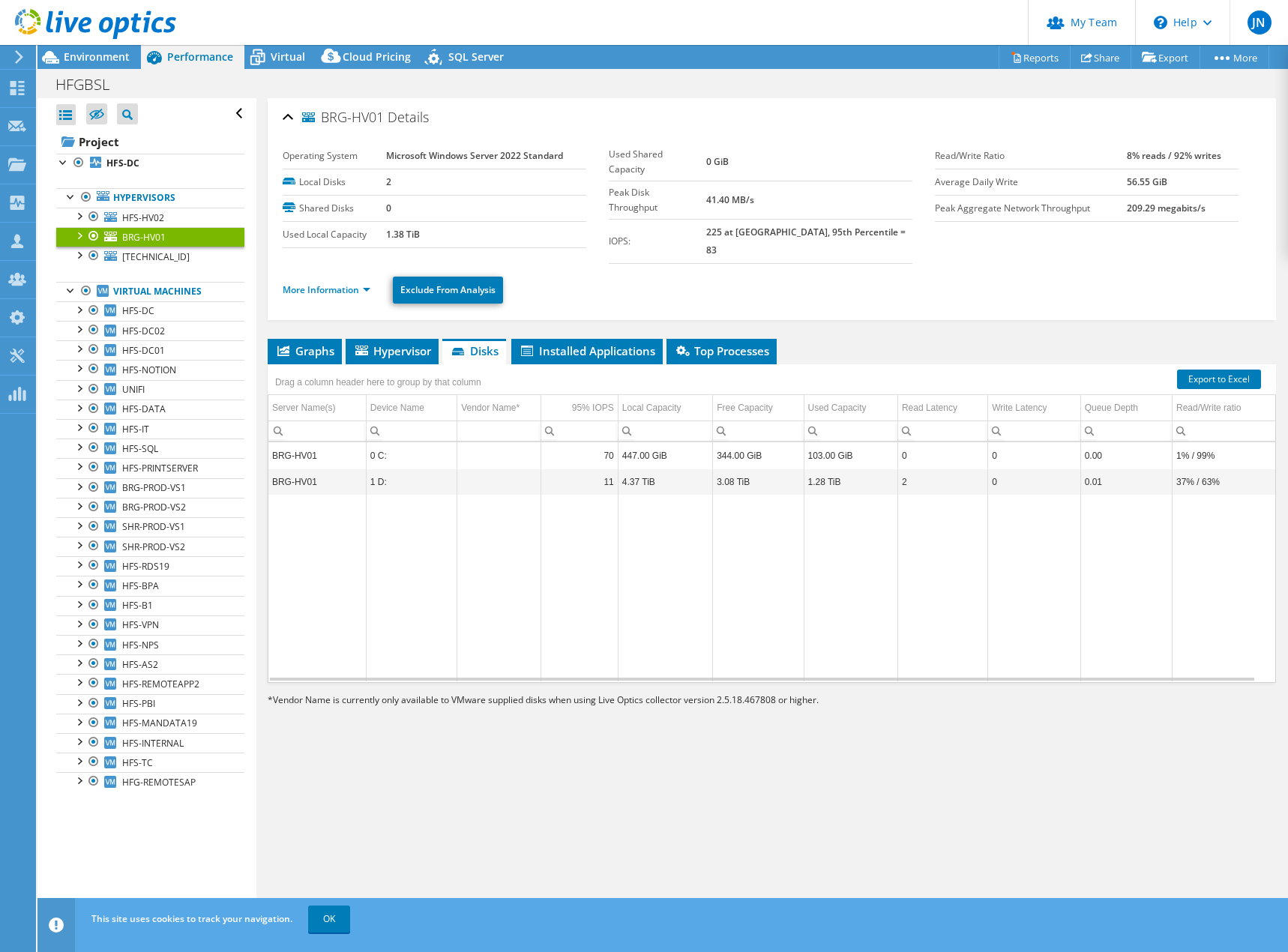
click at [870, 469] on td "1.28 TiB" at bounding box center [850, 482] width 94 height 26
click at [299, 339] on li "Graphs" at bounding box center [304, 351] width 75 height 25
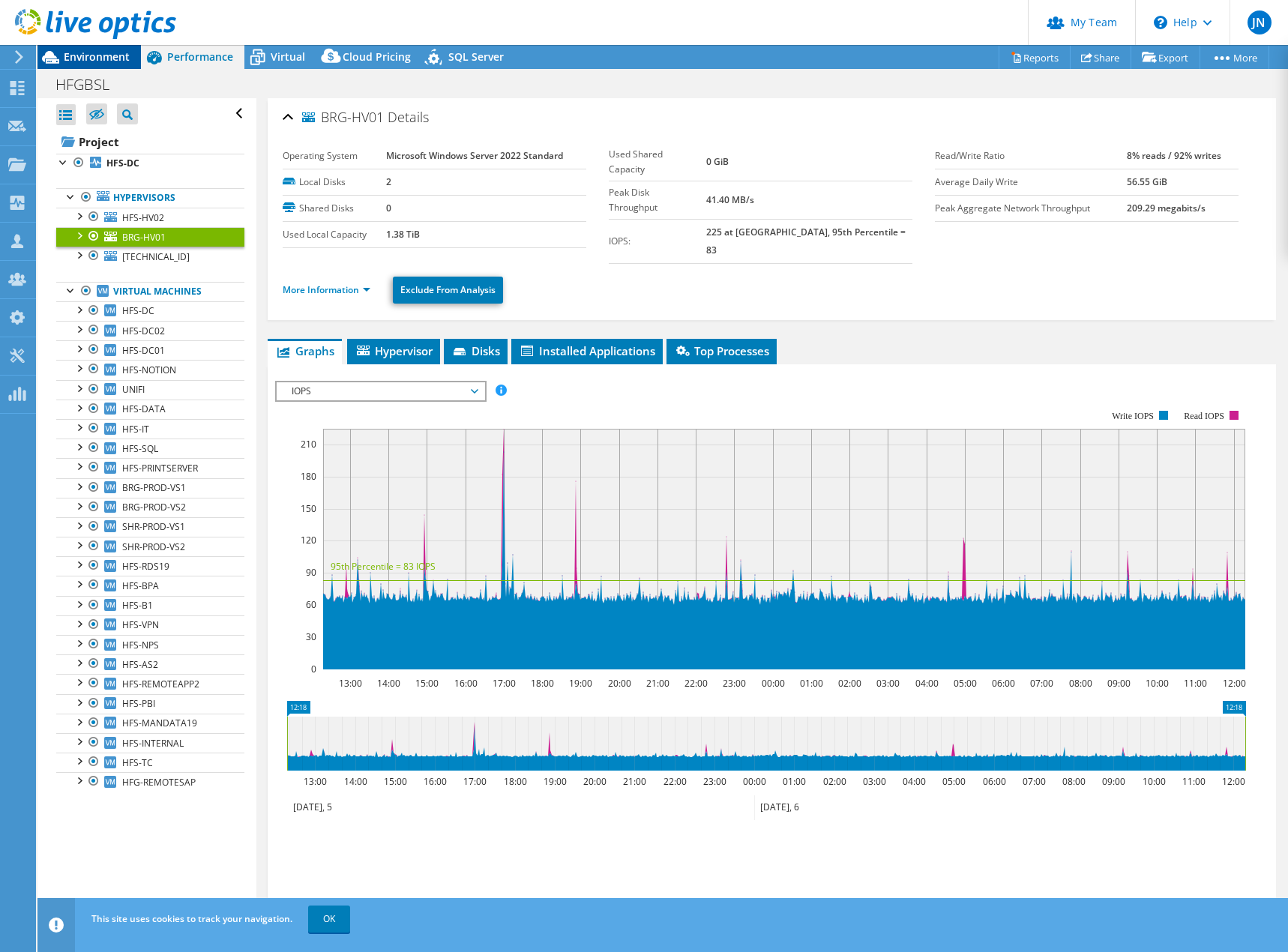
drag, startPoint x: 94, startPoint y: 54, endPoint x: 264, endPoint y: 111, distance: 179.3
click at [95, 54] on span "Environment" at bounding box center [97, 56] width 66 height 14
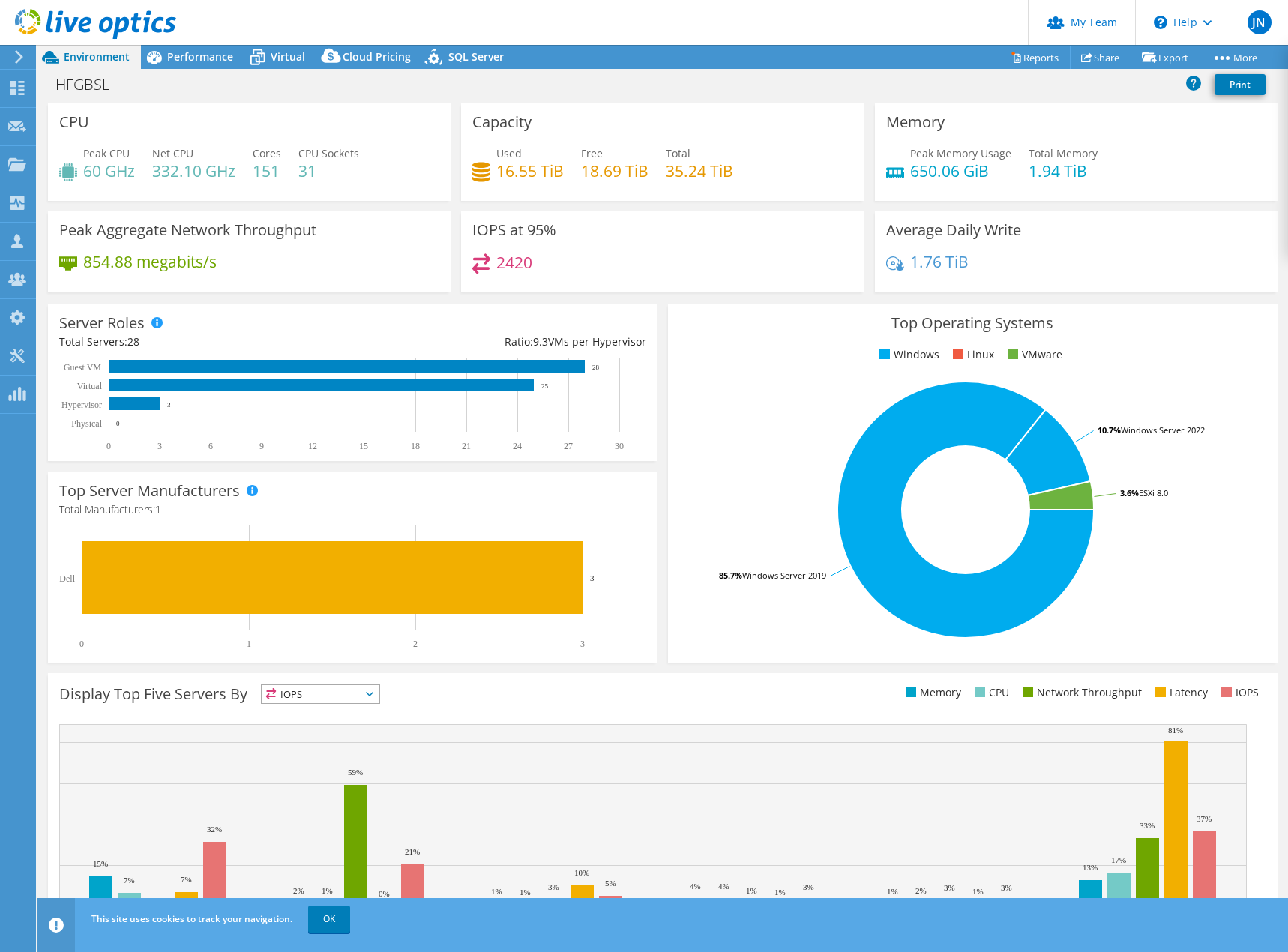
click at [282, 174] on div "Peak CPU 60 GHz Net CPU 332.10 GHz Cores 151 CPU Sockets 31" at bounding box center [248, 170] width 380 height 49
click at [276, 174] on h4 "151" at bounding box center [267, 170] width 28 height 17
click at [414, 160] on div "Peak CPU 60 GHz Net CPU 332.10 GHz Cores 151 CPU Sockets 31" at bounding box center [248, 170] width 380 height 49
click at [174, 63] on span "Performance" at bounding box center [200, 56] width 66 height 14
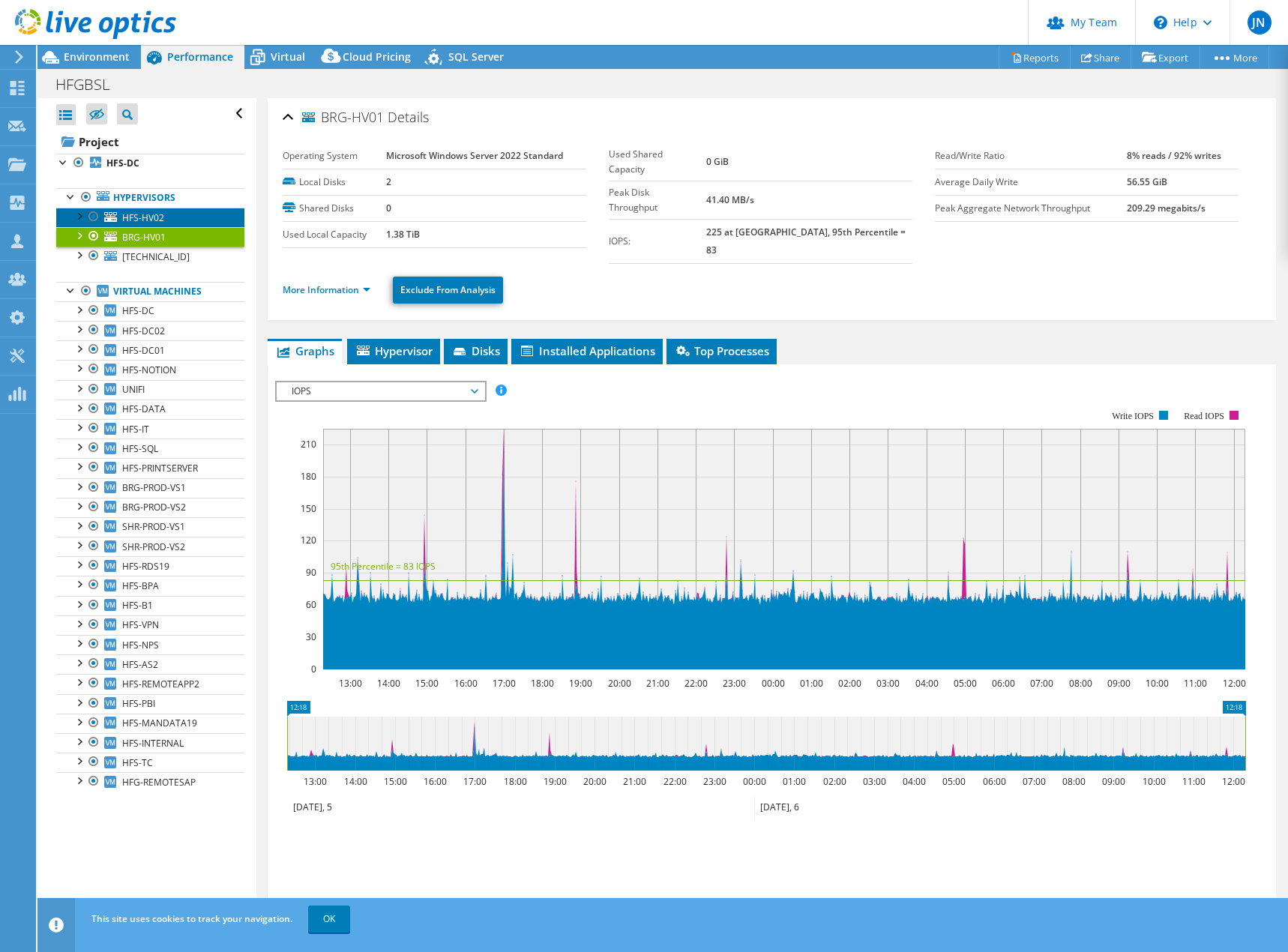
click at [173, 216] on link "HFS-HV02" at bounding box center [150, 218] width 188 height 19
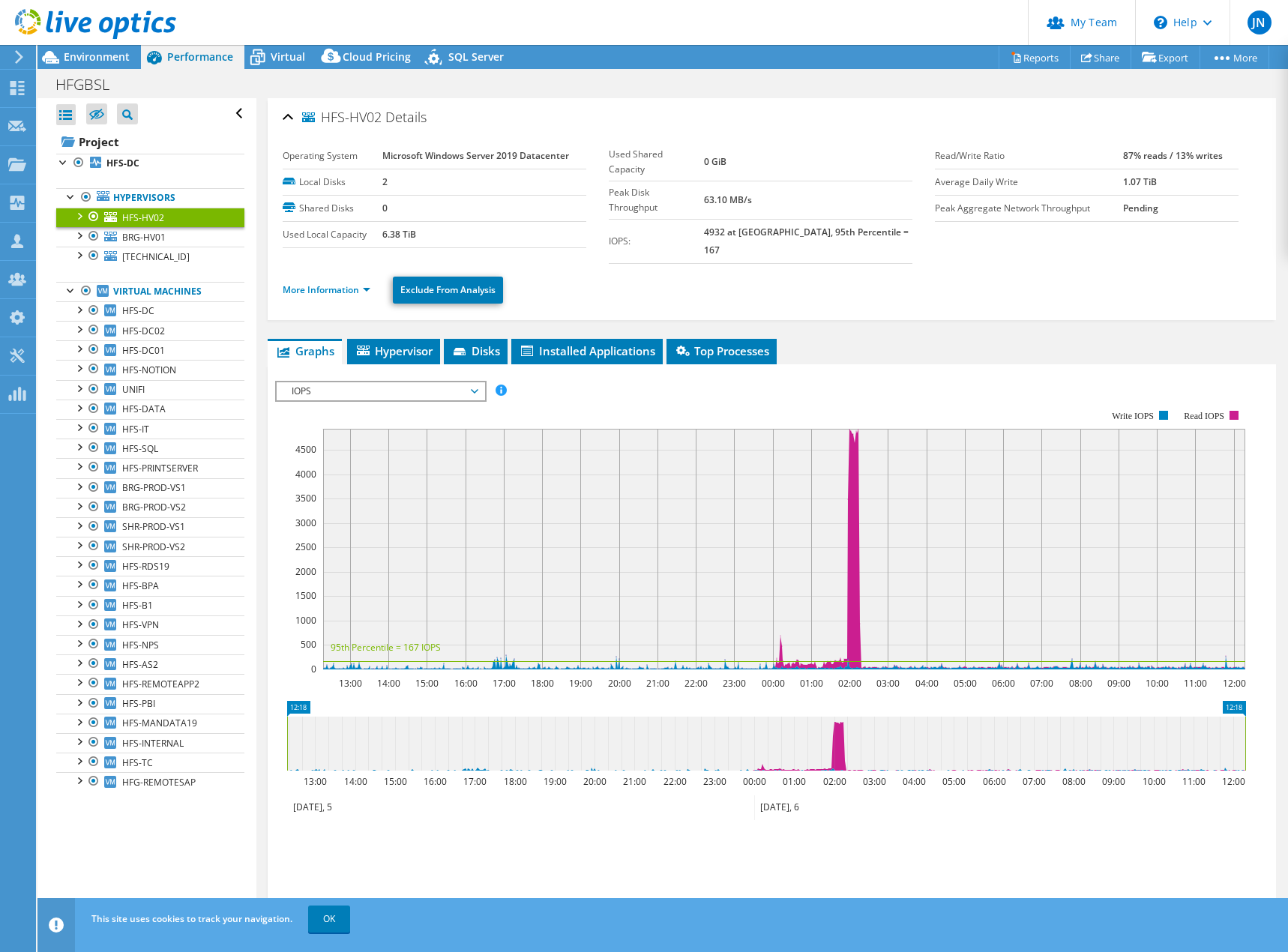
click at [383, 383] on span "IOPS" at bounding box center [381, 391] width 193 height 18
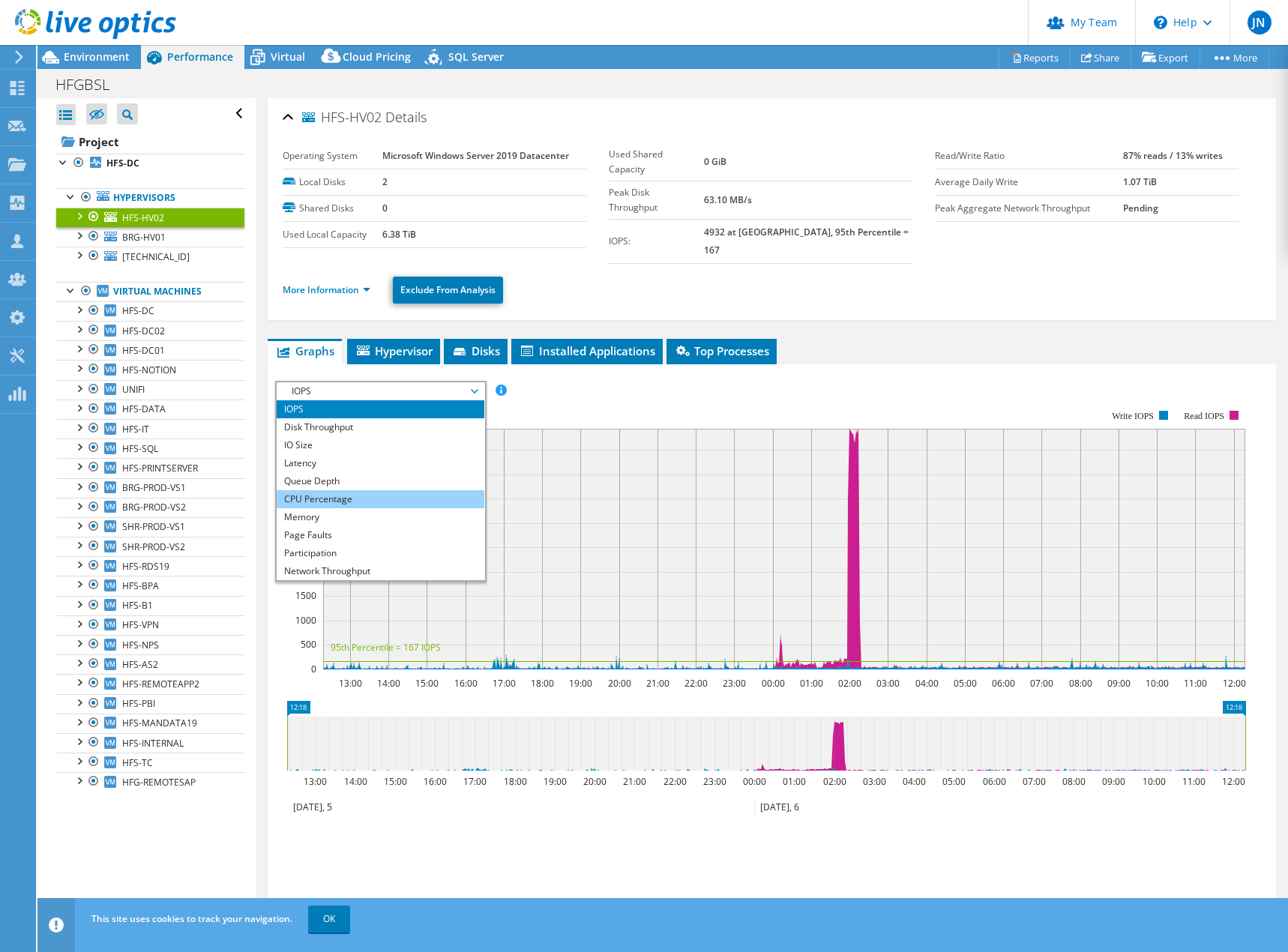
click at [347, 490] on li "CPU Percentage" at bounding box center [380, 499] width 208 height 18
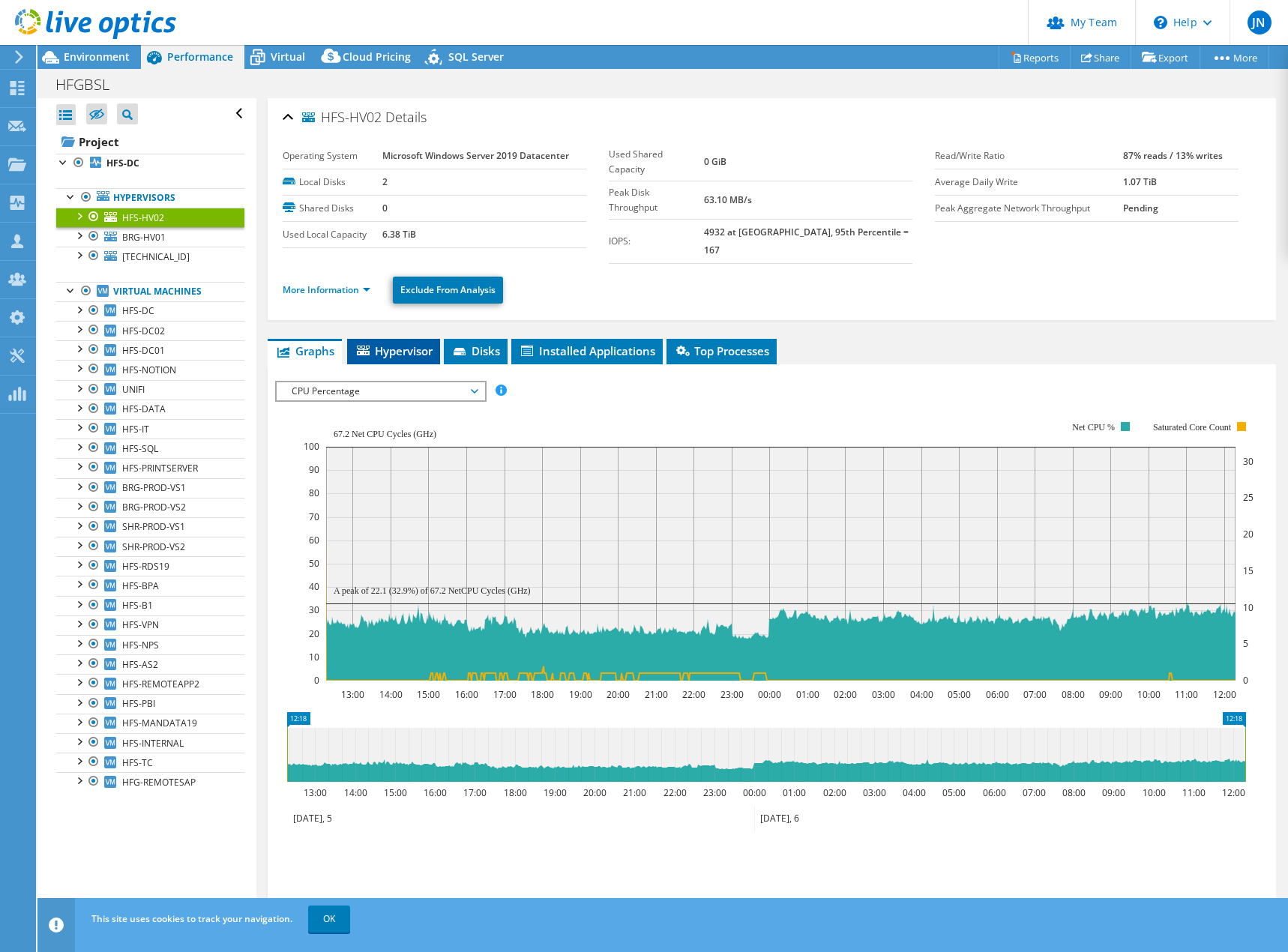
click at [404, 343] on span "Hypervisor" at bounding box center [393, 350] width 78 height 15
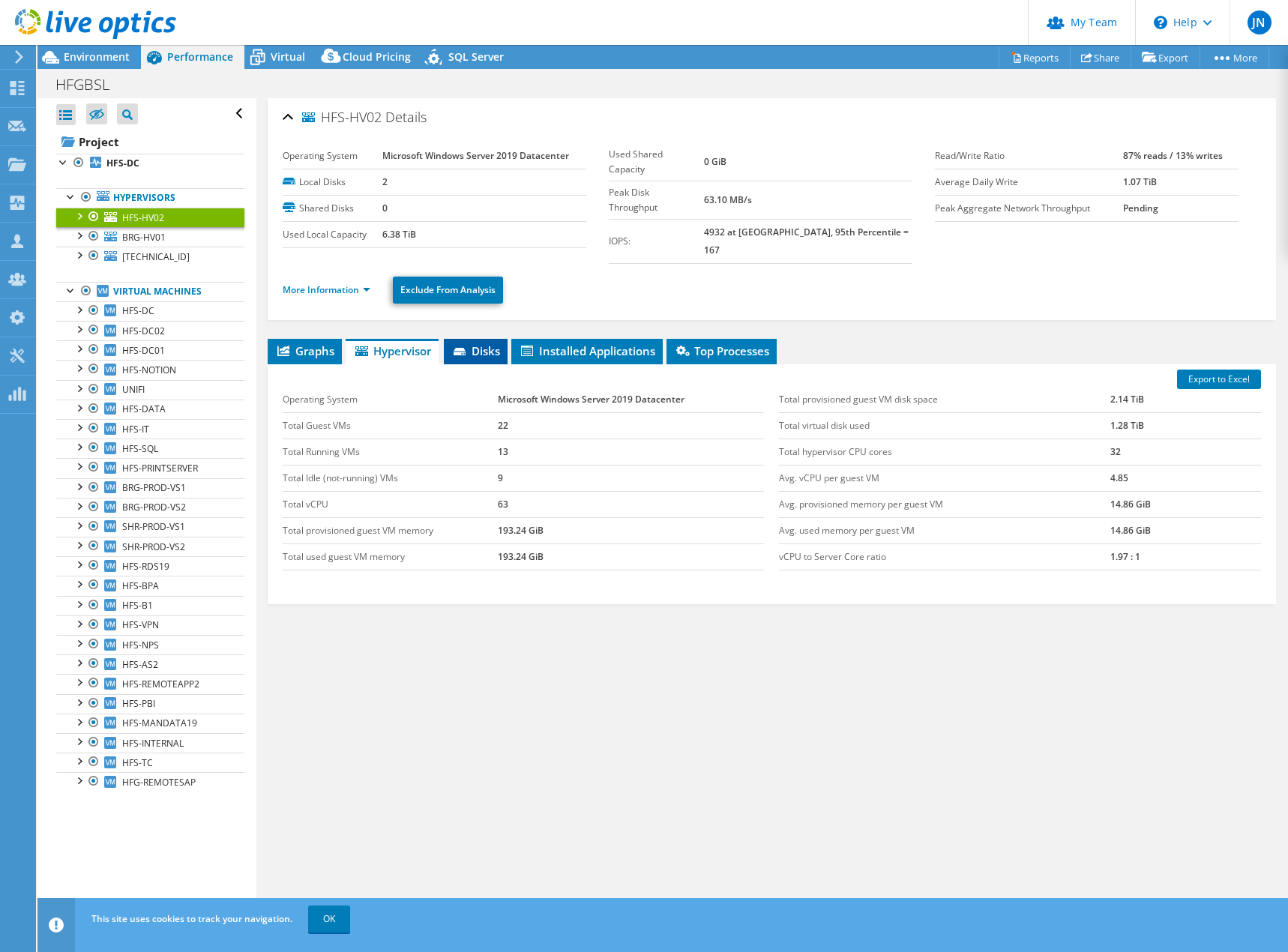
click at [479, 343] on span "Disks" at bounding box center [476, 350] width 49 height 15
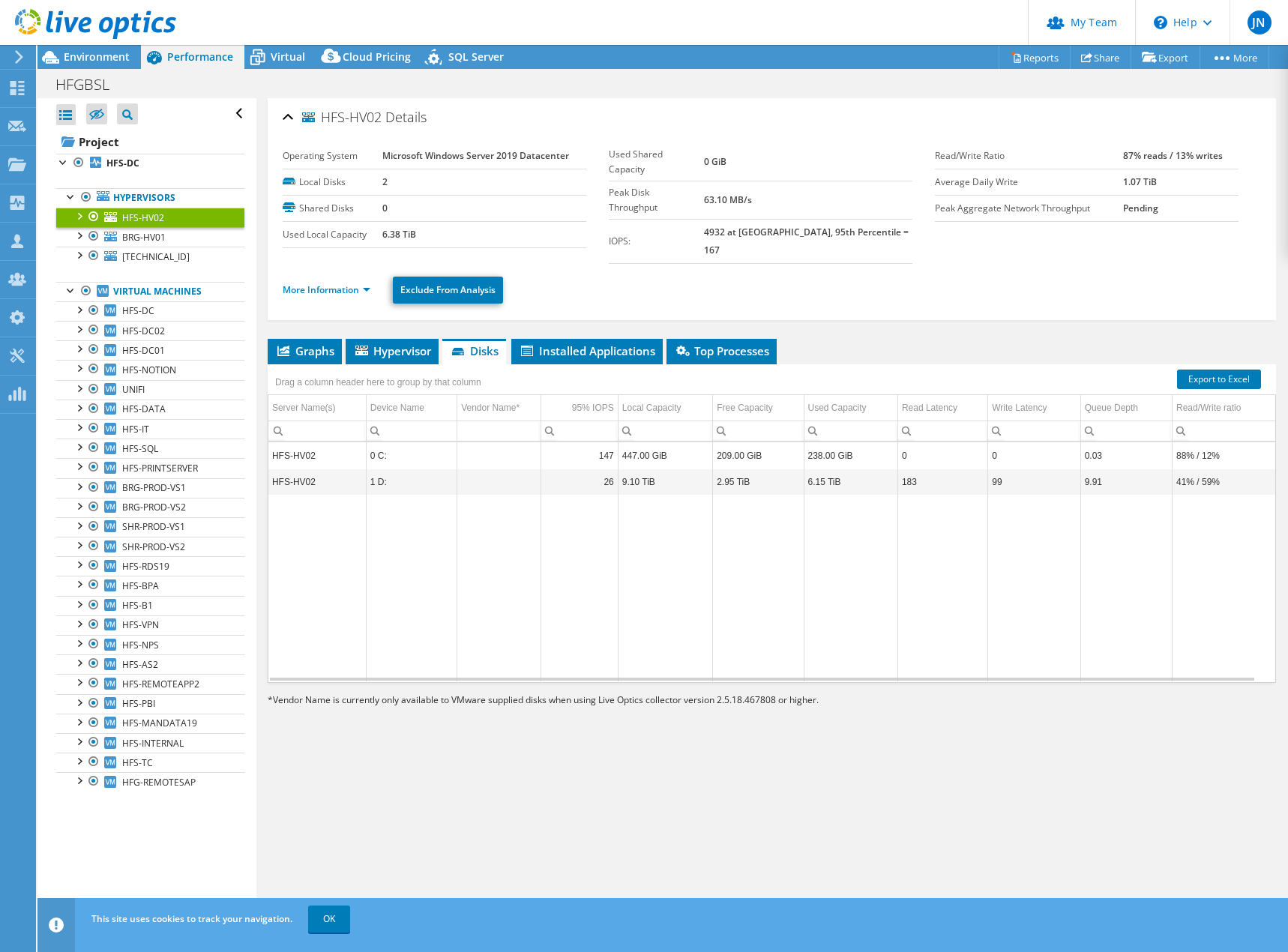
click at [342, 282] on li "More Information" at bounding box center [331, 290] width 97 height 17
click at [342, 283] on link "More Information" at bounding box center [326, 290] width 88 height 13
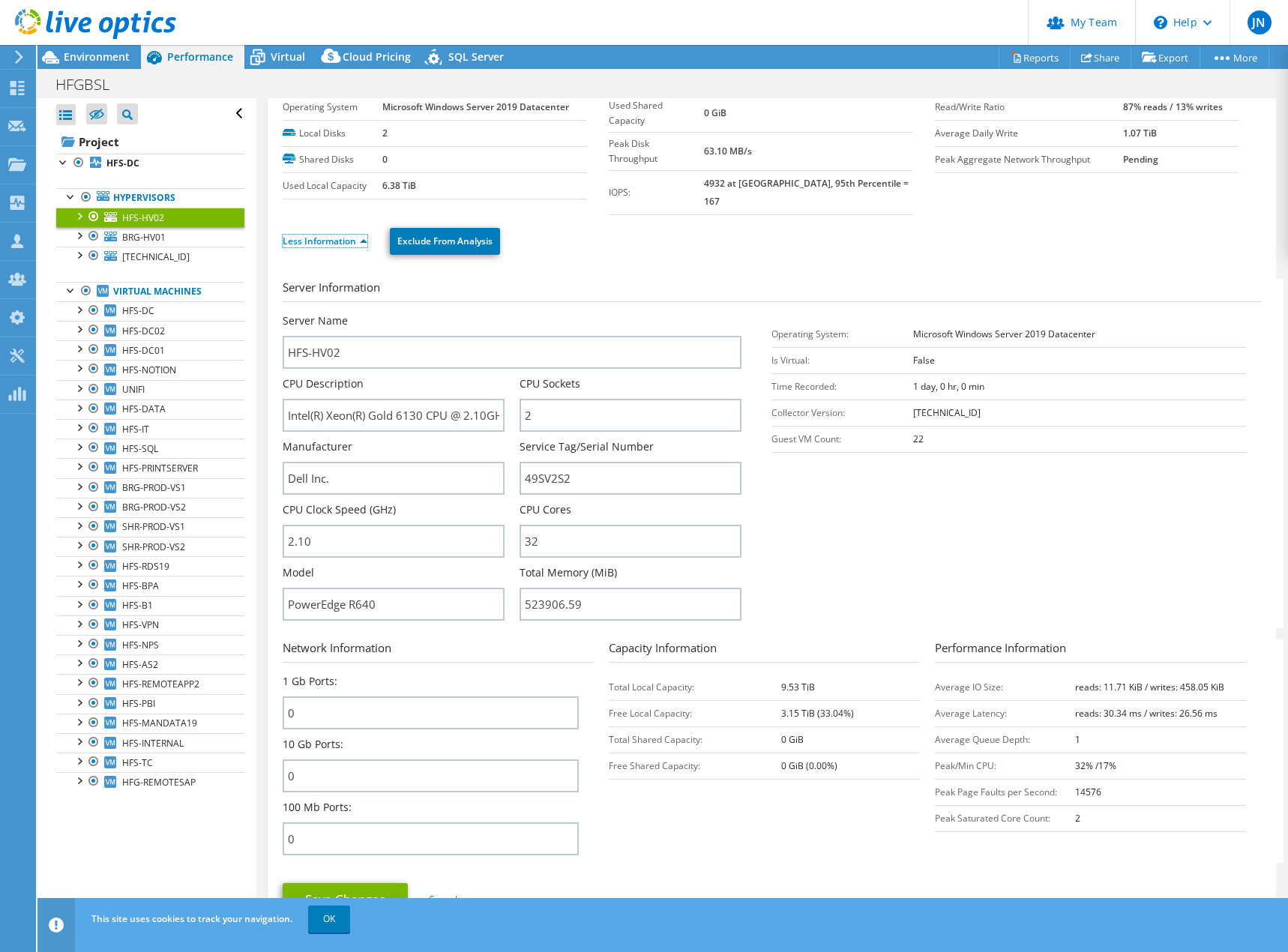
scroll to position [75, 0]
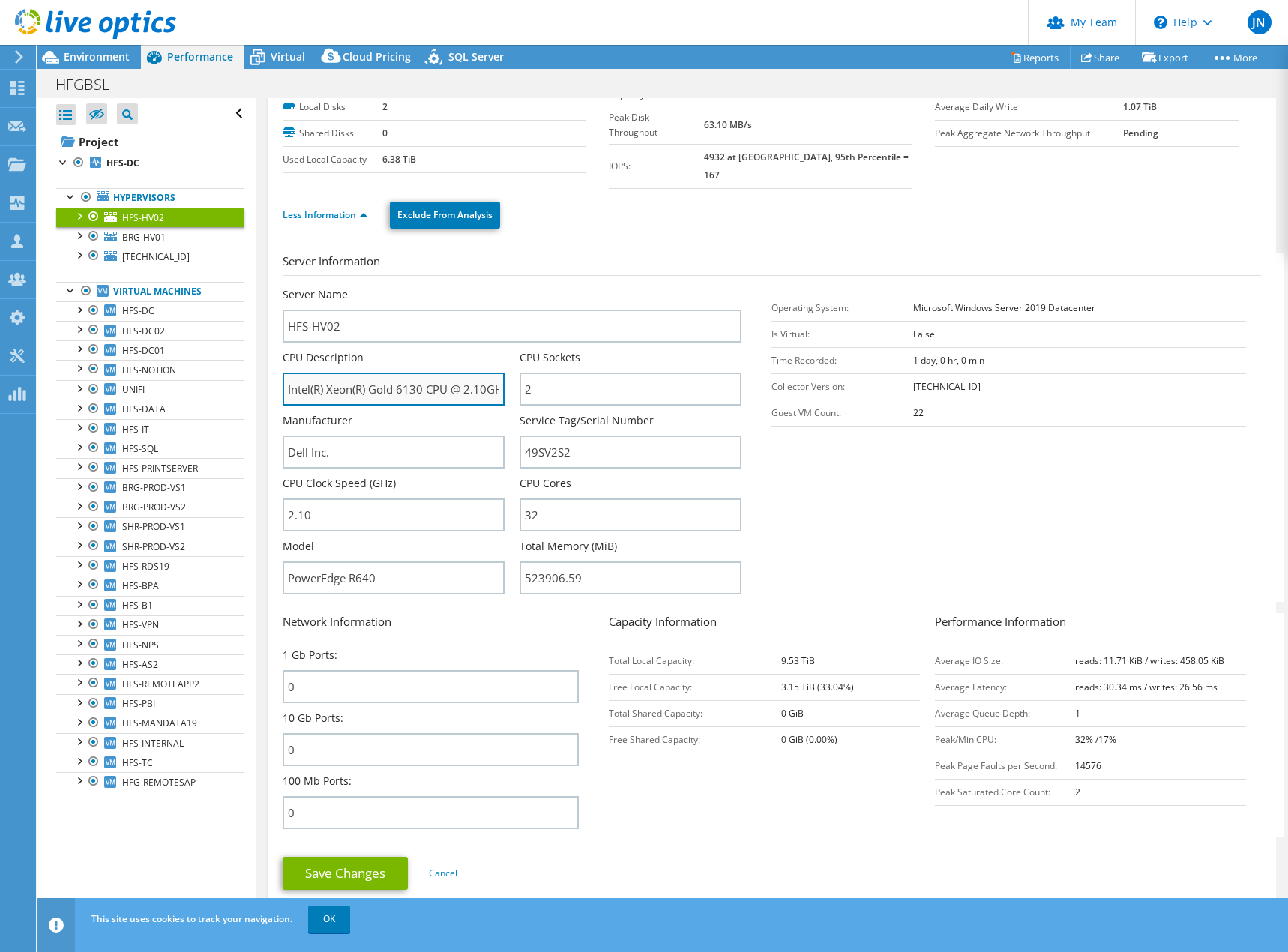
click at [451, 378] on input "Intel(R) Xeon(R) Gold 6130 CPU @ 2.10GHz" at bounding box center [393, 390] width 222 height 33
click at [401, 373] on input "Intel(R) Xeon(R) Gold 6130 CPU @ 2.10GHz" at bounding box center [393, 390] width 222 height 33
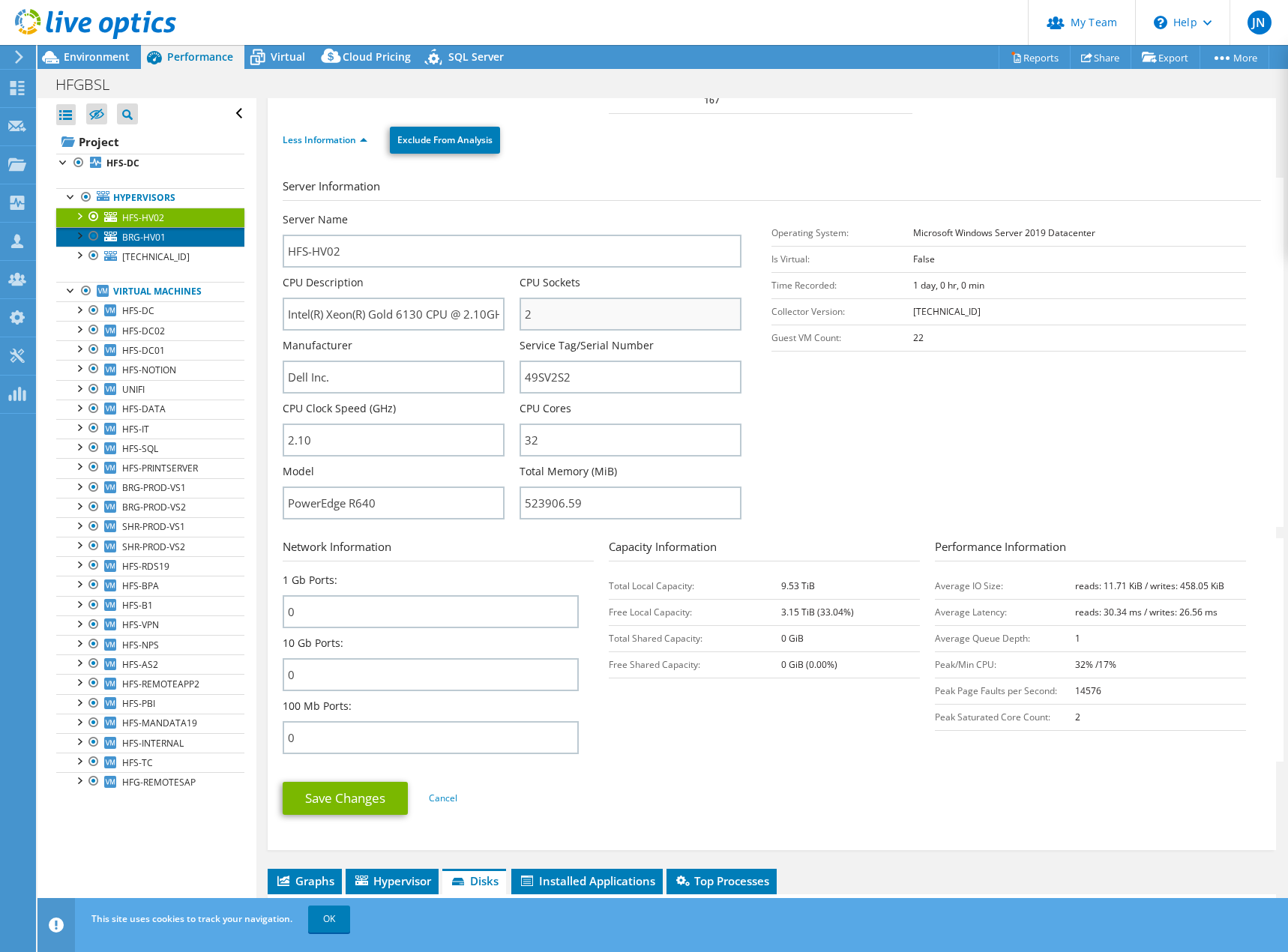
drag, startPoint x: 146, startPoint y: 236, endPoint x: 636, endPoint y: 290, distance: 493.0
click at [146, 236] on span "BRG-HV01" at bounding box center [144, 237] width 44 height 13
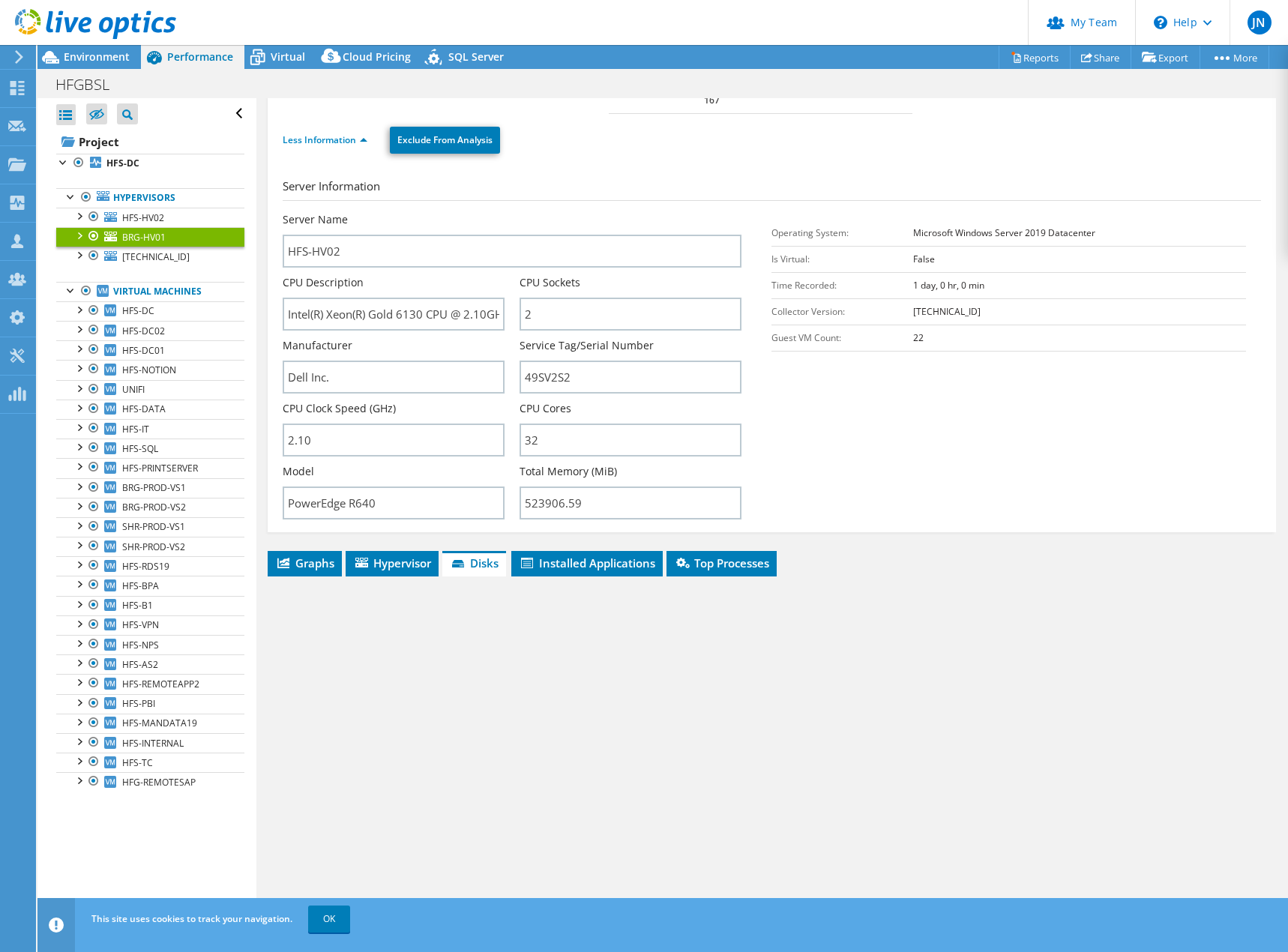
scroll to position [0, 0]
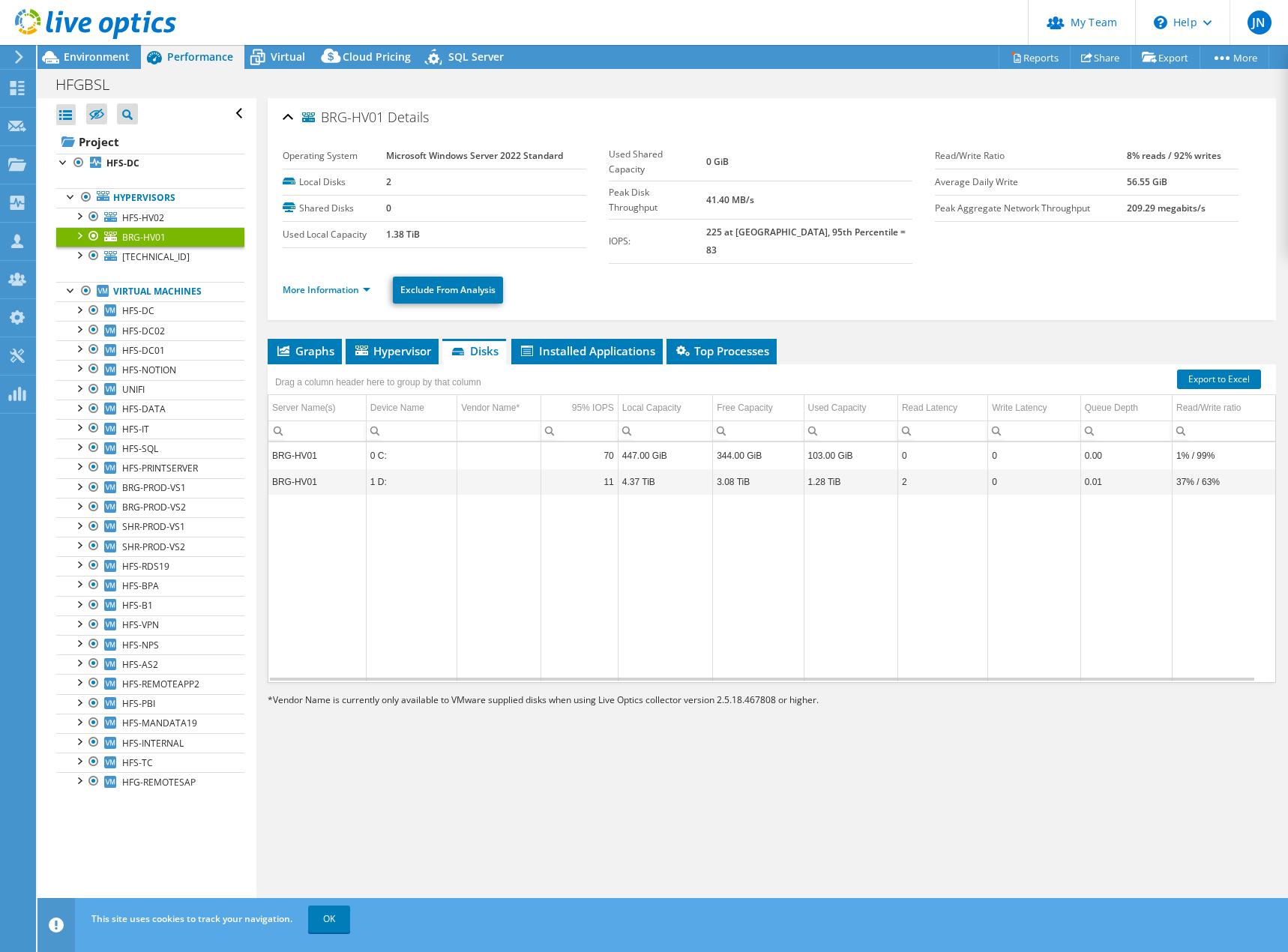
click at [277, 281] on div "BRG-HV01 Details Operating System Microsoft Windows Server 2022 Standard Local …" at bounding box center [771, 209] width 1008 height 222
click at [301, 282] on li "More Information" at bounding box center [331, 290] width 97 height 17
click at [343, 290] on div "More Information Exclude From Analysis" at bounding box center [771, 290] width 978 height 53
click at [342, 283] on link "More Information" at bounding box center [326, 290] width 88 height 13
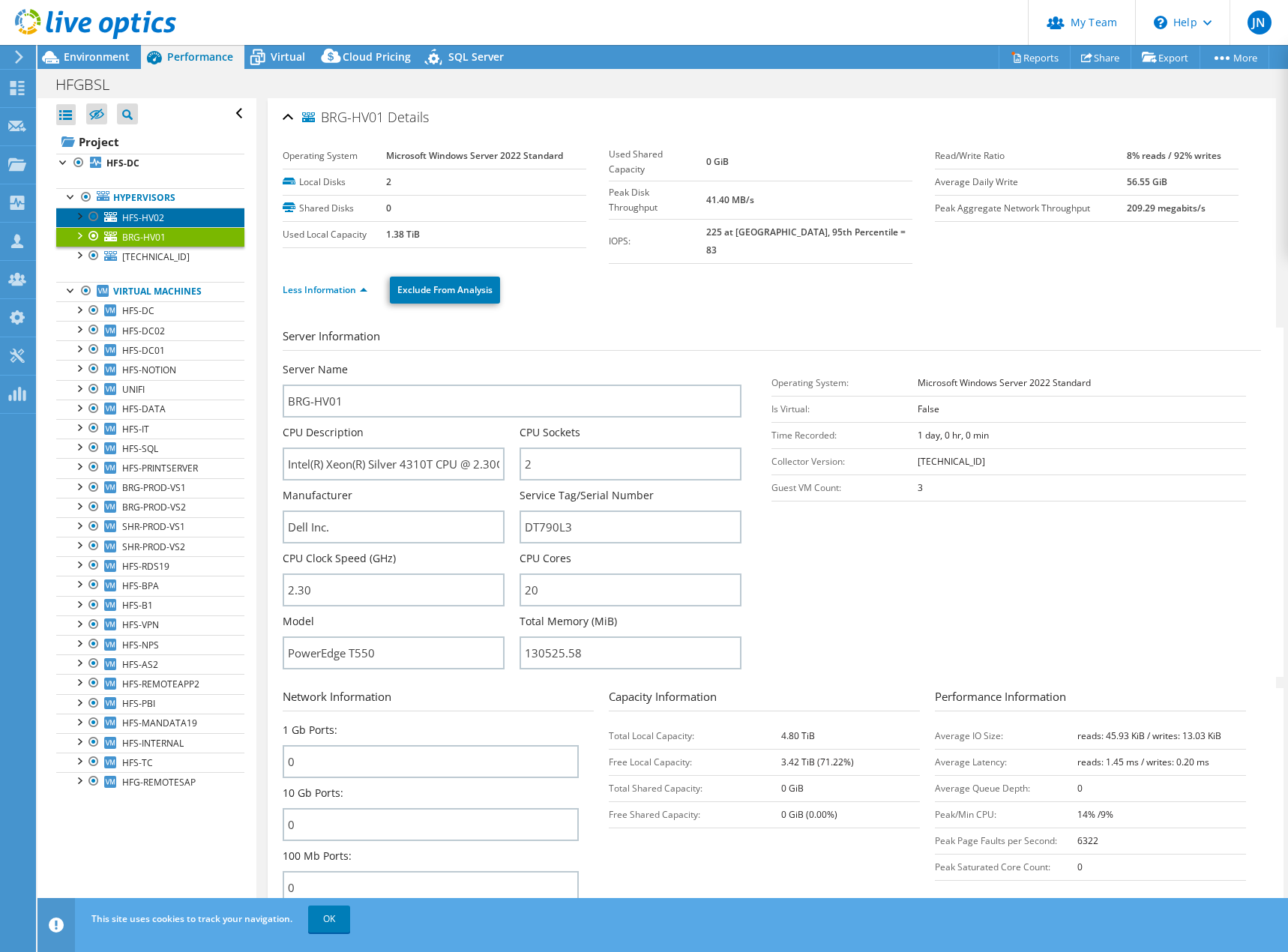
click at [149, 211] on span "HFS-HV02" at bounding box center [143, 218] width 42 height 13
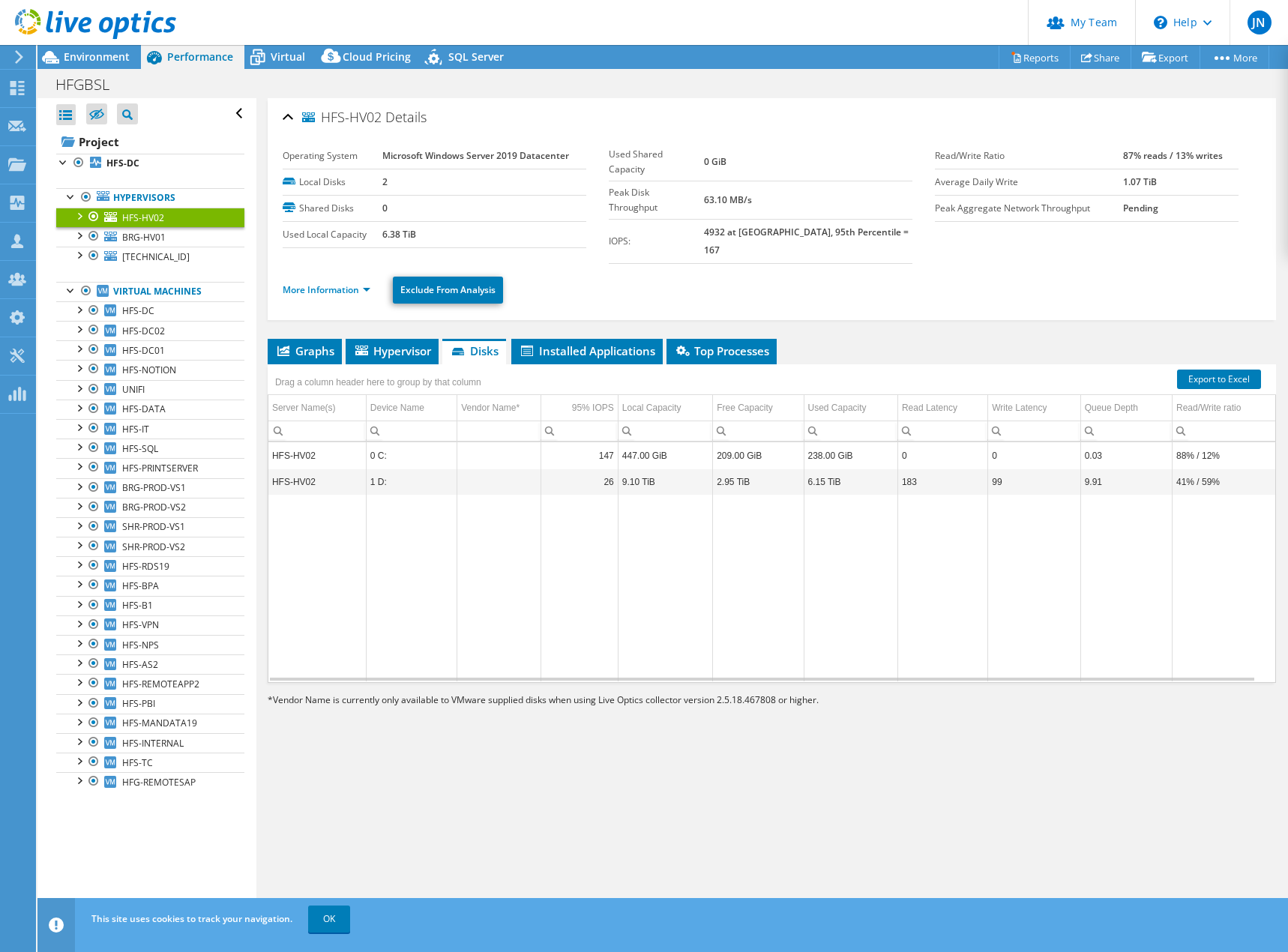
click at [342, 294] on div "More Information Exclude From Analysis" at bounding box center [771, 290] width 978 height 53
click at [342, 283] on link "More Information" at bounding box center [326, 290] width 88 height 13
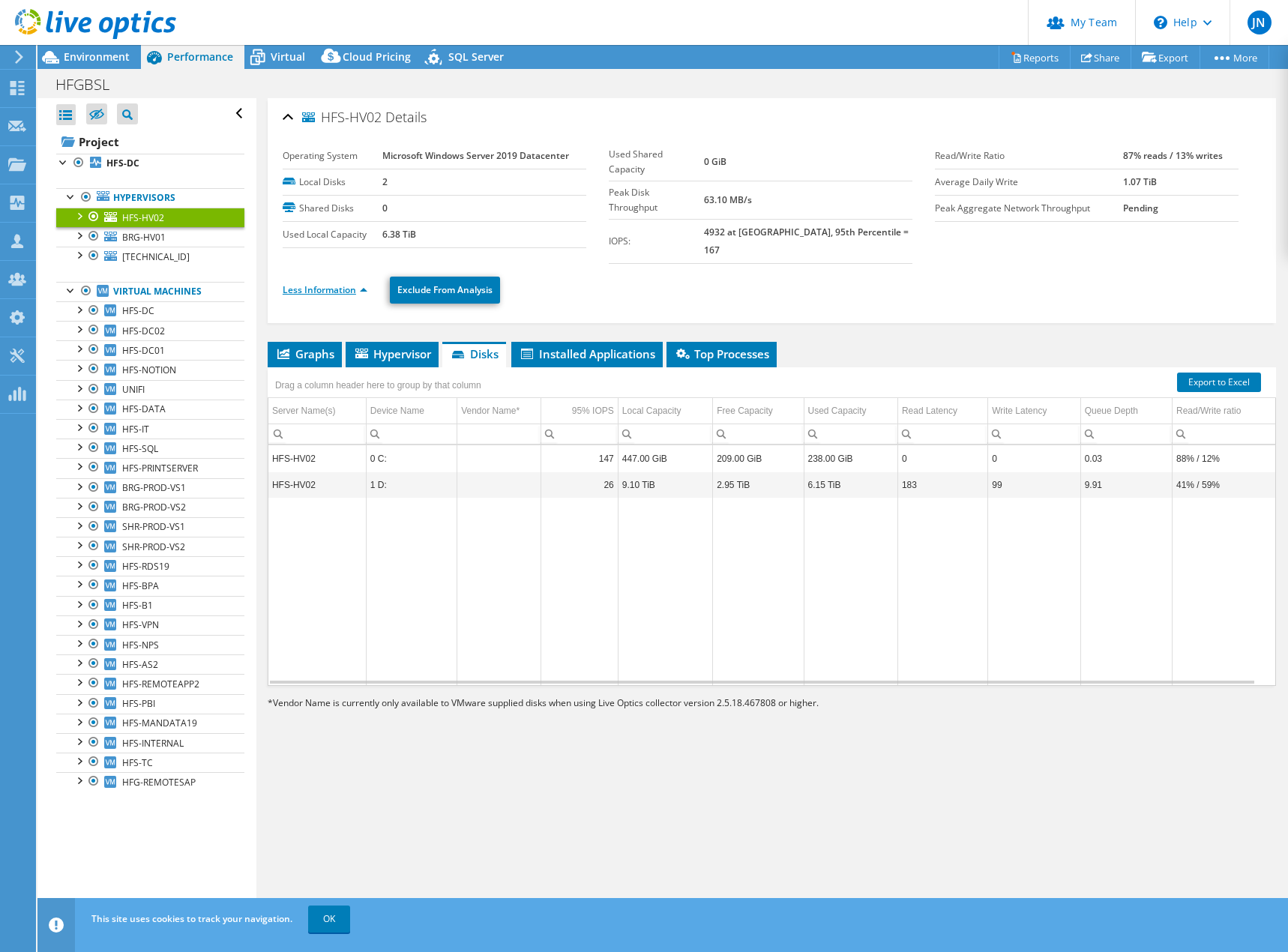
click at [345, 283] on link "Less Information" at bounding box center [325, 290] width 85 height 13
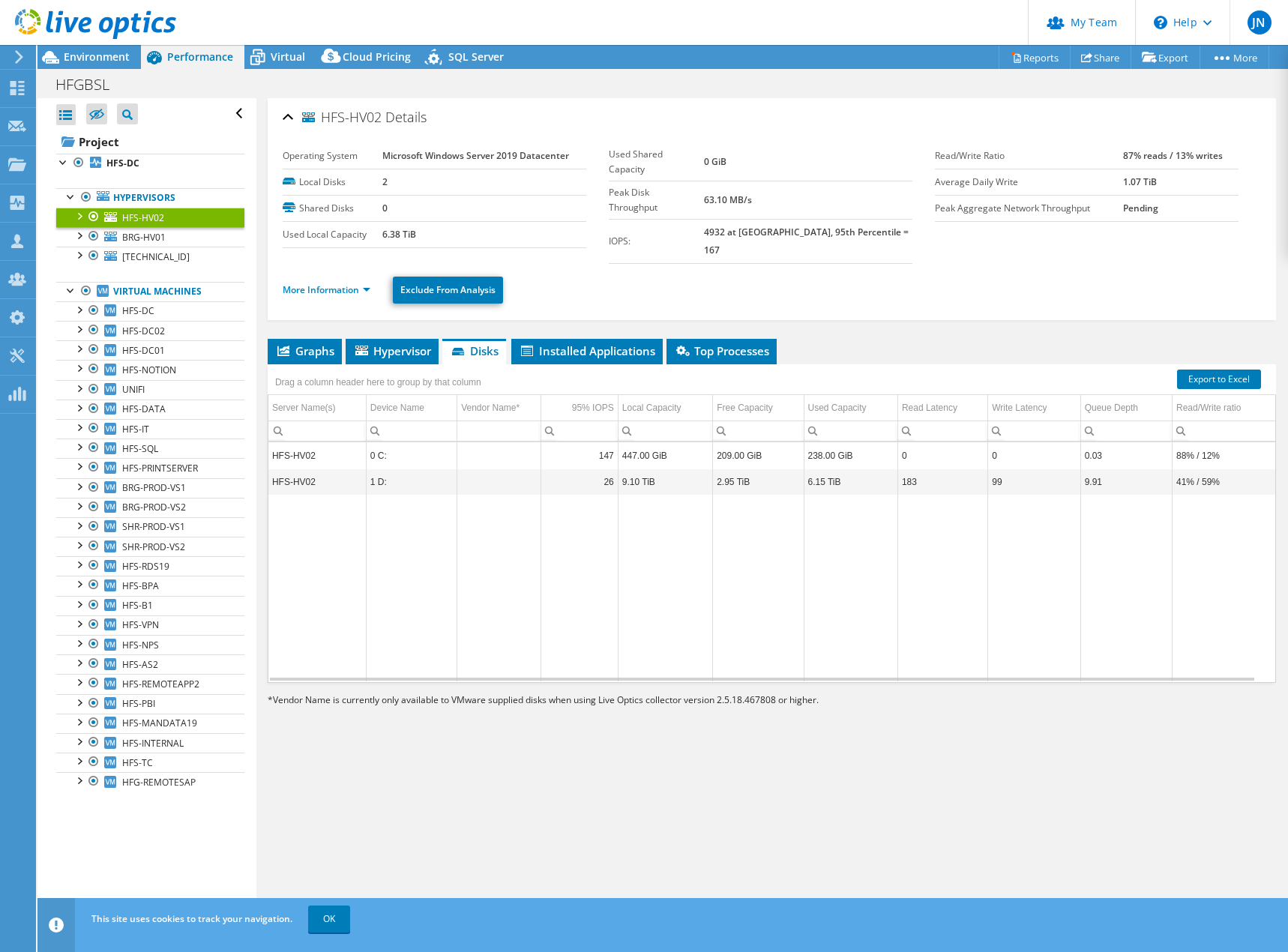
click at [342, 273] on ul "More Information Exclude From Analysis" at bounding box center [771, 288] width 978 height 31
click at [347, 283] on link "More Information" at bounding box center [326, 290] width 88 height 13
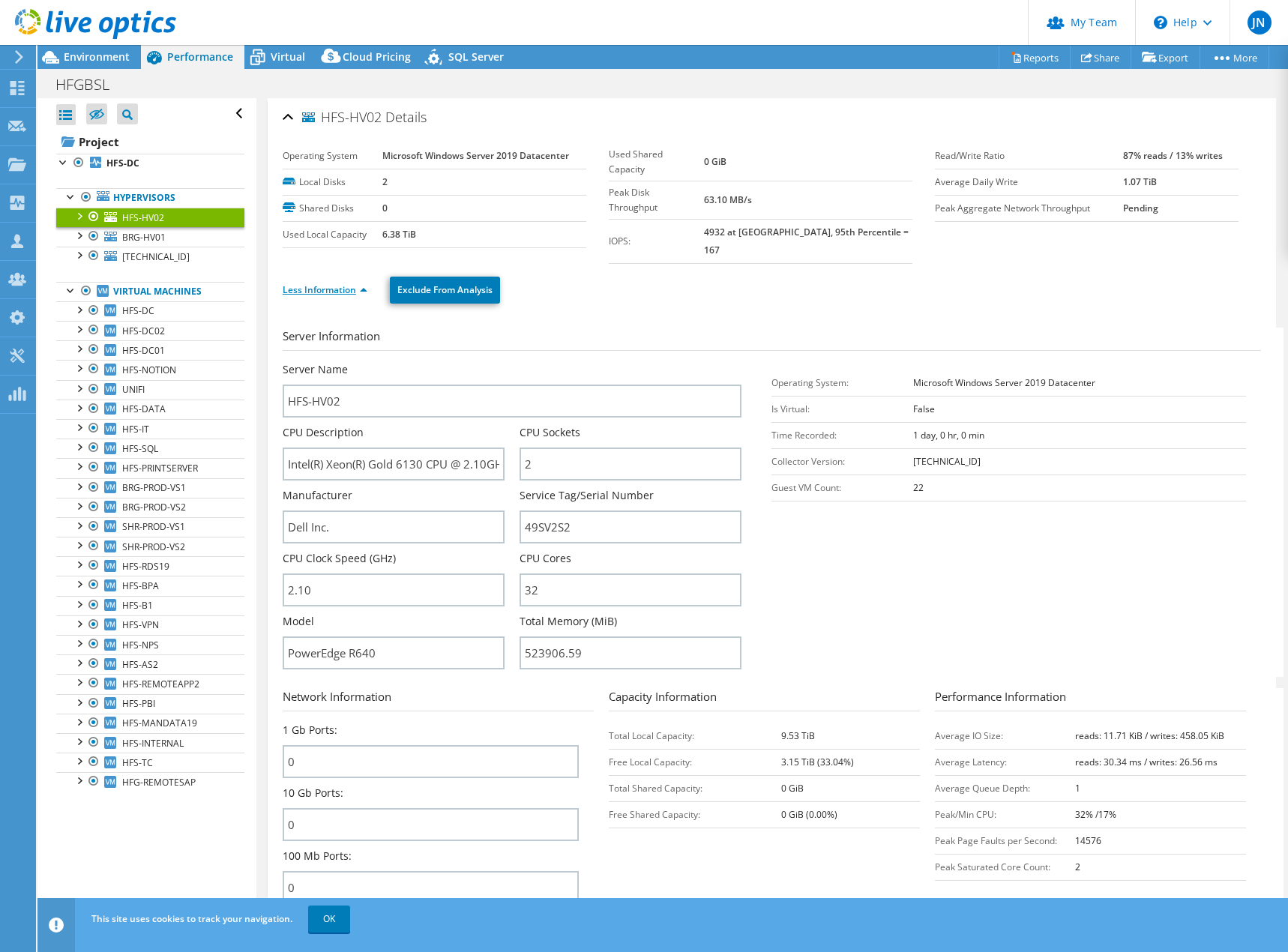
click at [333, 283] on link "Less Information" at bounding box center [325, 290] width 85 height 13
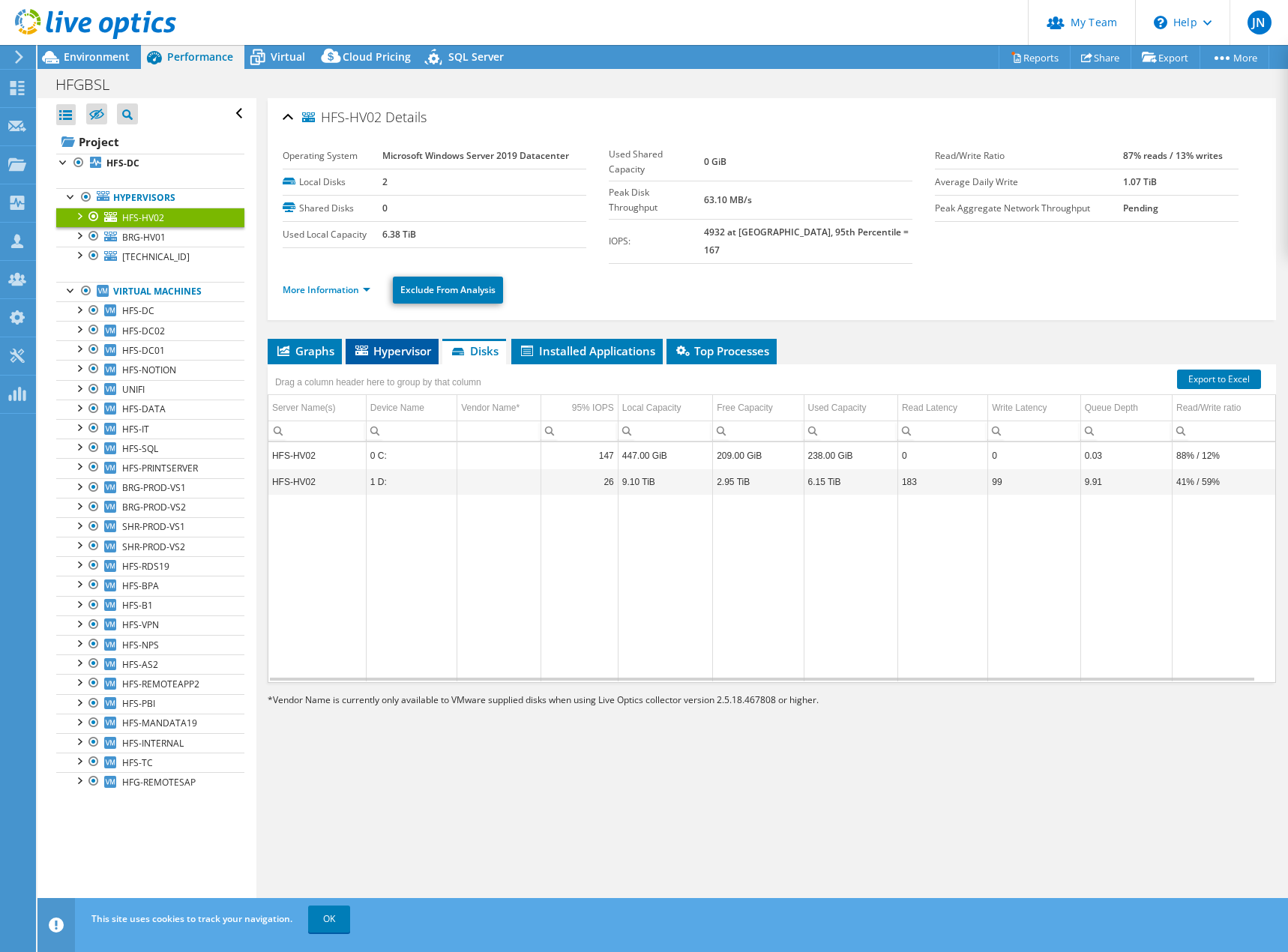
click at [404, 343] on span "Hypervisor" at bounding box center [391, 350] width 78 height 15
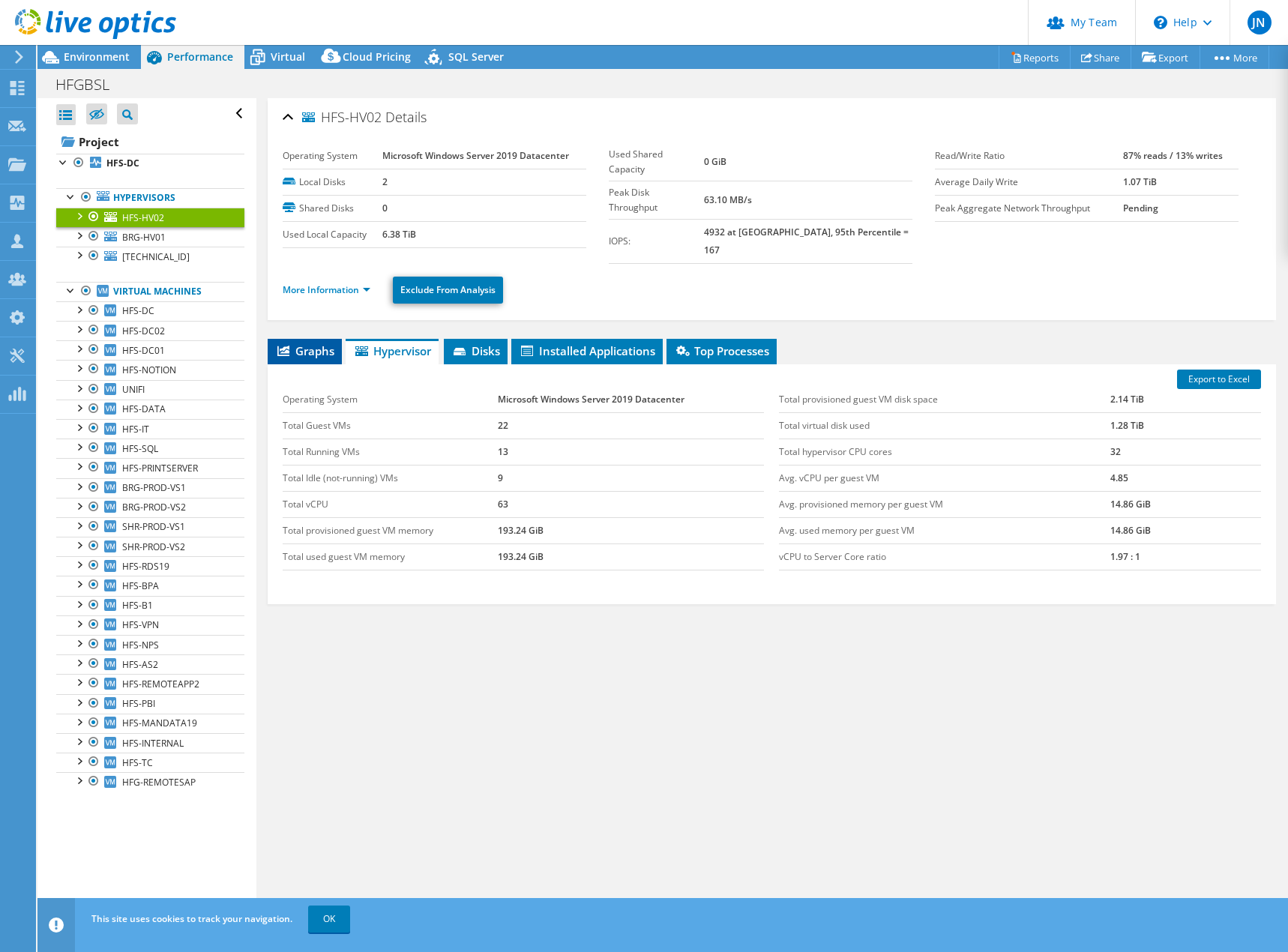
click at [291, 343] on span "Graphs" at bounding box center [304, 350] width 59 height 15
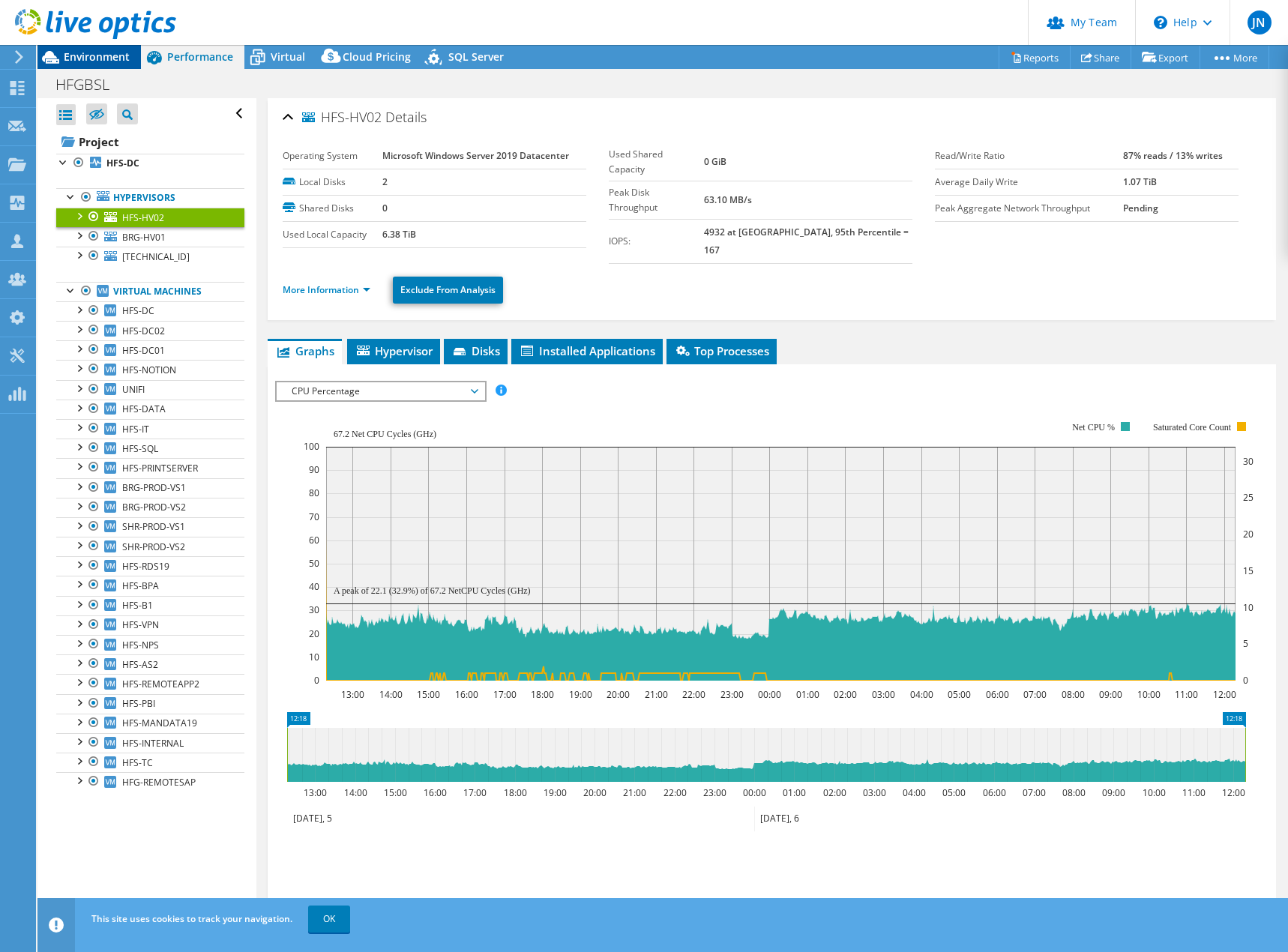
click at [90, 54] on span "Environment" at bounding box center [97, 56] width 66 height 14
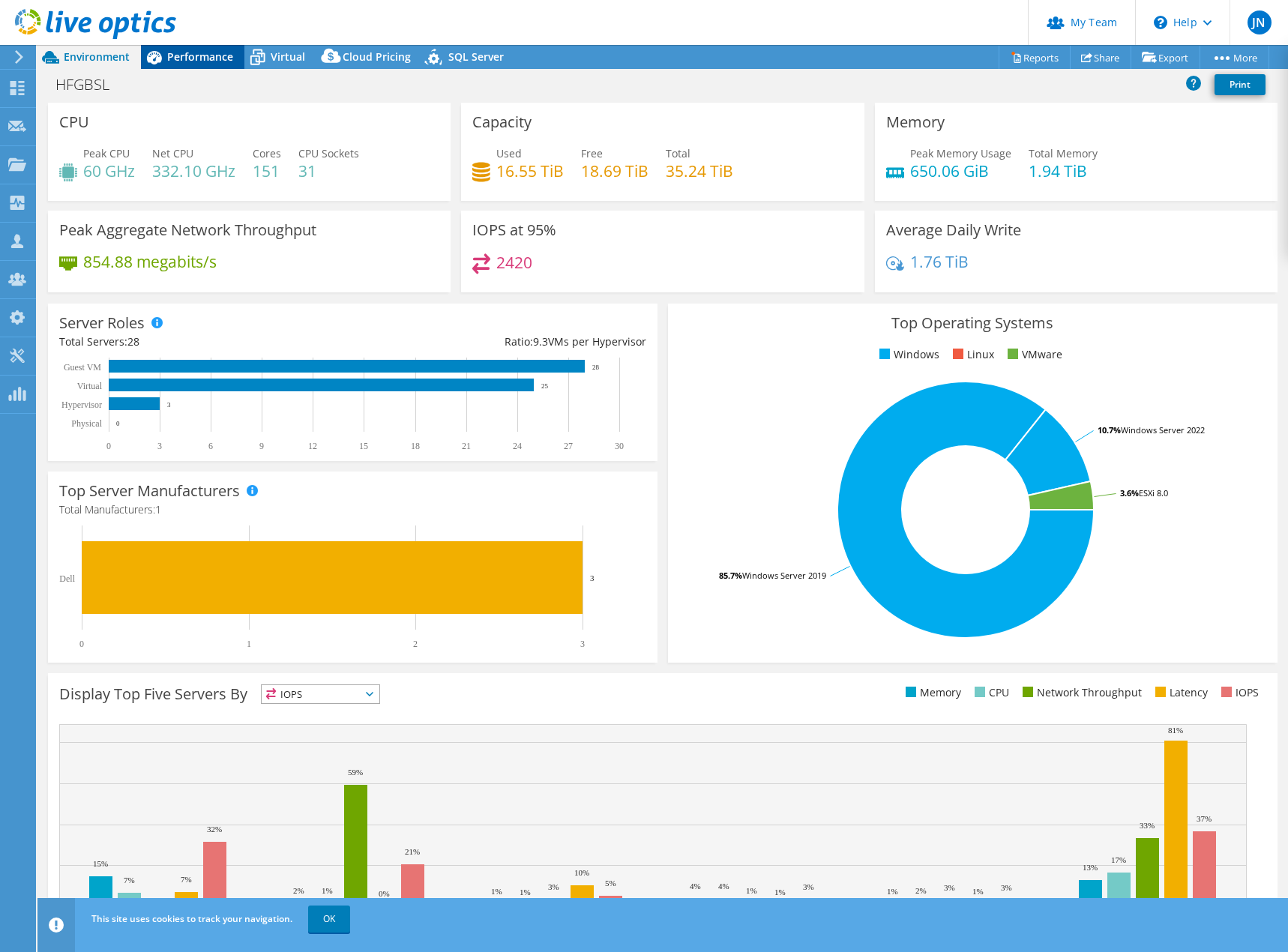
click at [145, 59] on icon at bounding box center [154, 57] width 26 height 26
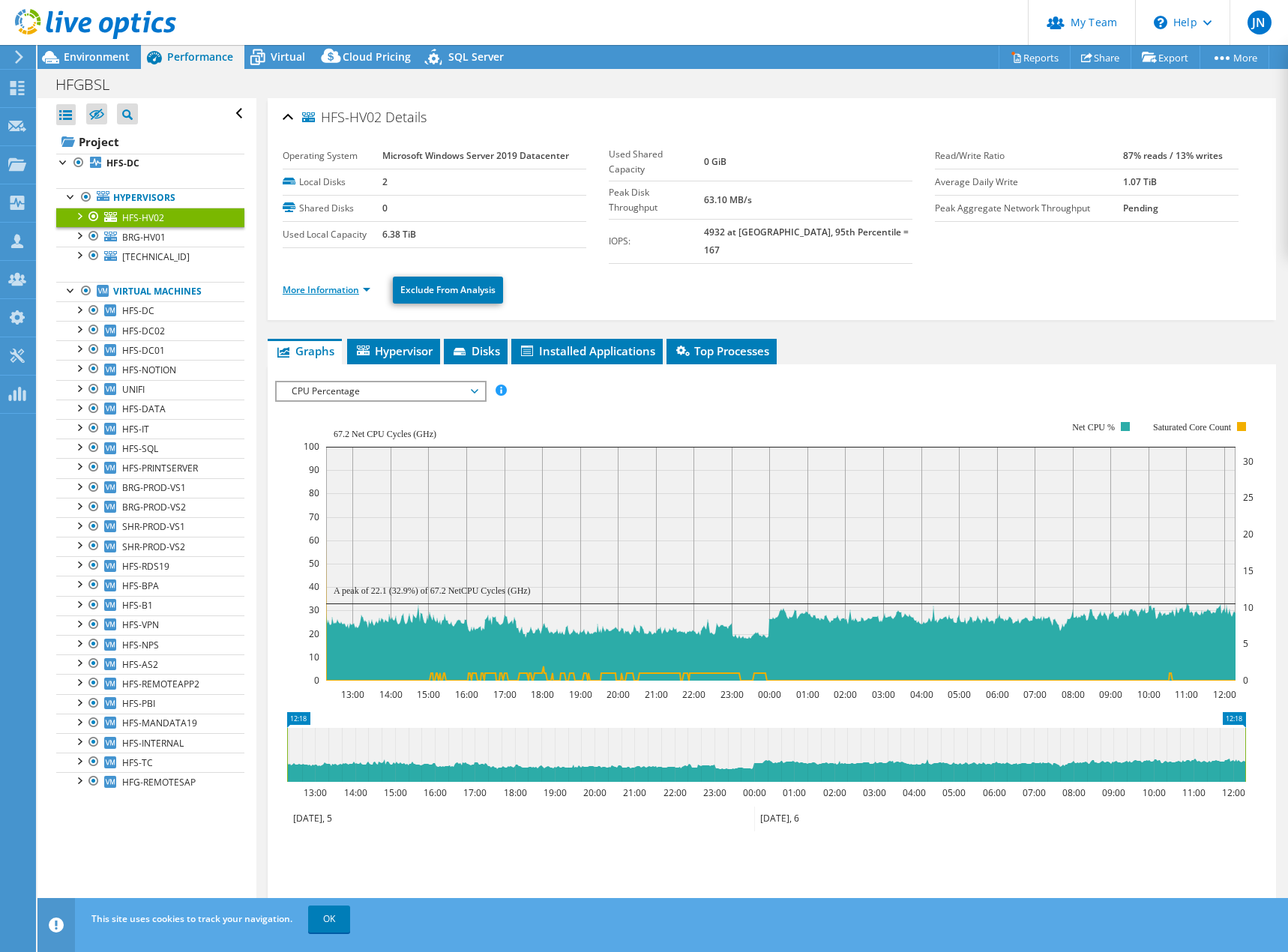
click at [337, 283] on link "More Information" at bounding box center [326, 290] width 88 height 13
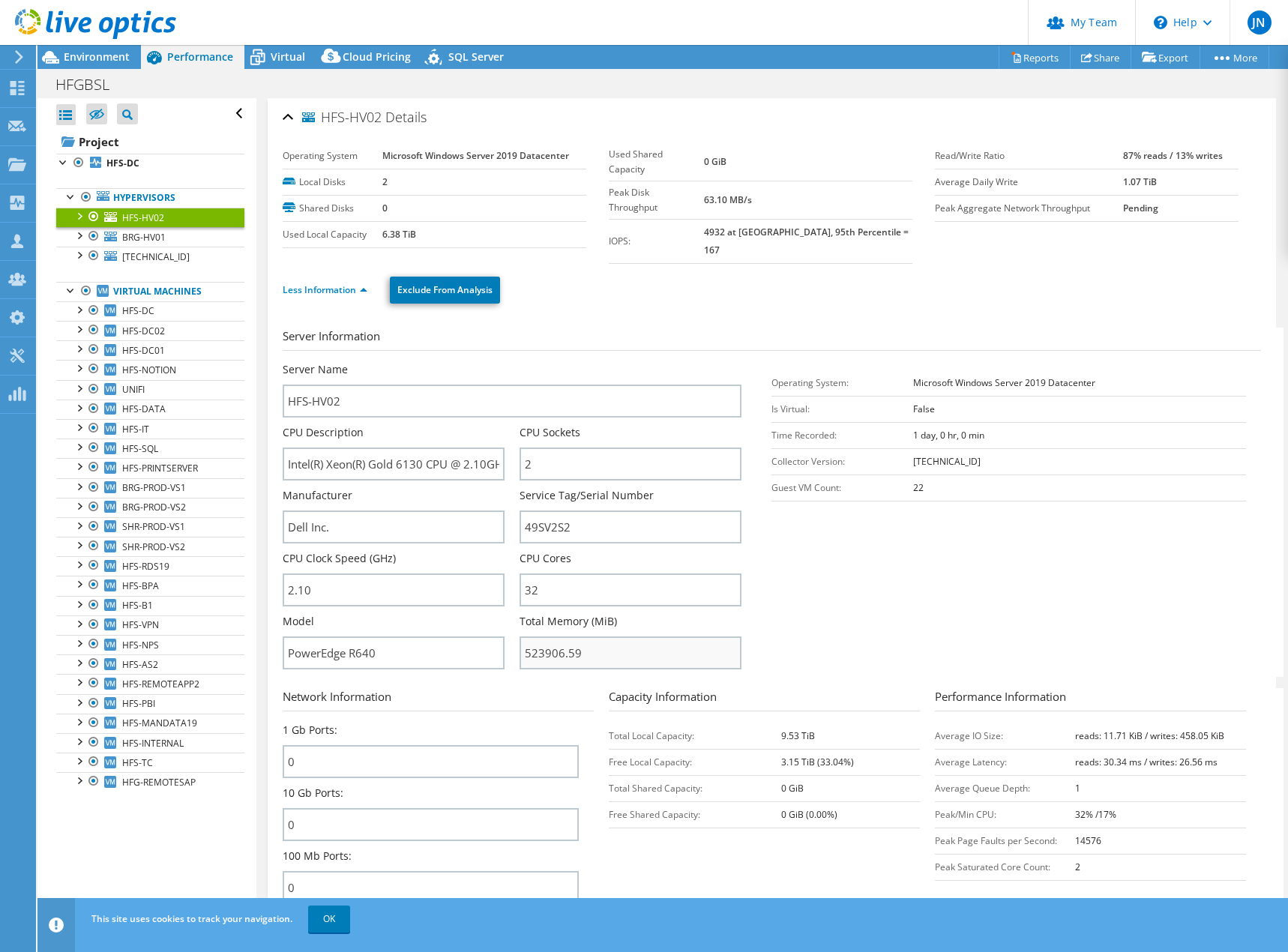
drag, startPoint x: 611, startPoint y: 619, endPoint x: 611, endPoint y: 636, distance: 17.0
click at [611, 619] on div "Total Memory (MiB) 523906.59" at bounding box center [630, 641] width 222 height 55
click at [612, 642] on input "523906.59" at bounding box center [630, 653] width 222 height 33
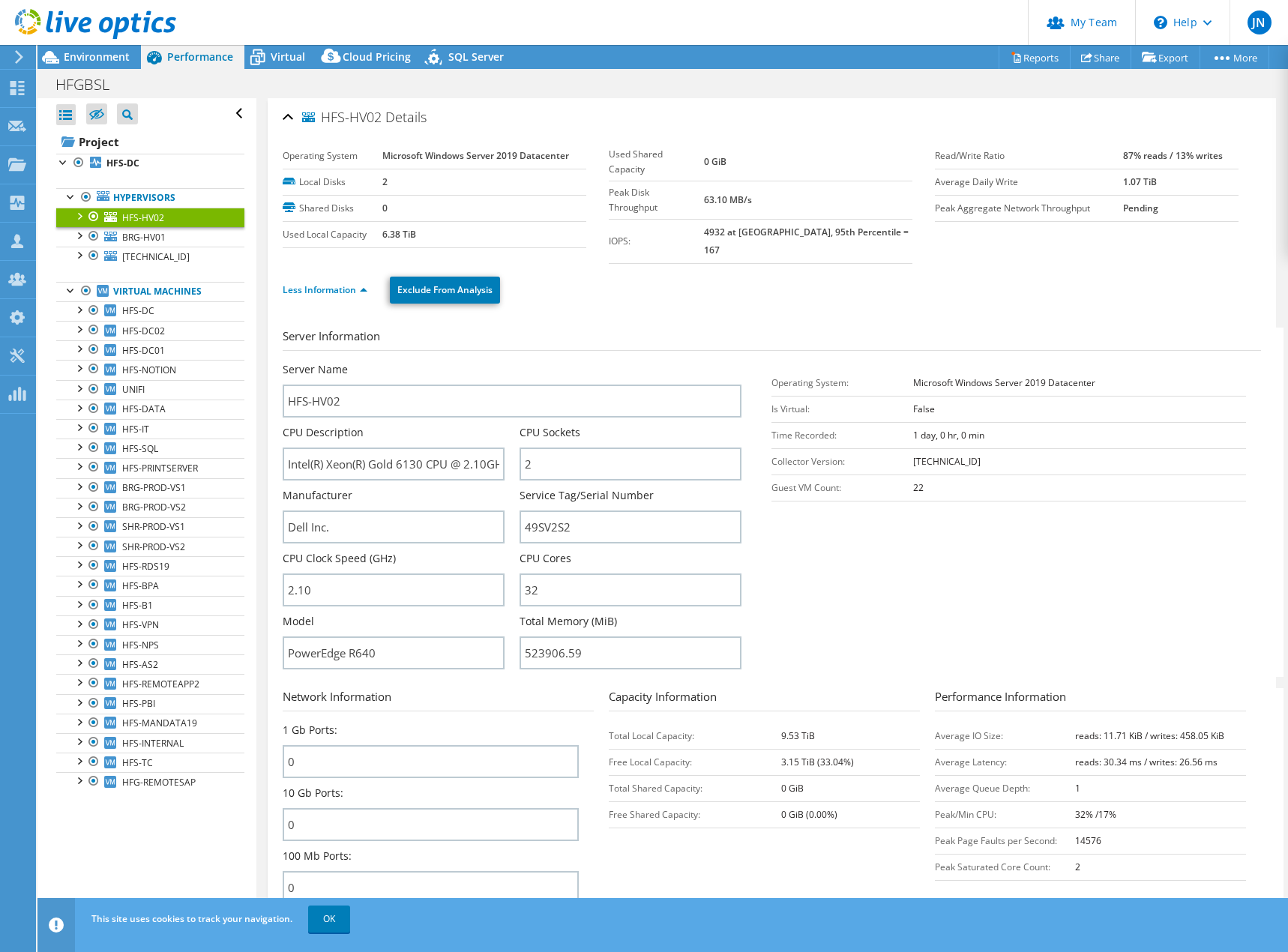
drag, startPoint x: 676, startPoint y: 307, endPoint x: 725, endPoint y: 311, distance: 49.2
click at [677, 317] on div "Server Information Server Name HFS-HV02 CPU Description Intel(R) Xeon(R) Gold 6…" at bounding box center [771, 656] width 978 height 680
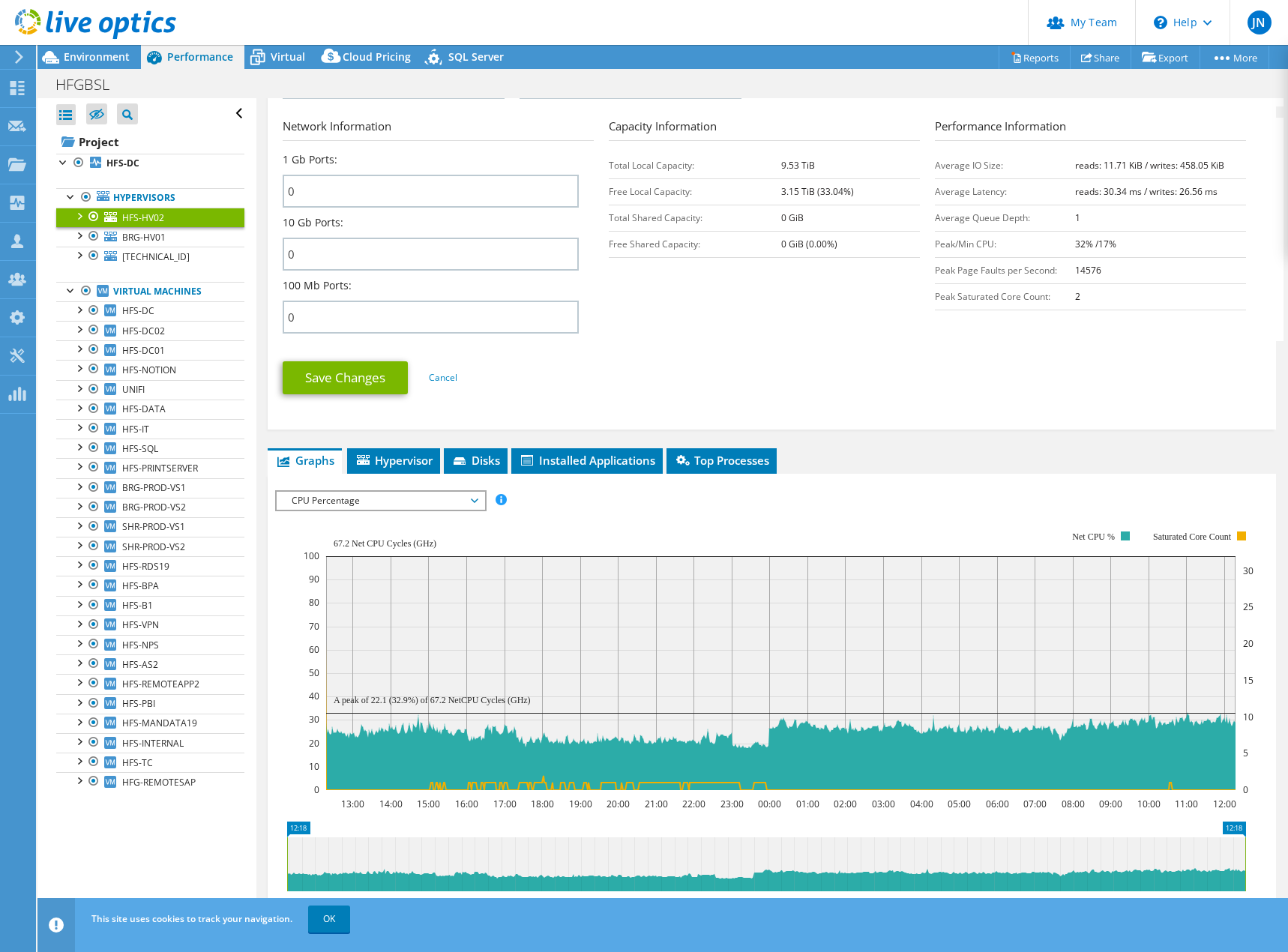
scroll to position [600, 0]
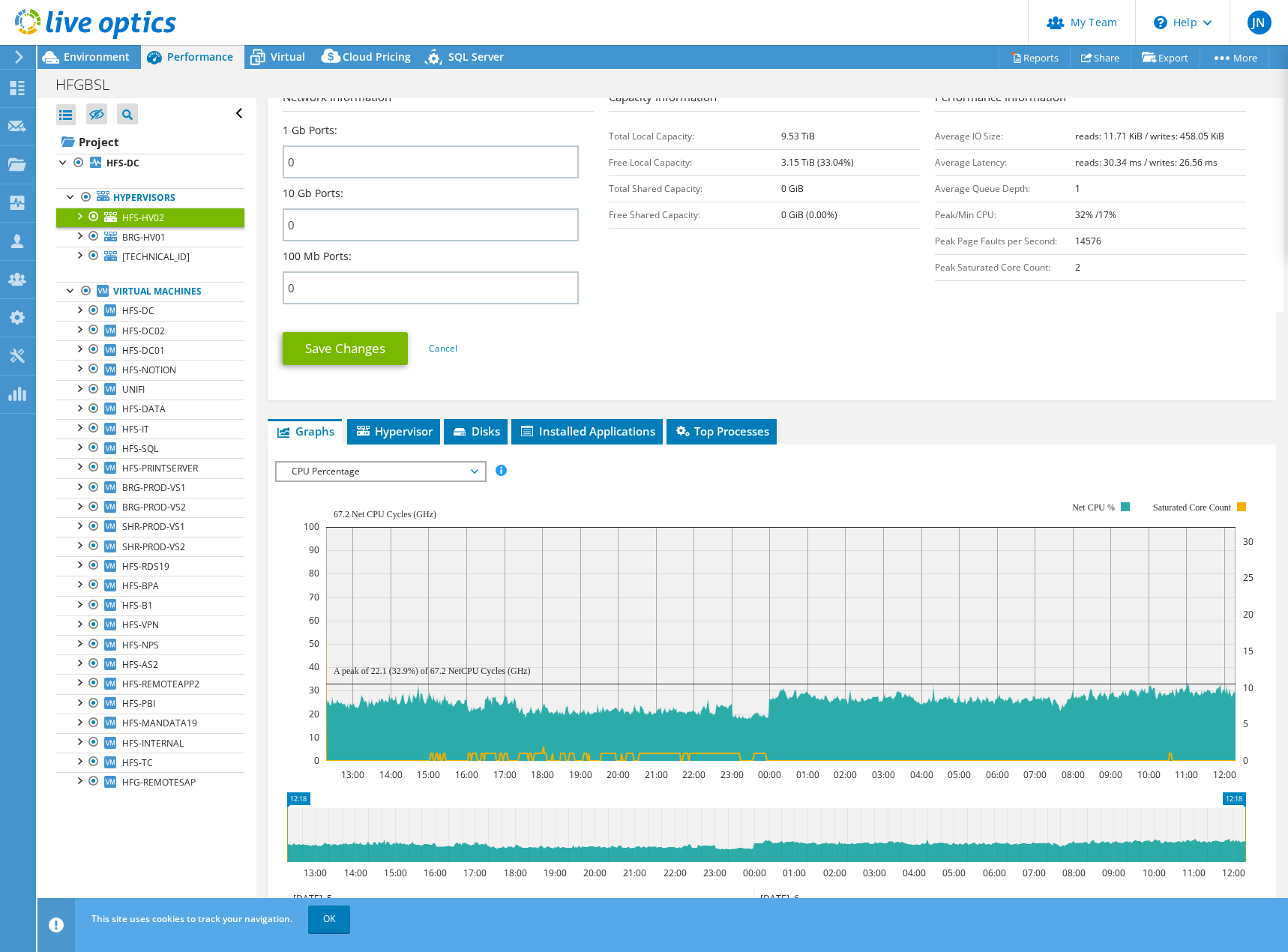
click at [415, 462] on span "CPU Percentage" at bounding box center [381, 471] width 193 height 18
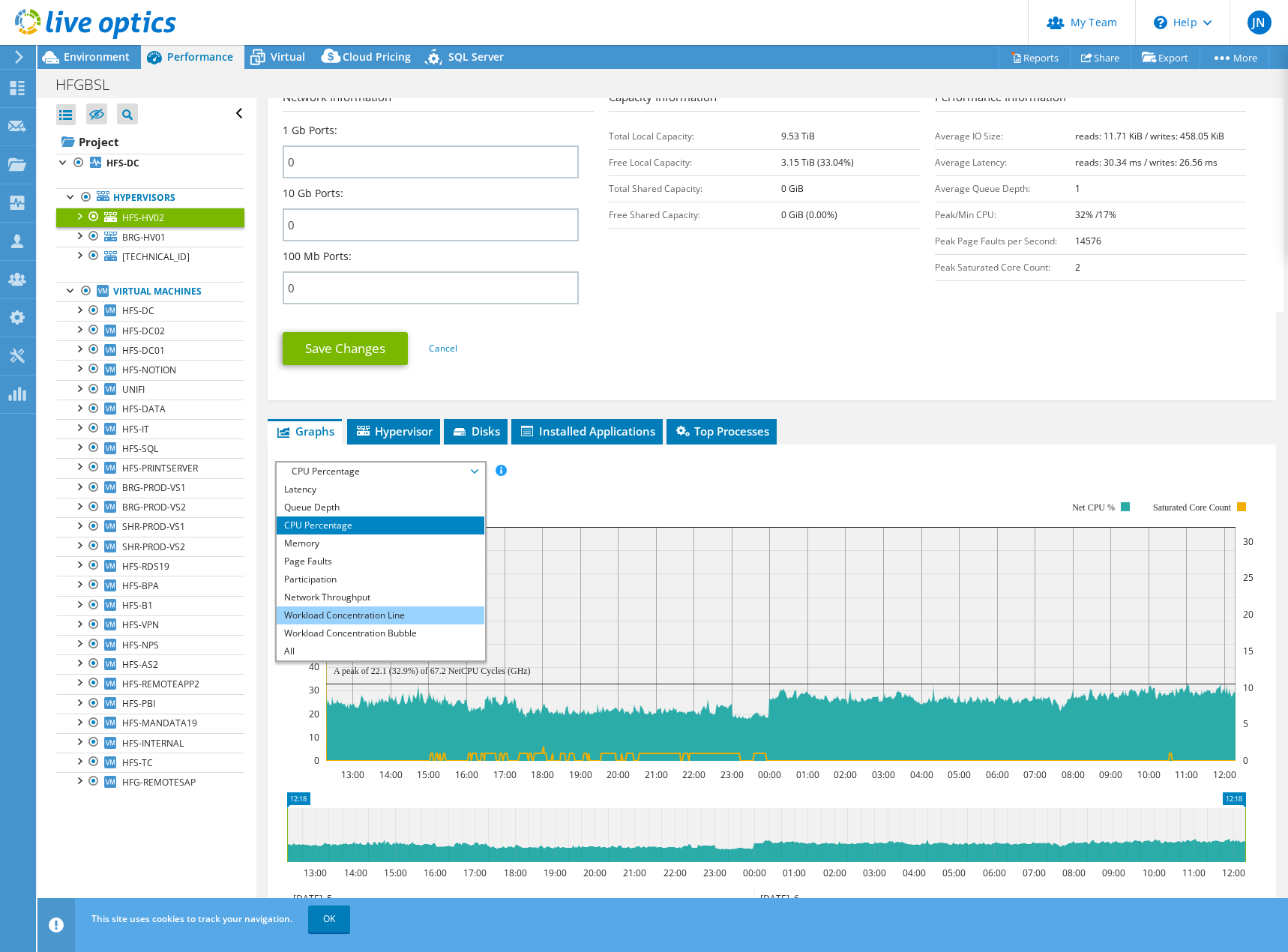
scroll to position [749, 0]
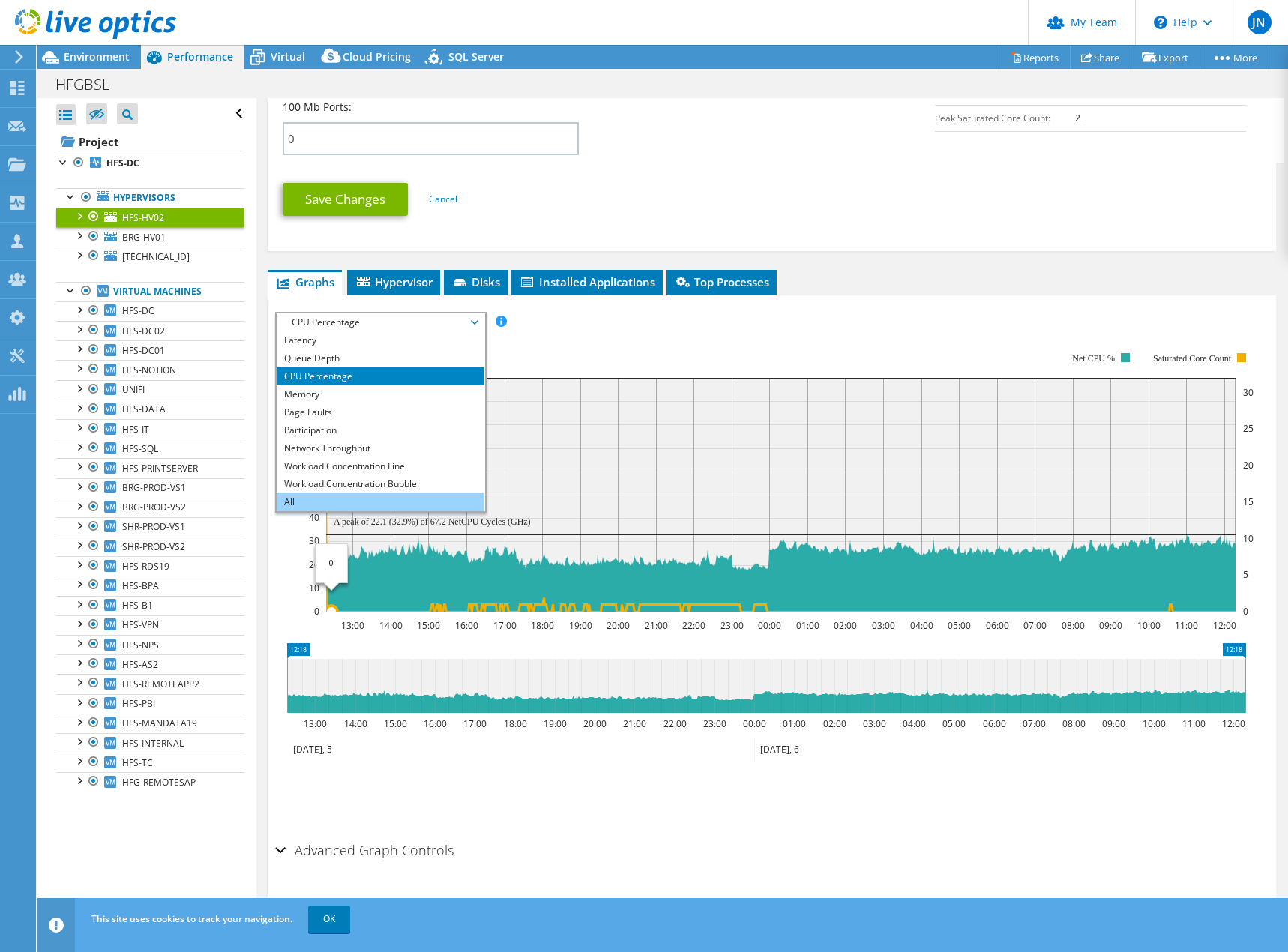
click at [324, 493] on li "All" at bounding box center [380, 502] width 208 height 18
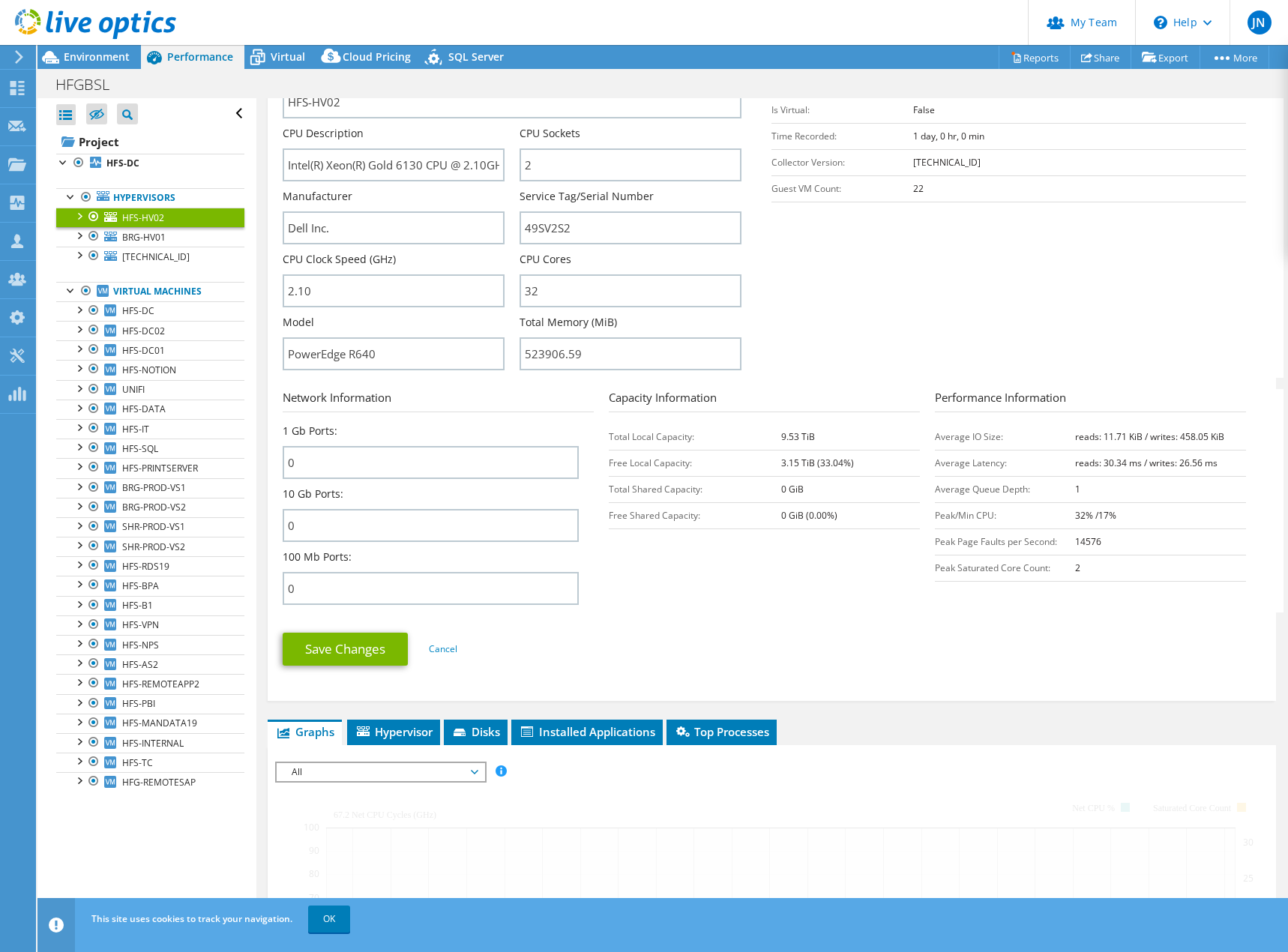
scroll to position [599, 0]
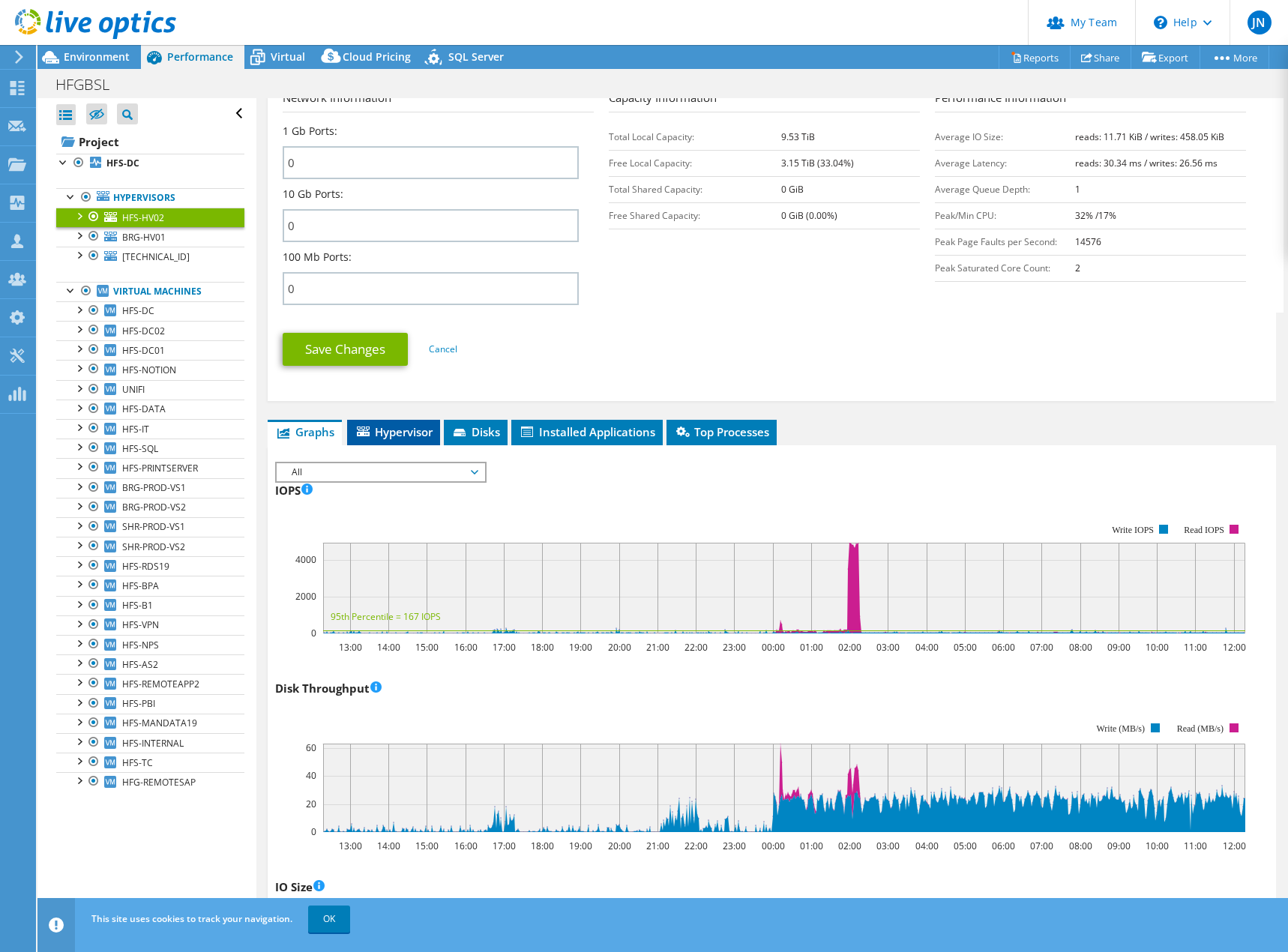
click at [366, 419] on li "Hypervisor" at bounding box center [394, 432] width 93 height 25
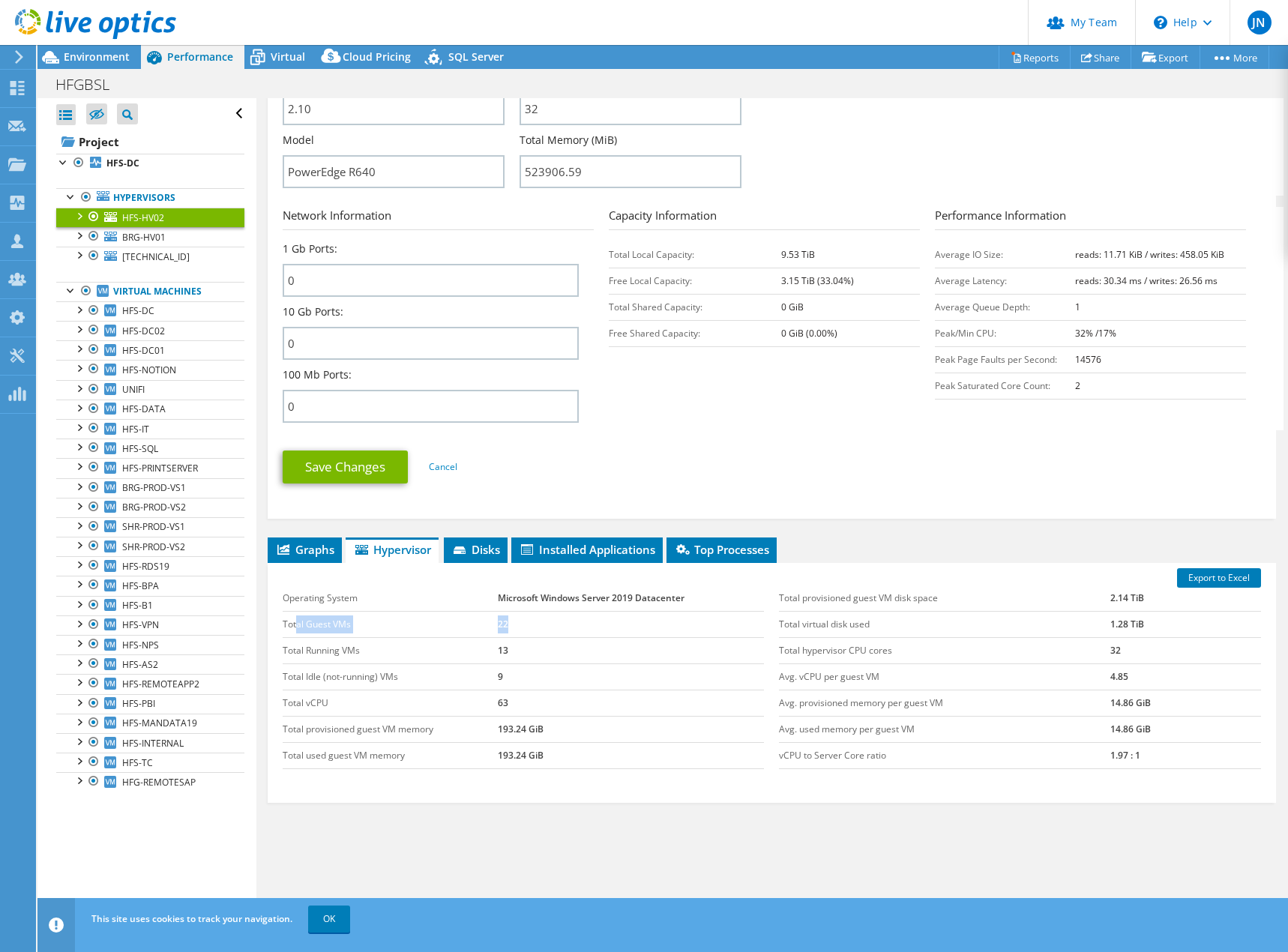
drag, startPoint x: 296, startPoint y: 605, endPoint x: 583, endPoint y: 607, distance: 287.0
click at [583, 611] on tr "Total Guest VMs 22" at bounding box center [523, 624] width 482 height 26
click at [583, 611] on td "22" at bounding box center [631, 624] width 267 height 26
drag, startPoint x: 561, startPoint y: 607, endPoint x: 479, endPoint y: 605, distance: 82.0
click at [479, 611] on tr "Total Guest VMs 22" at bounding box center [523, 624] width 482 height 26
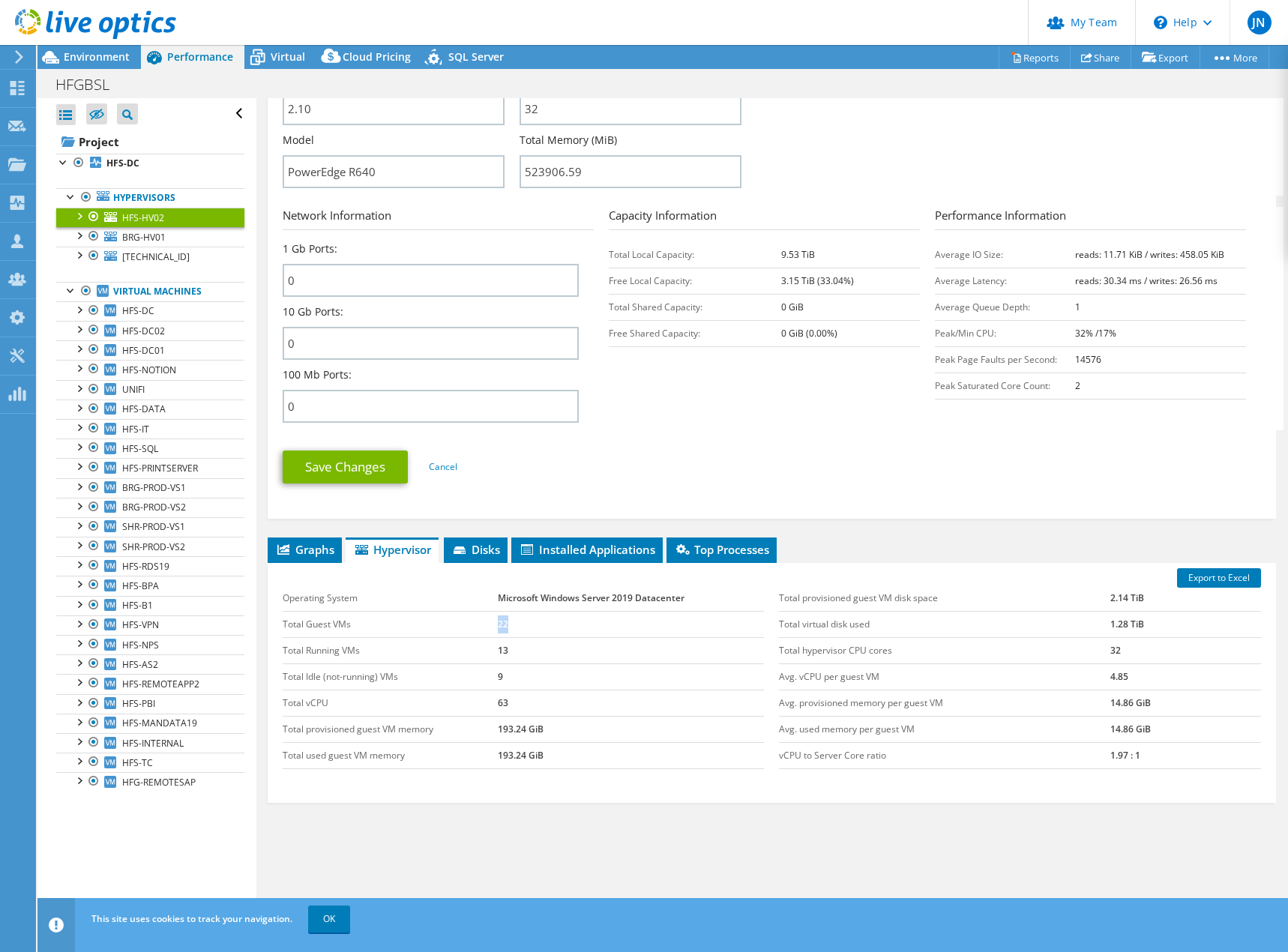
click at [479, 611] on td "Total Guest VMs" at bounding box center [390, 624] width 215 height 26
drag, startPoint x: 469, startPoint y: 632, endPoint x: 555, endPoint y: 640, distance: 86.4
click at [555, 640] on tr "Total Running VMs 13" at bounding box center [523, 650] width 482 height 26
click at [555, 640] on td "13" at bounding box center [631, 650] width 267 height 26
drag, startPoint x: 313, startPoint y: 691, endPoint x: 491, endPoint y: 691, distance: 178.0
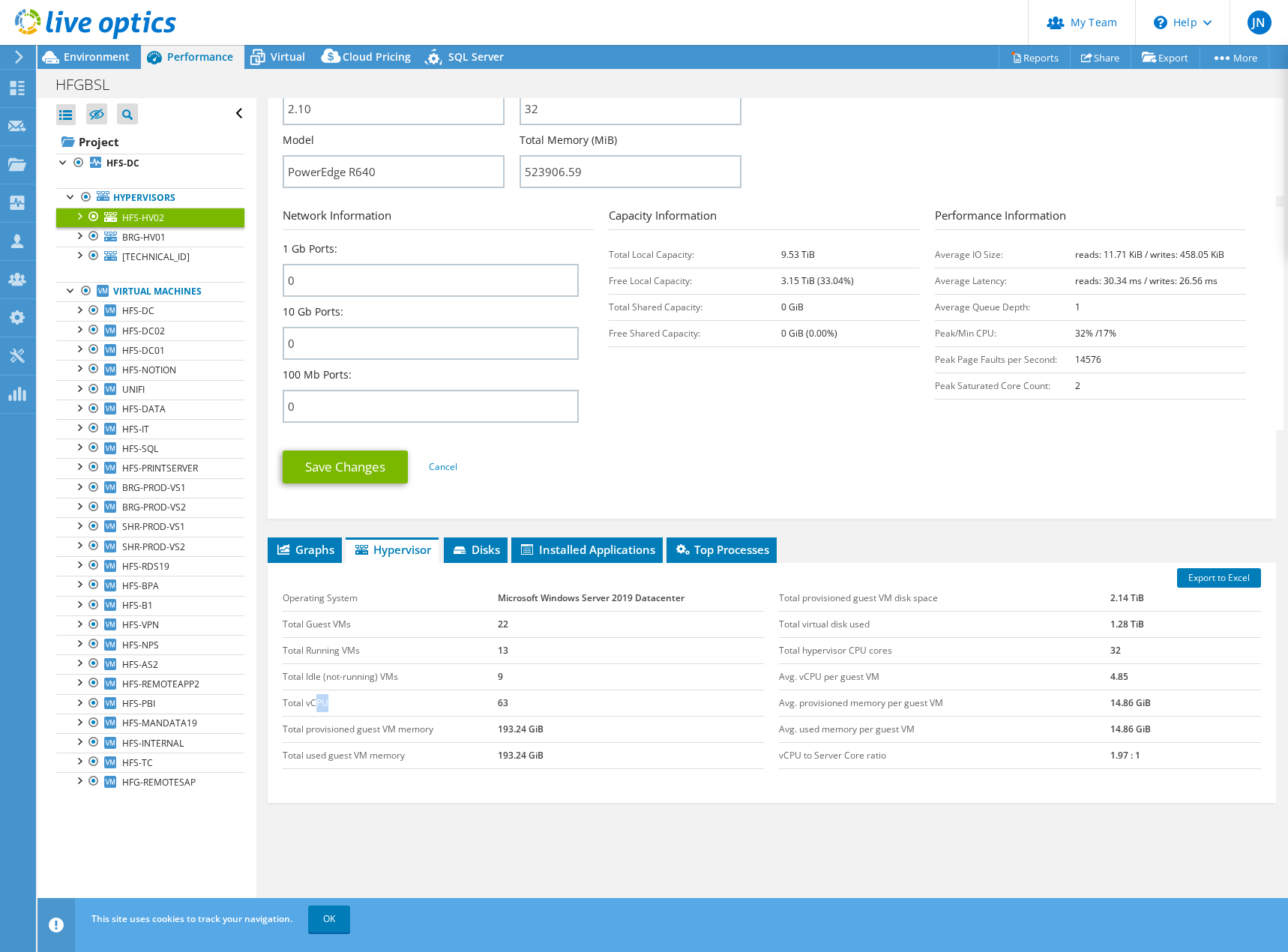
click at [471, 691] on td "Total vCPU" at bounding box center [390, 703] width 215 height 26
click at [494, 691] on td "Total vCPU" at bounding box center [390, 703] width 215 height 26
click at [501, 691] on td "63" at bounding box center [631, 703] width 267 height 26
click at [523, 691] on td "63" at bounding box center [631, 703] width 267 height 26
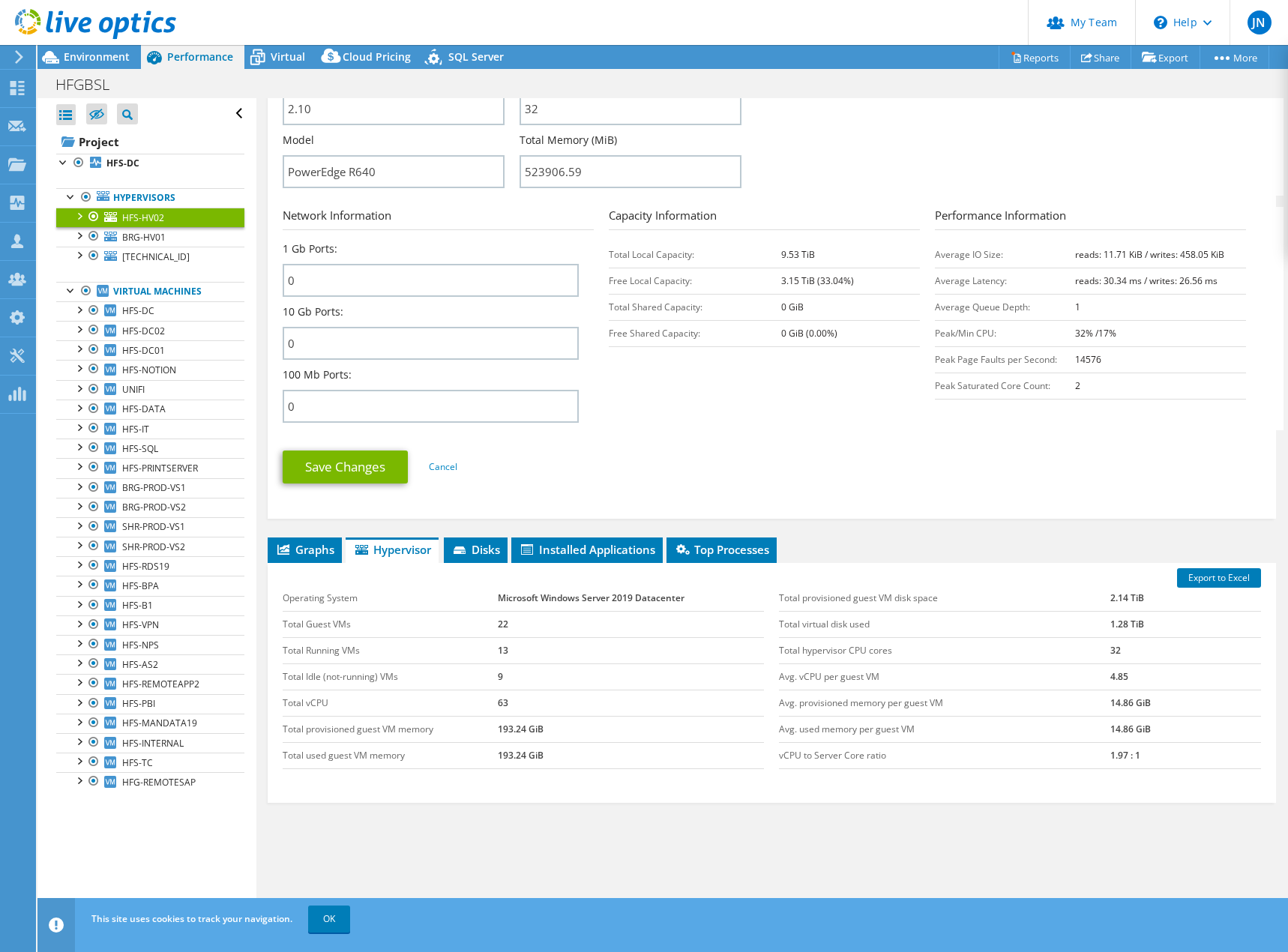
click at [526, 691] on td "63" at bounding box center [631, 703] width 267 height 26
click at [540, 690] on td "63" at bounding box center [631, 703] width 267 height 26
drag, startPoint x: 538, startPoint y: 687, endPoint x: 453, endPoint y: 686, distance: 85.0
click at [453, 690] on tr "Total vCPU 63" at bounding box center [523, 703] width 482 height 26
click at [559, 690] on td "63" at bounding box center [631, 703] width 267 height 26
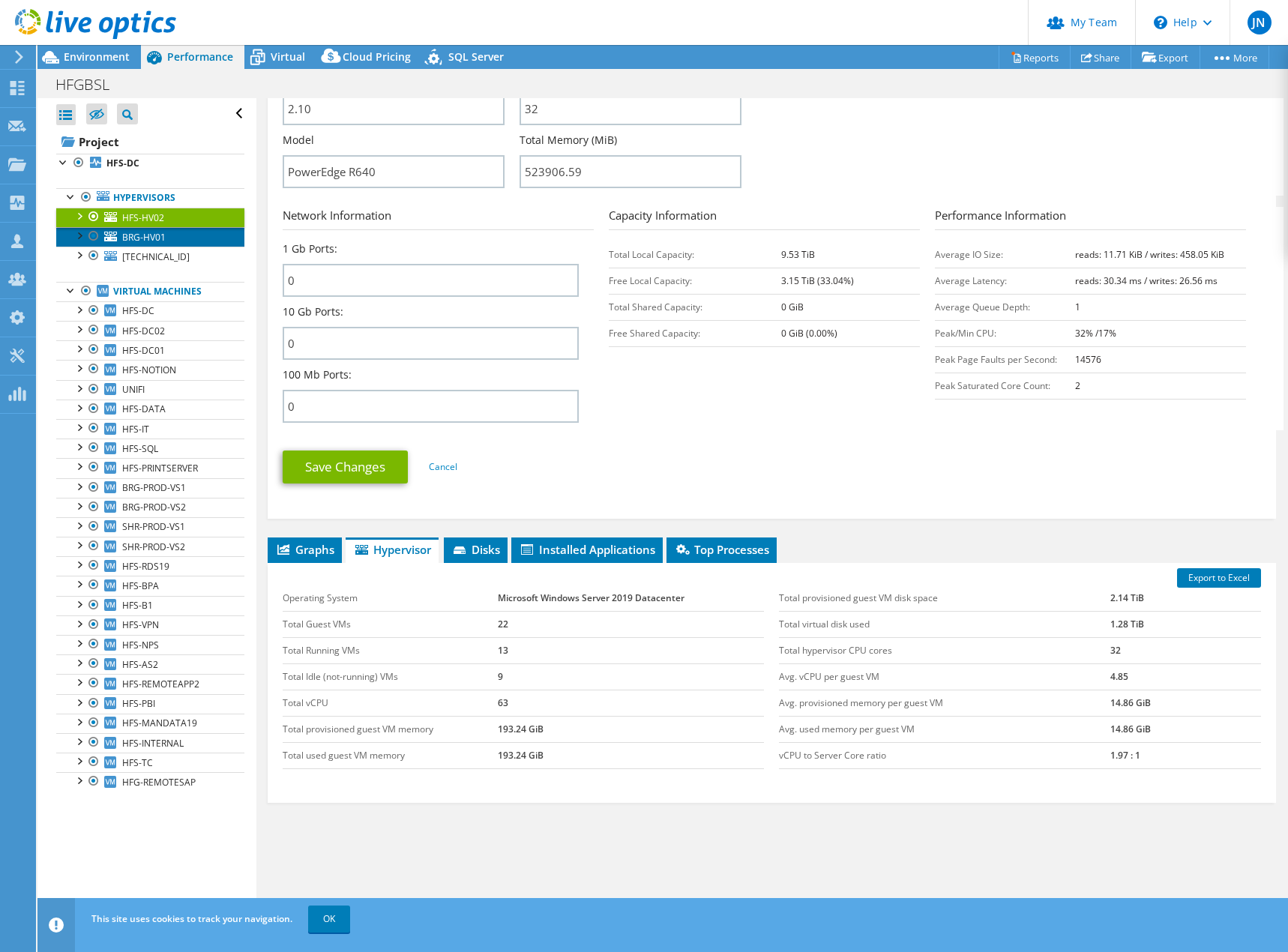
click at [131, 233] on span "BRG-HV01" at bounding box center [144, 237] width 44 height 13
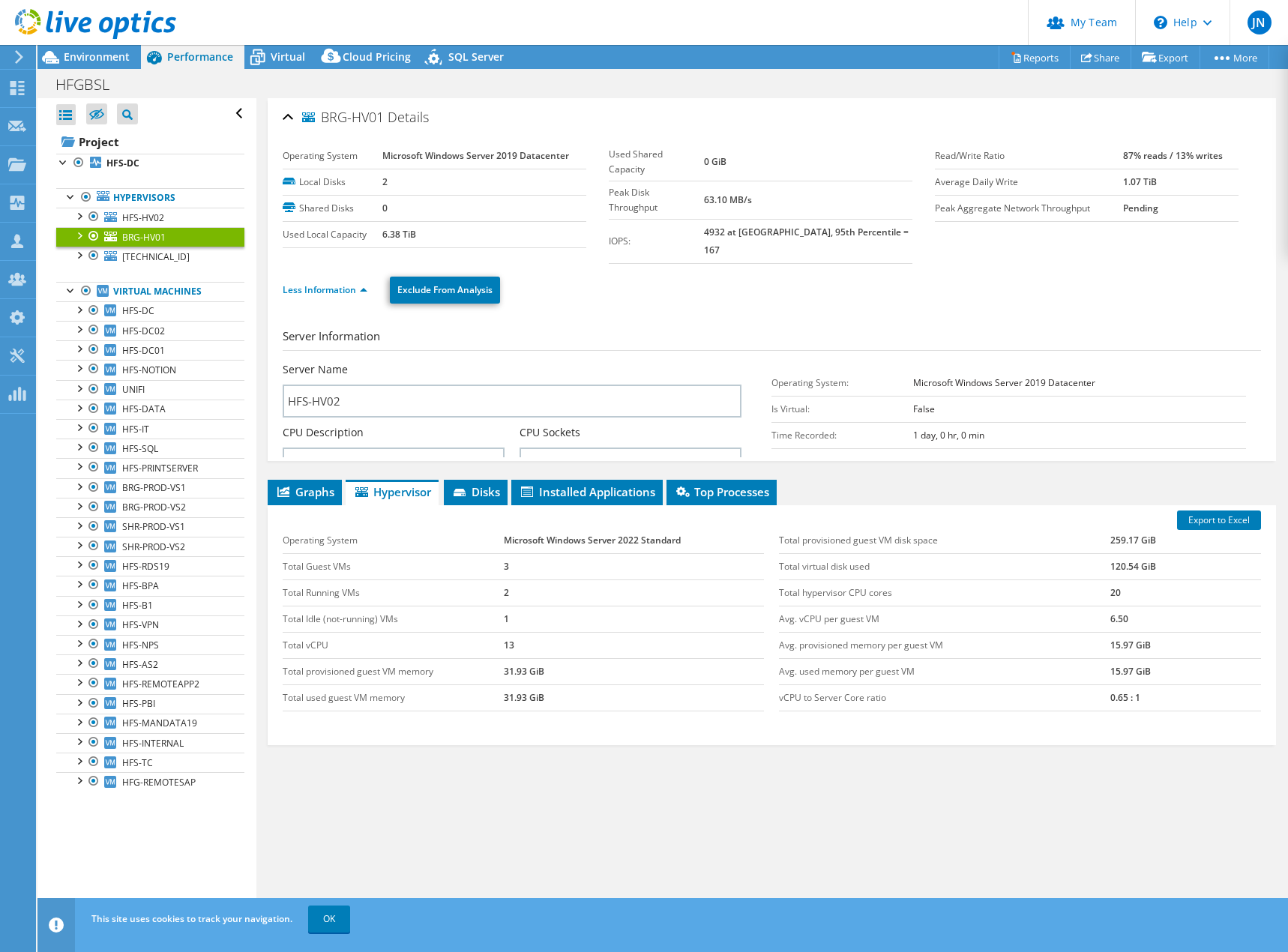
scroll to position [0, 0]
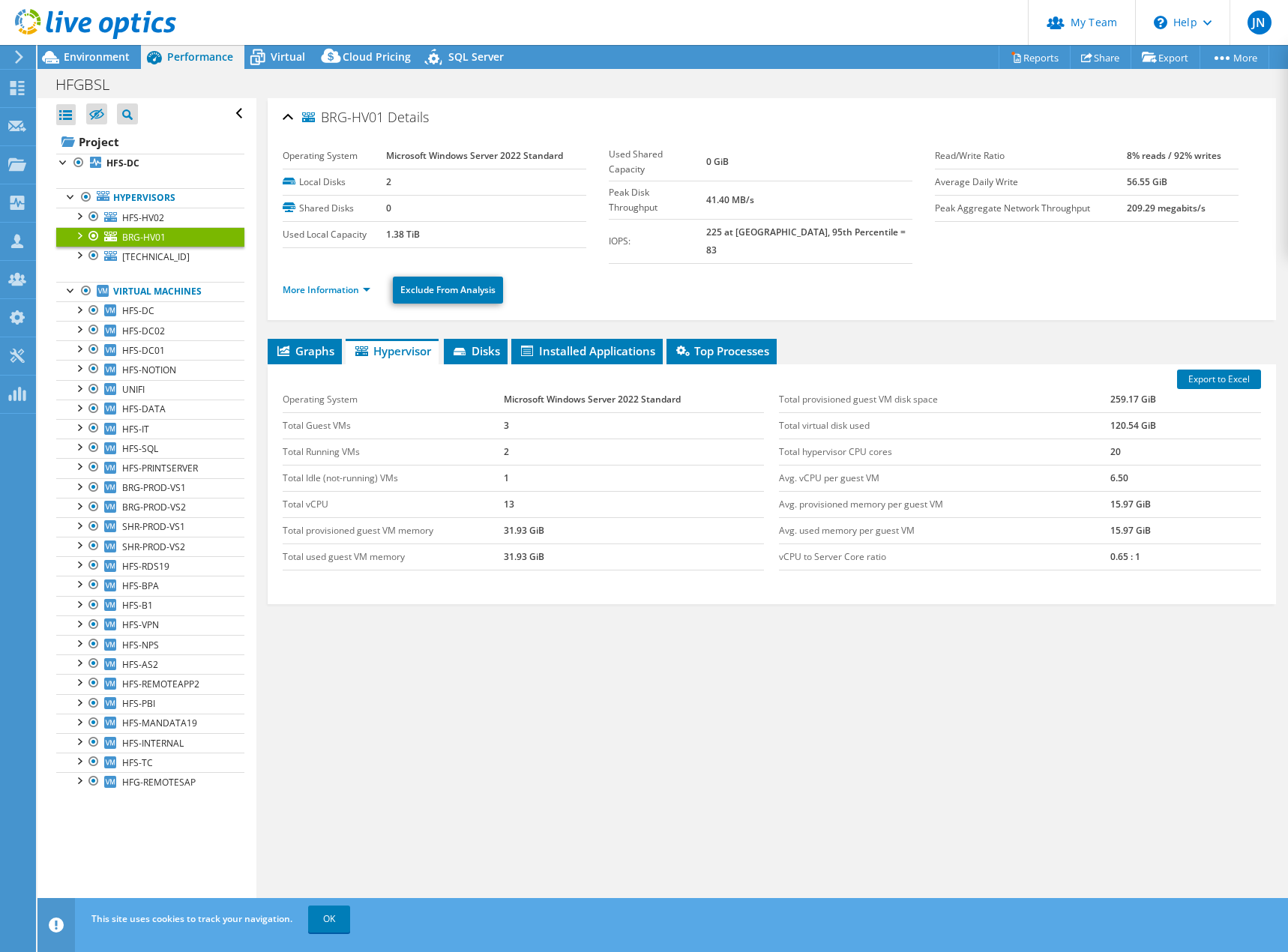
click at [544, 491] on td "13" at bounding box center [633, 505] width 260 height 26
click at [850, 752] on div "BRG-HV01 Details Operating System Microsoft Windows Server 2022 Standard Local …" at bounding box center [771, 511] width 1031 height 825
click at [776, 658] on div "Graphs Servers Inventory Hypervisor Disks Cluster Disks Installed Applications …" at bounding box center [771, 526] width 1008 height 375
click at [568, 491] on td "13" at bounding box center [633, 505] width 260 height 26
click at [528, 491] on td "13" at bounding box center [633, 505] width 260 height 26
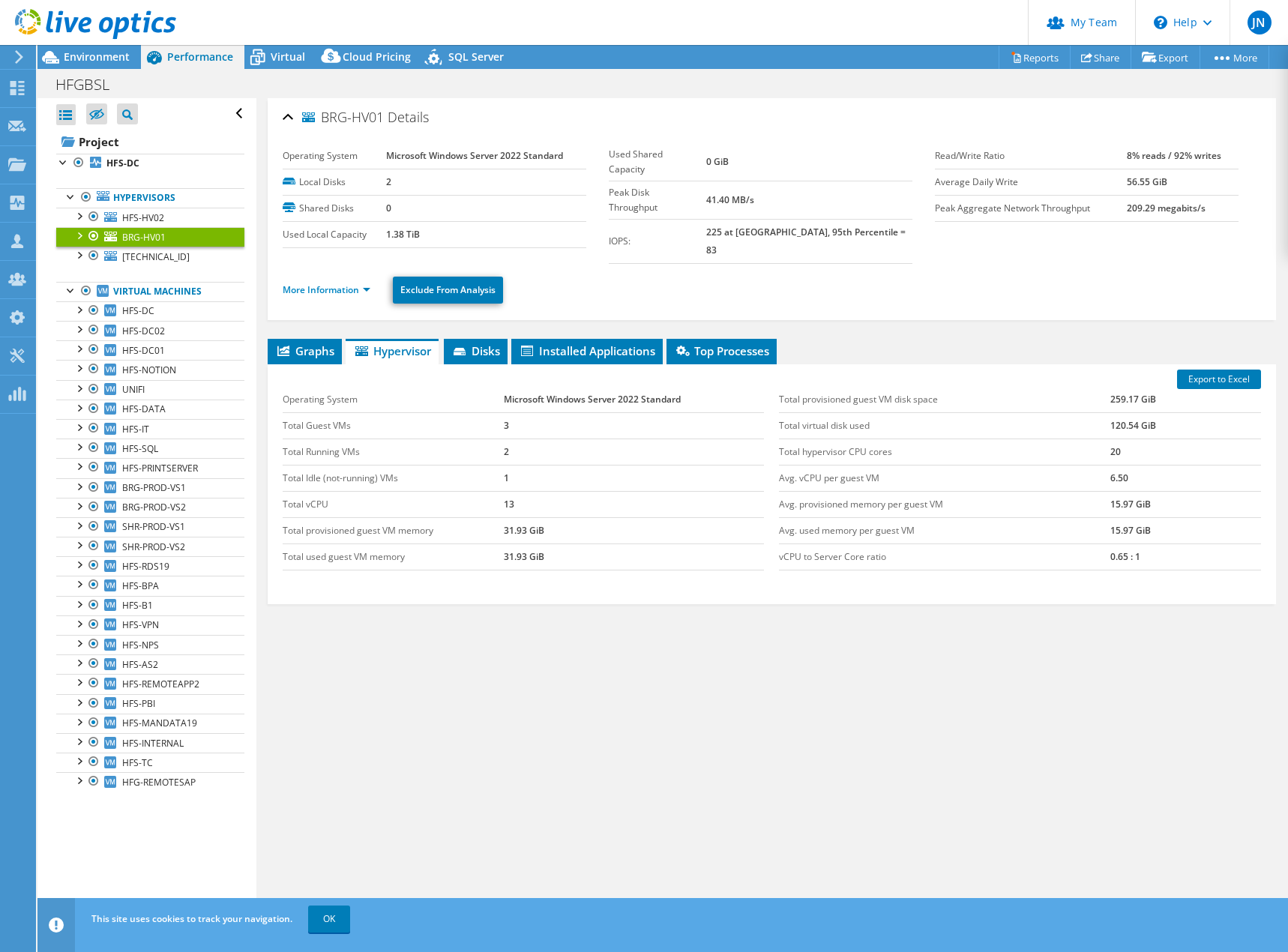
click at [543, 491] on td "13" at bounding box center [633, 505] width 260 height 26
drag, startPoint x: 330, startPoint y: 494, endPoint x: 282, endPoint y: 487, distance: 48.5
click at [283, 491] on td "Total vCPU" at bounding box center [393, 505] width 222 height 26
drag, startPoint x: 779, startPoint y: 465, endPoint x: 1192, endPoint y: 475, distance: 413.1
click at [1192, 475] on tr "Avg. vCPU per guest VM 6.50" at bounding box center [1020, 478] width 482 height 26
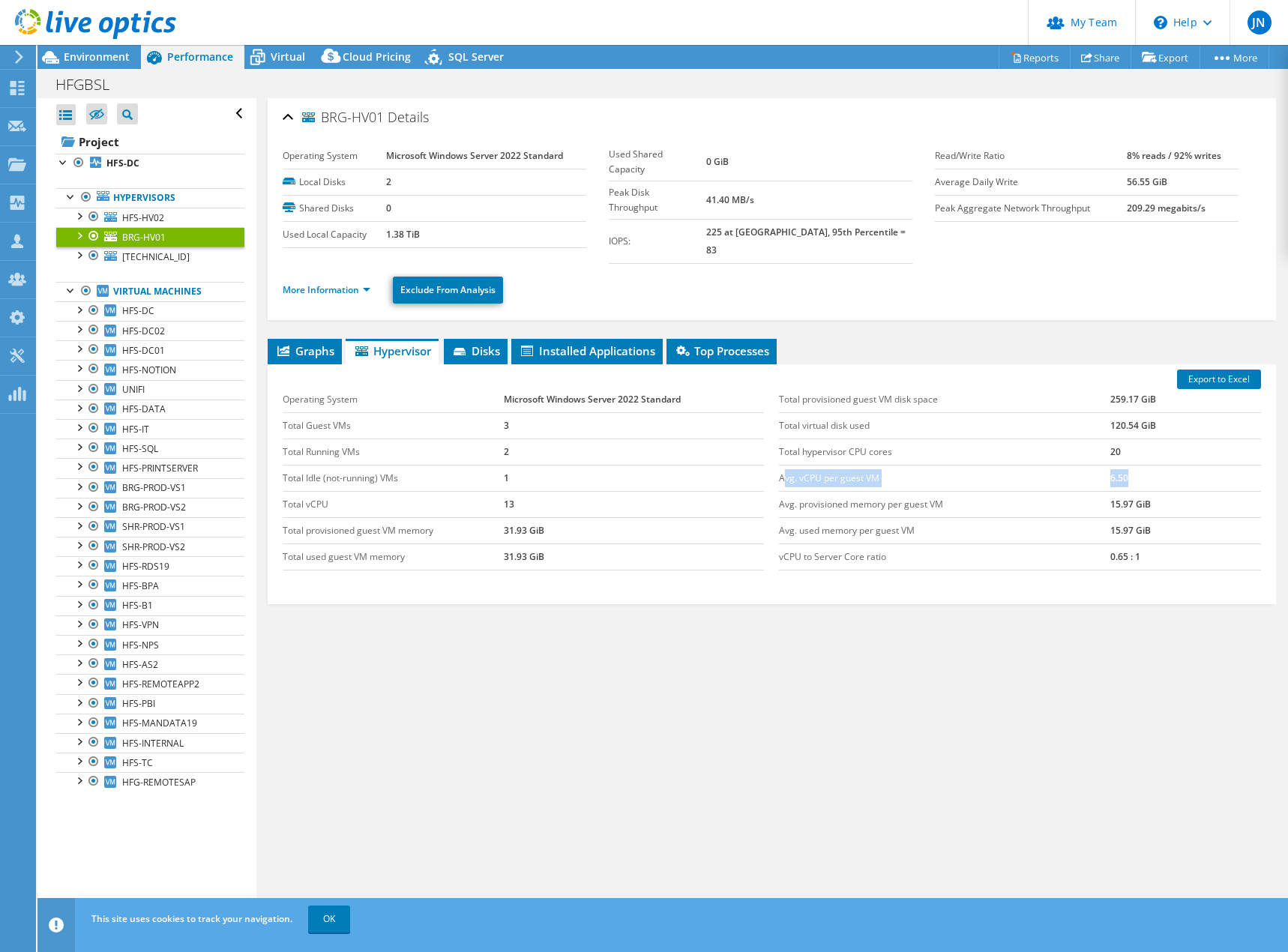
click at [1144, 465] on td "6.50" at bounding box center [1185, 478] width 151 height 26
drag, startPoint x: 1136, startPoint y: 436, endPoint x: 774, endPoint y: 432, distance: 362.0
click at [779, 439] on tr "Total hypervisor CPU cores 20" at bounding box center [1020, 452] width 482 height 26
click at [1048, 439] on td "Total hypervisor CPU cores" at bounding box center [944, 452] width 331 height 26
drag, startPoint x: 518, startPoint y: 490, endPoint x: 469, endPoint y: 490, distance: 49.0
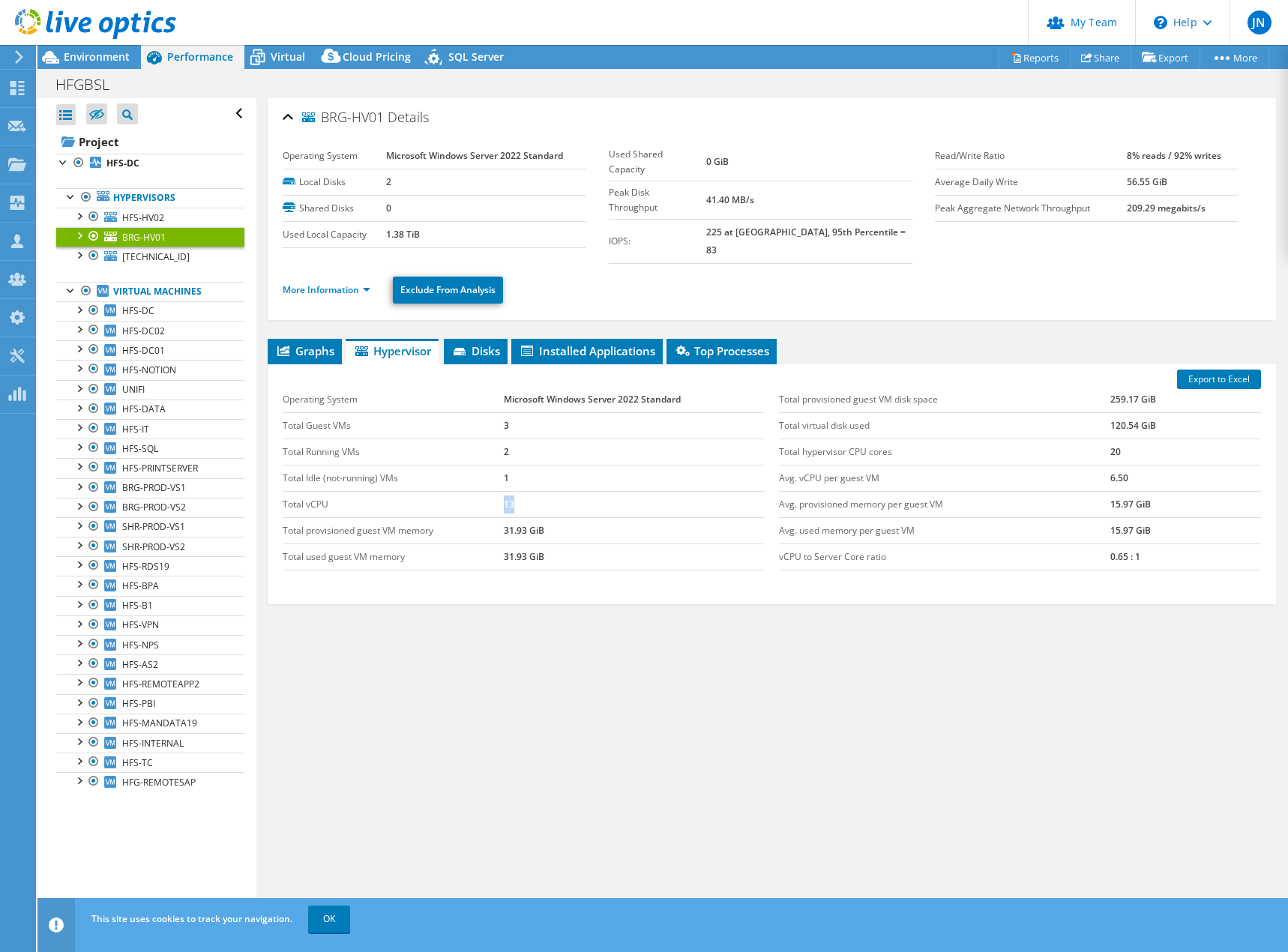
click at [469, 491] on tr "Total vCPU 13" at bounding box center [523, 505] width 482 height 26
click at [179, 216] on link "HFS-HV02" at bounding box center [150, 218] width 188 height 19
drag, startPoint x: 1134, startPoint y: 438, endPoint x: 1069, endPoint y: 438, distance: 65.0
click at [1069, 439] on tr "Total hypervisor CPU cores 32" at bounding box center [1020, 452] width 482 height 26
click at [540, 518] on td "193.24 GiB" at bounding box center [631, 531] width 267 height 26
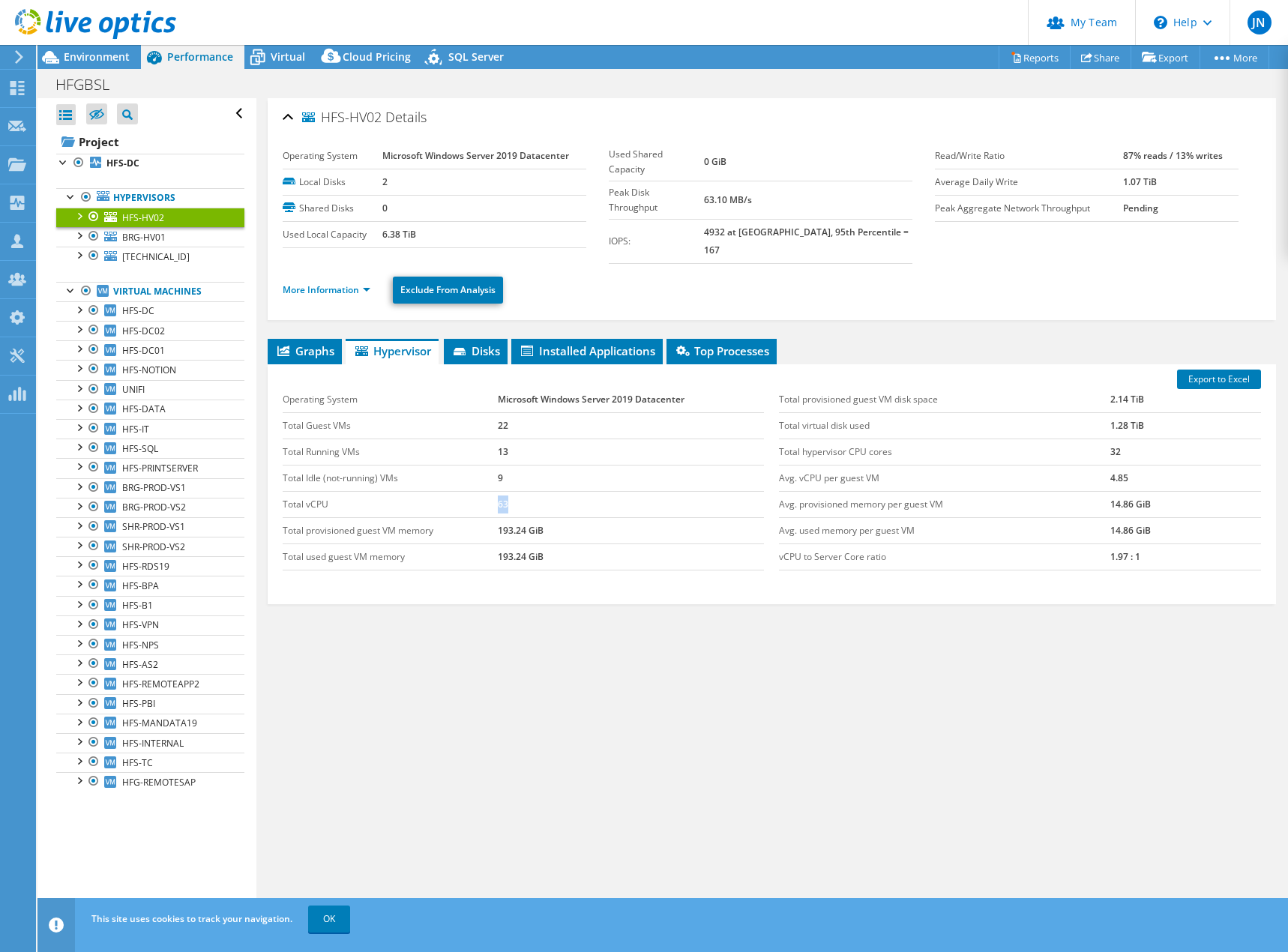
drag, startPoint x: 487, startPoint y: 490, endPoint x: 456, endPoint y: 491, distance: 31.0
click at [454, 491] on tr "Total vCPU 63" at bounding box center [523, 505] width 482 height 26
click at [569, 491] on td "63" at bounding box center [631, 505] width 267 height 26
click at [780, 656] on div "Graphs Servers Inventory Hypervisor Disks Cluster Disks Installed Applications …" at bounding box center [771, 526] width 1008 height 375
drag, startPoint x: 774, startPoint y: 540, endPoint x: 1165, endPoint y: 542, distance: 391.0
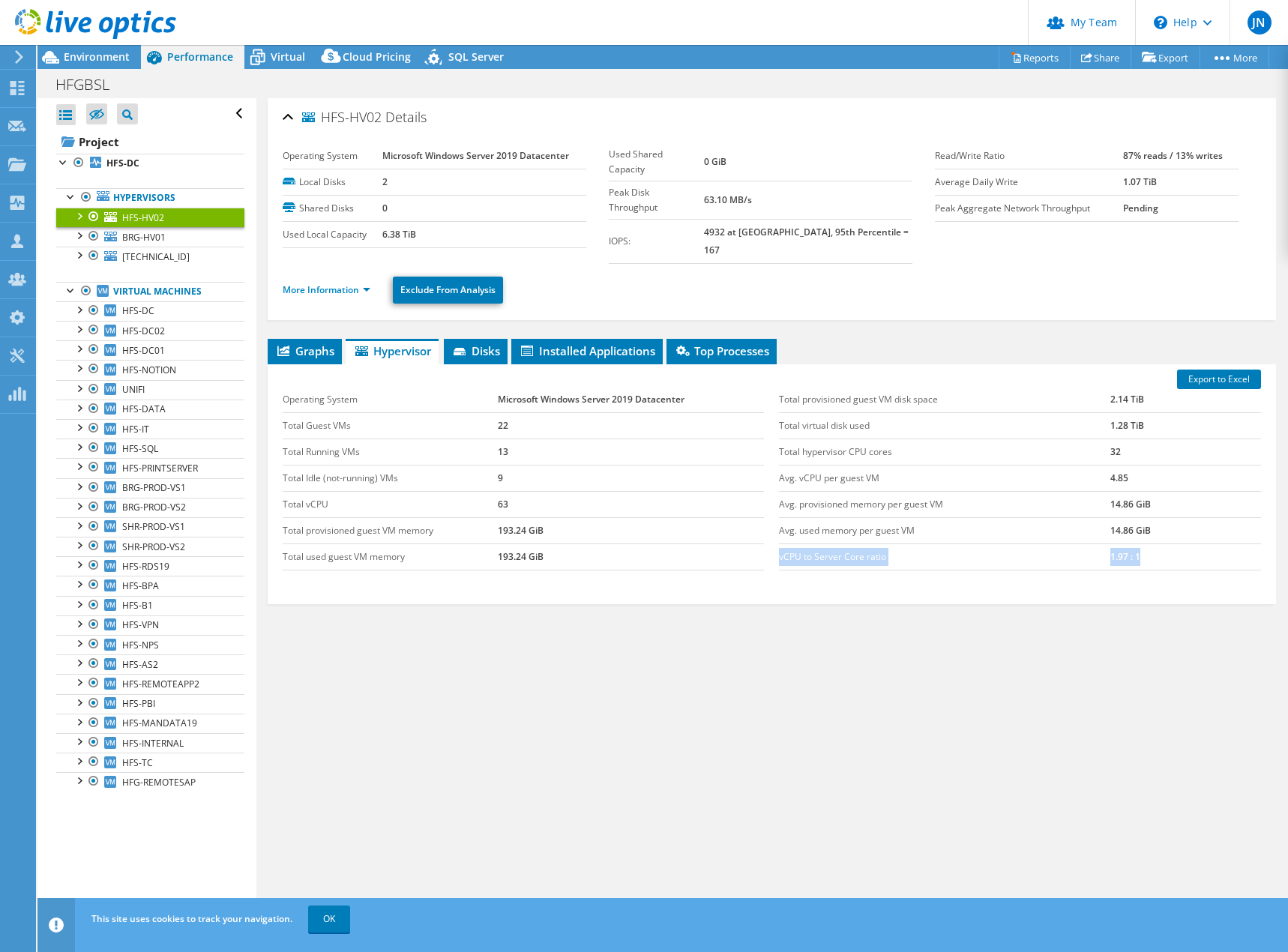
click at [1165, 543] on tr "vCPU to Server Core ratio 1.97 : 1" at bounding box center [1020, 556] width 482 height 26
click at [1165, 543] on td "1.97 : 1" at bounding box center [1185, 556] width 151 height 26
click at [173, 234] on link "BRG-HV01" at bounding box center [150, 237] width 188 height 19
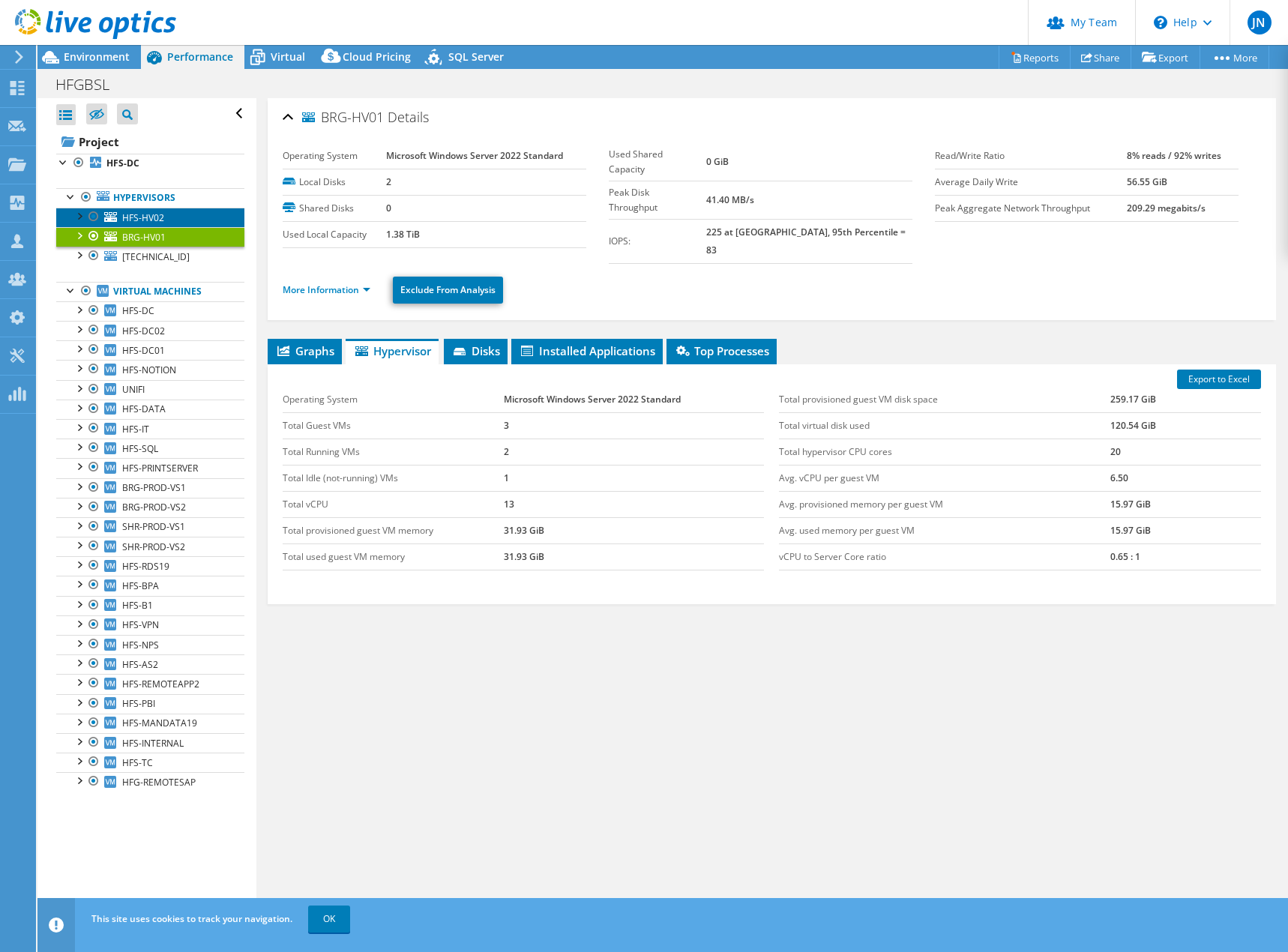
click at [163, 223] on span "HFS-HV02" at bounding box center [143, 218] width 42 height 13
click at [970, 651] on div "Graphs Servers Inventory Hypervisor Disks Cluster Disks Installed Applications …" at bounding box center [771, 526] width 1008 height 375
drag, startPoint x: 347, startPoint y: 275, endPoint x: 360, endPoint y: 290, distance: 19.8
click at [347, 283] on link "More Information" at bounding box center [326, 290] width 88 height 13
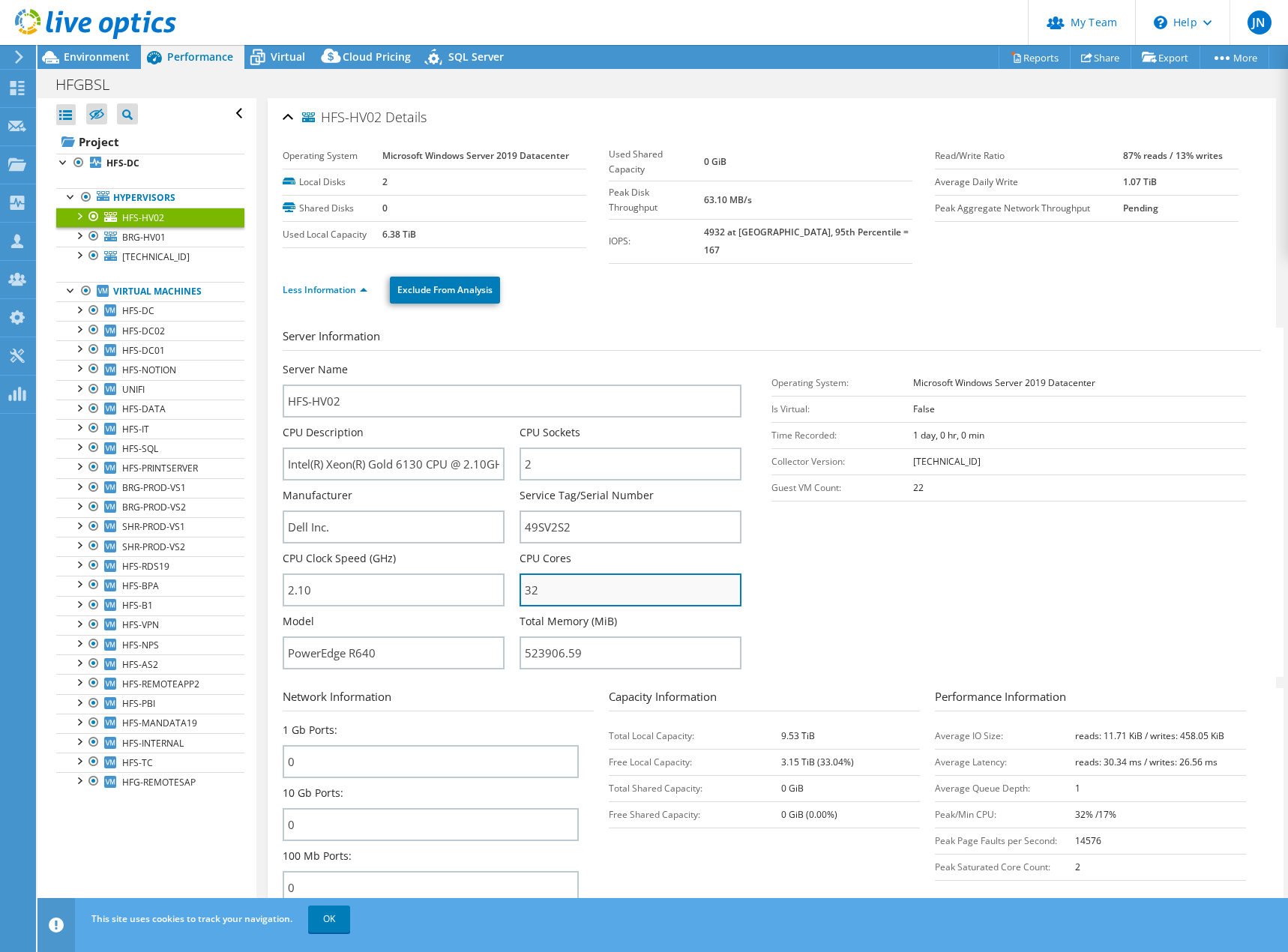
click at [669, 578] on input "32" at bounding box center [630, 591] width 222 height 33
click at [878, 593] on section "Server Information Server Name HFS-HV02 CPU Description Intel(R) Xeon(R) Gold 6…" at bounding box center [776, 502] width 986 height 349
drag, startPoint x: 605, startPoint y: 569, endPoint x: 355, endPoint y: 571, distance: 250.0
click at [355, 362] on div "Server Name HFS-HV02 CPU Description Intel(R) Xeon(R) Gold 6130 CPU @ 2.10GHz C…" at bounding box center [519, 362] width 474 height 0
click at [956, 589] on section "Server Information Server Name HFS-HV02 CPU Description Intel(R) Xeon(R) Gold 6…" at bounding box center [776, 502] width 986 height 349
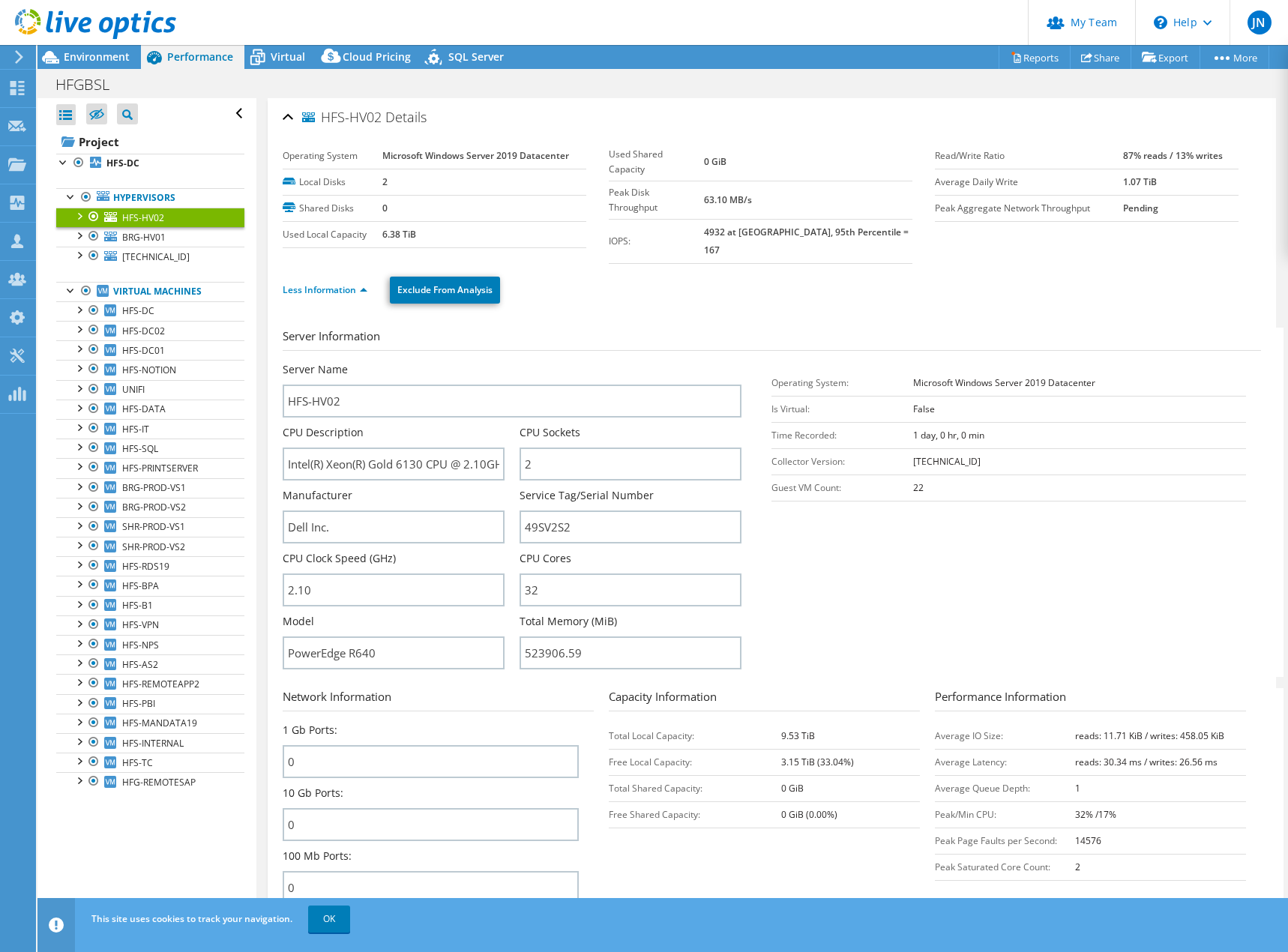
click at [939, 598] on section "Server Information Server Name HFS-HV02 CPU Description Intel(R) Xeon(R) Gold 6…" at bounding box center [776, 502] width 986 height 349
click at [934, 600] on section "Server Information Server Name HFS-HV02 CPU Description Intel(R) Xeon(R) Gold 6…" at bounding box center [776, 502] width 986 height 349
click at [350, 283] on link "Less Information" at bounding box center [325, 290] width 85 height 13
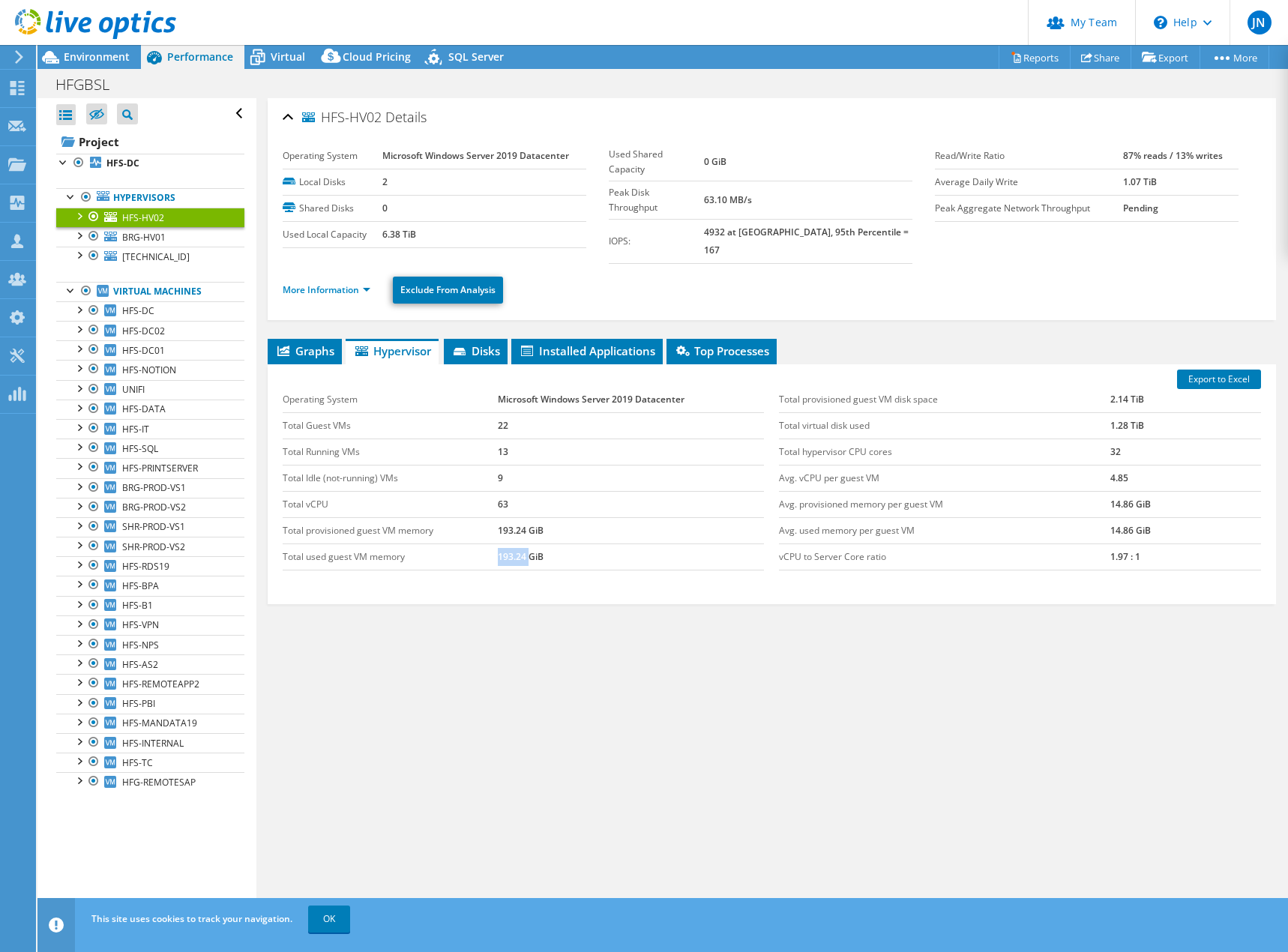
drag, startPoint x: 491, startPoint y: 546, endPoint x: 527, endPoint y: 546, distance: 36.0
click at [527, 546] on tr "Total used guest VM memory 193.24 GiB" at bounding box center [523, 556] width 482 height 26
click at [535, 545] on td "193.24 GiB" at bounding box center [631, 556] width 267 height 26
click at [659, 736] on div "HFS-HV02 Details Operating System Microsoft Windows Server 2019 Datacenter Loca…" at bounding box center [771, 511] width 1031 height 825
click at [776, 728] on div "HFS-HV02 Details Operating System Microsoft Windows Server 2019 Datacenter Loca…" at bounding box center [771, 511] width 1031 height 825
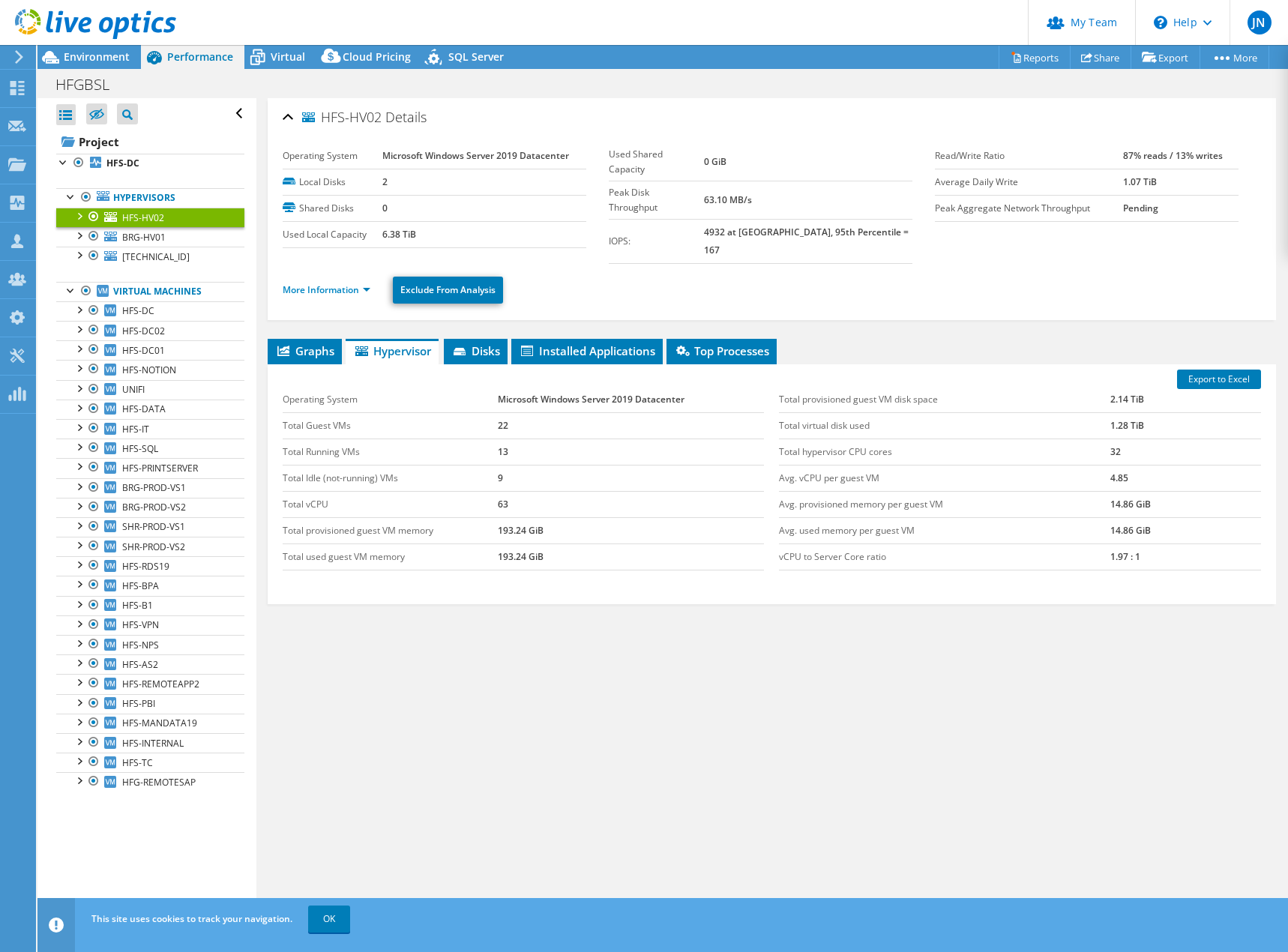
click at [763, 723] on div "HFS-HV02 Details Operating System Microsoft Windows Server 2019 Datacenter Loca…" at bounding box center [771, 511] width 1031 height 825
click at [146, 239] on span "BRG-HV01" at bounding box center [144, 237] width 44 height 13
click at [490, 588] on div "Export to Excel Operating System Microsoft Windows Server 2022 Standard Total G…" at bounding box center [771, 483] width 1008 height 240
click at [292, 343] on span "Graphs" at bounding box center [304, 350] width 59 height 15
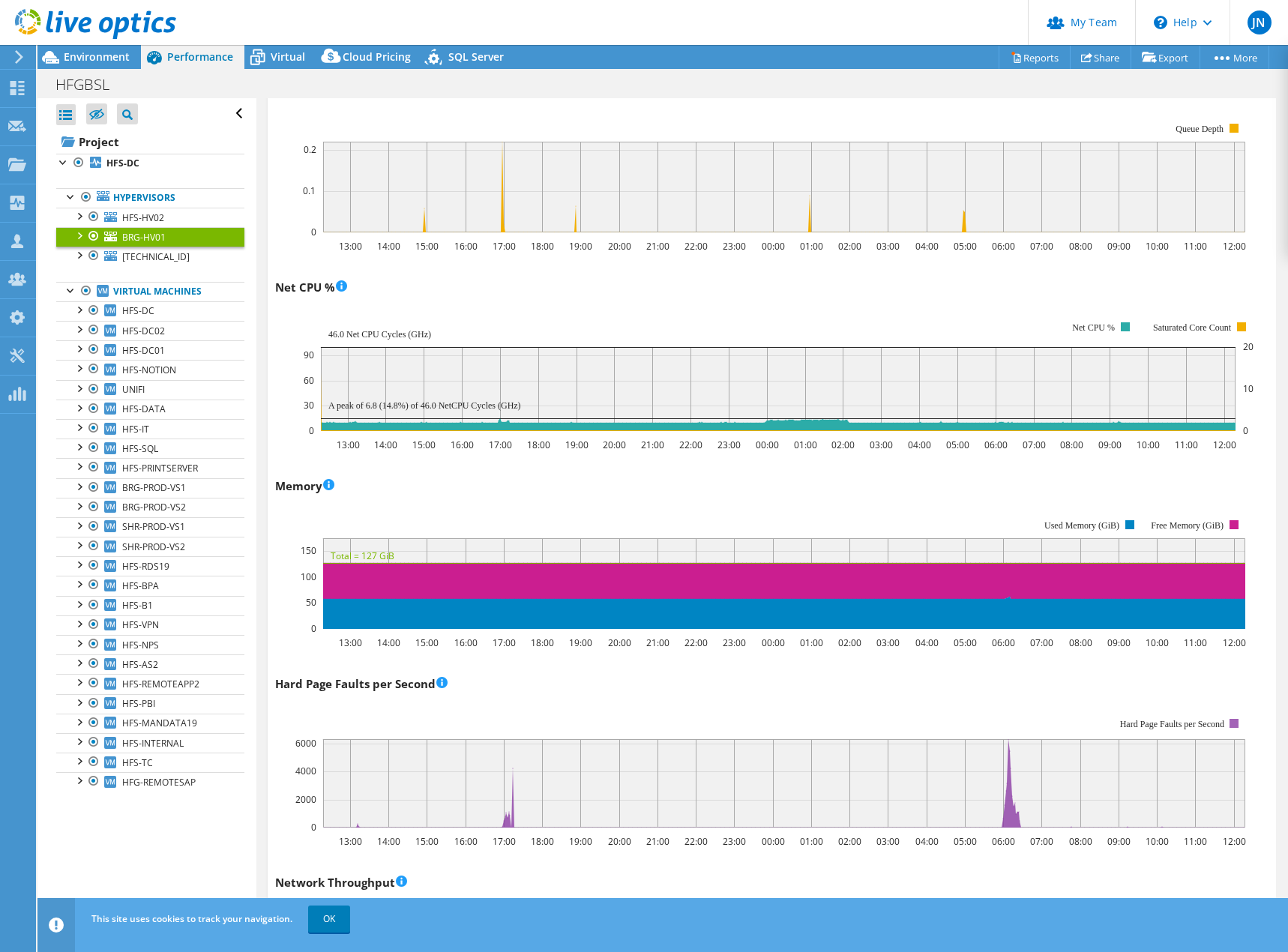
scroll to position [1199, 0]
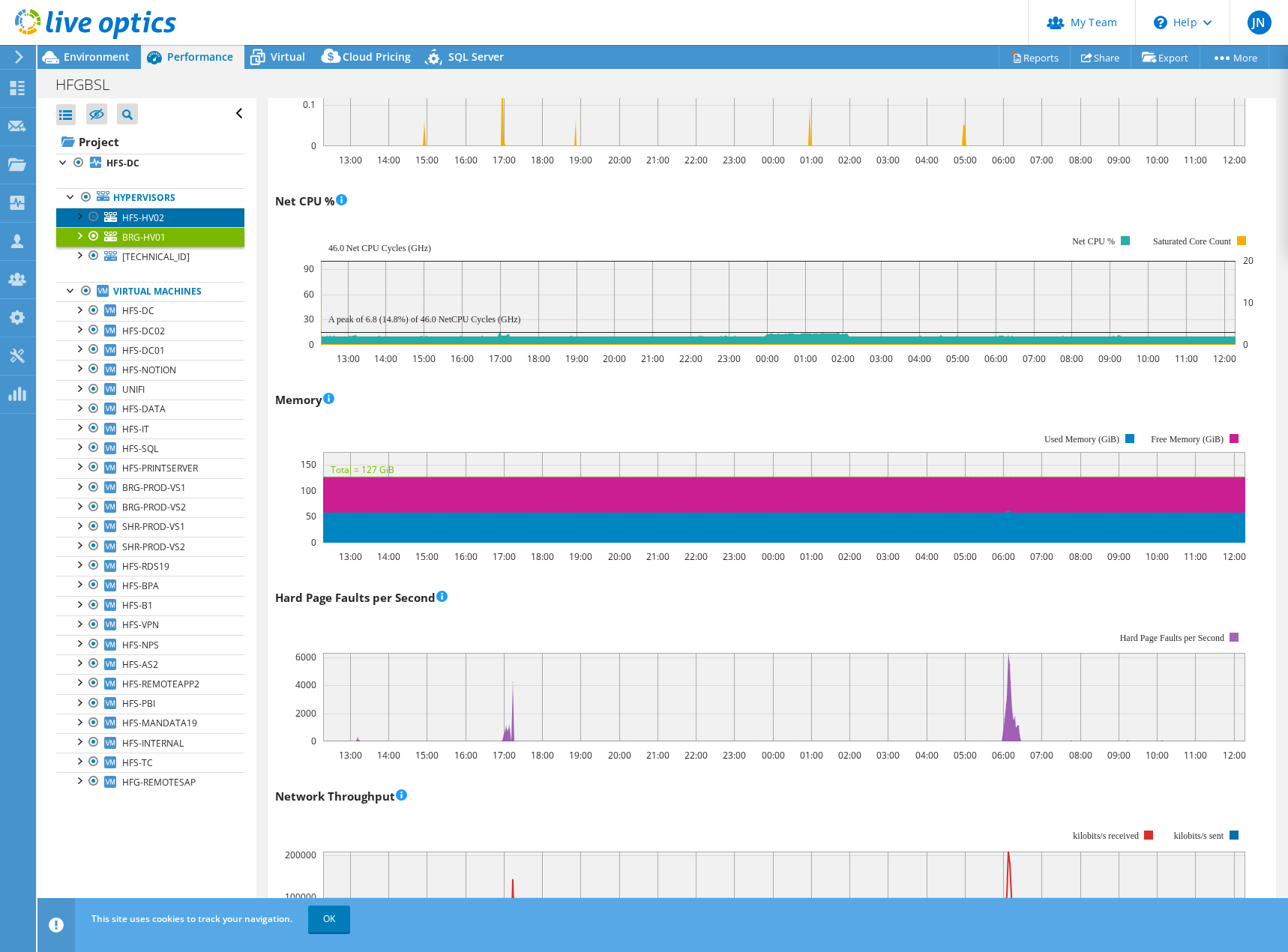
click at [139, 214] on span "HFS-HV02" at bounding box center [143, 218] width 42 height 13
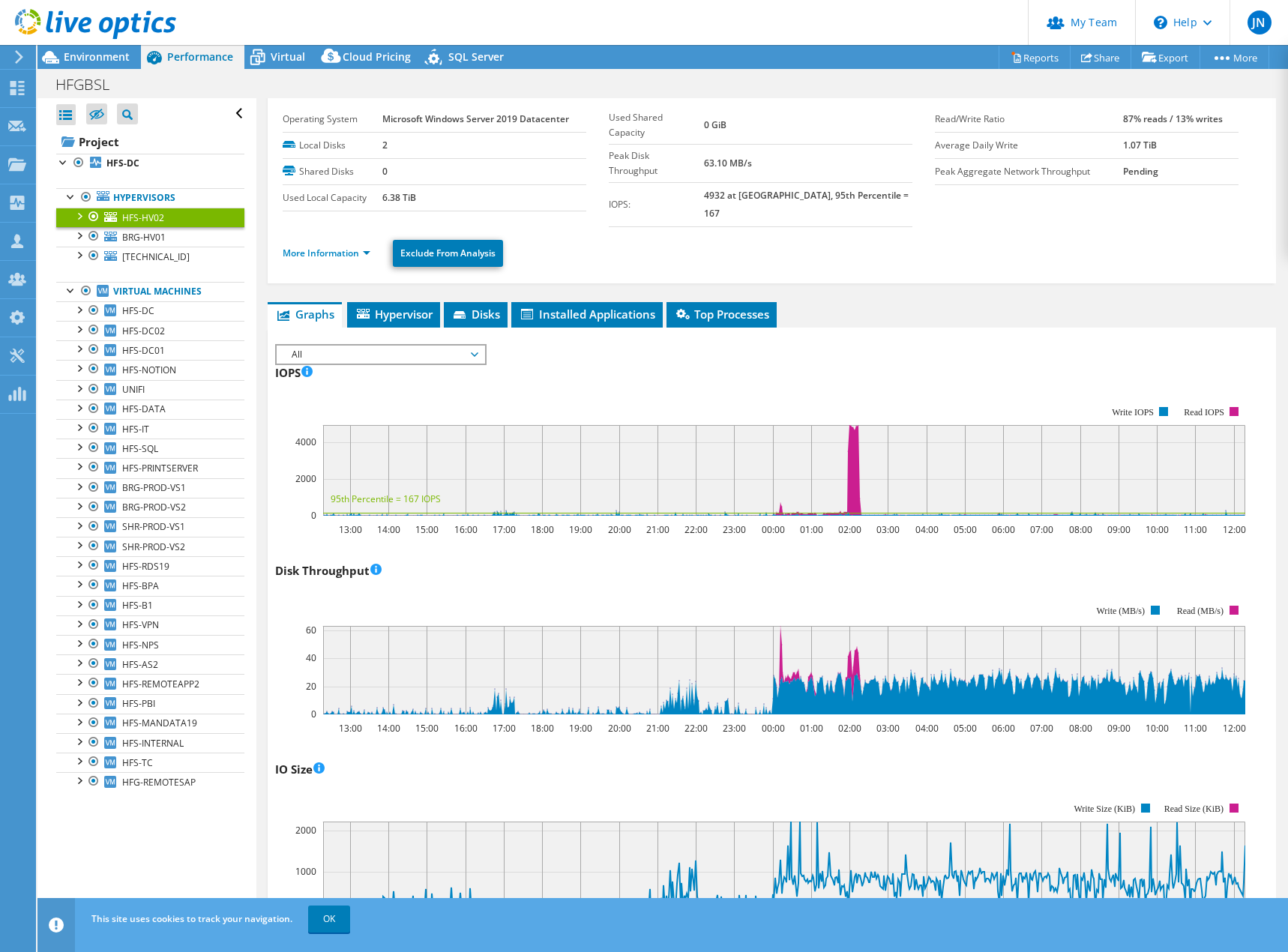
scroll to position [0, 0]
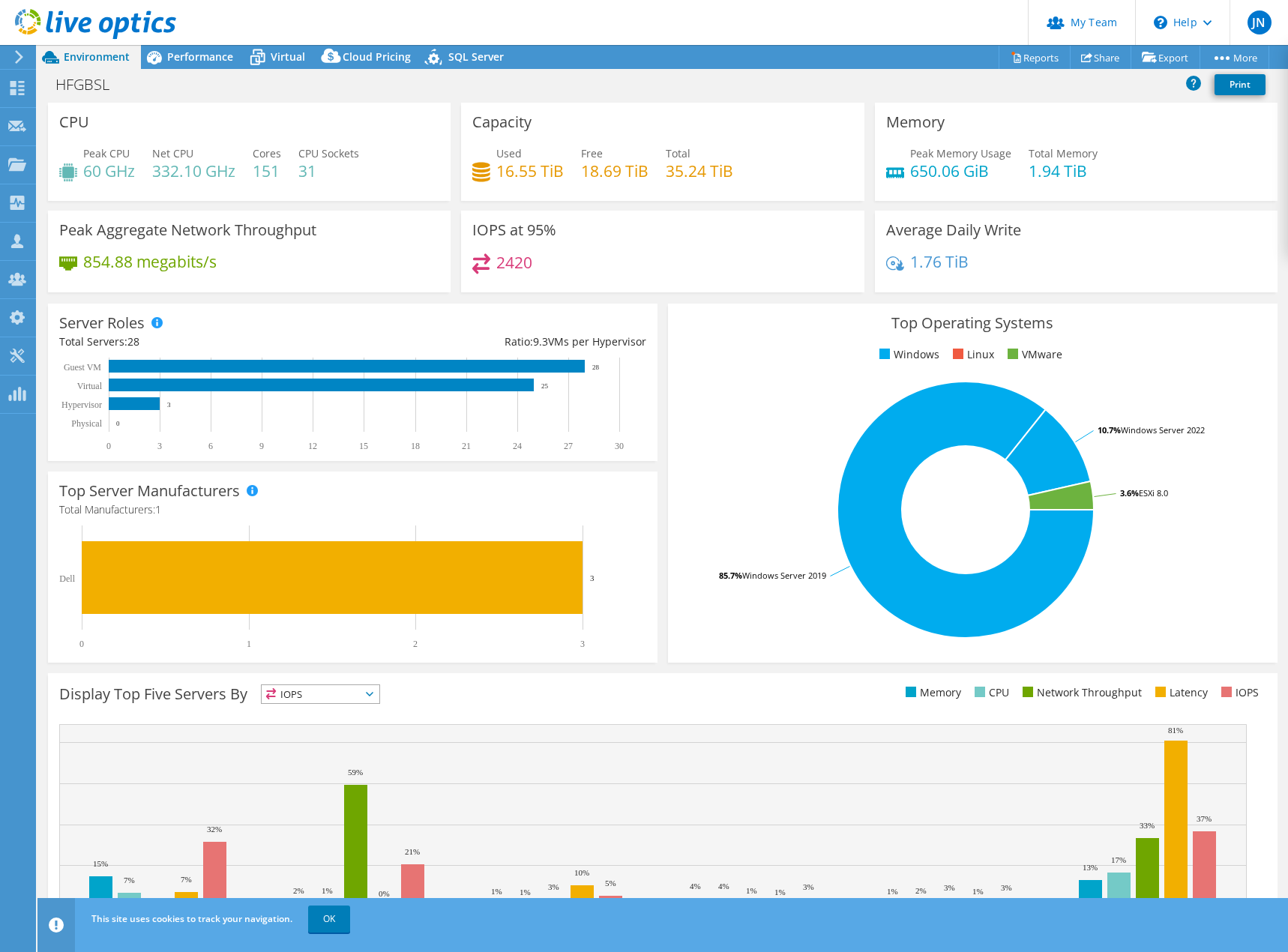
select select "USD"
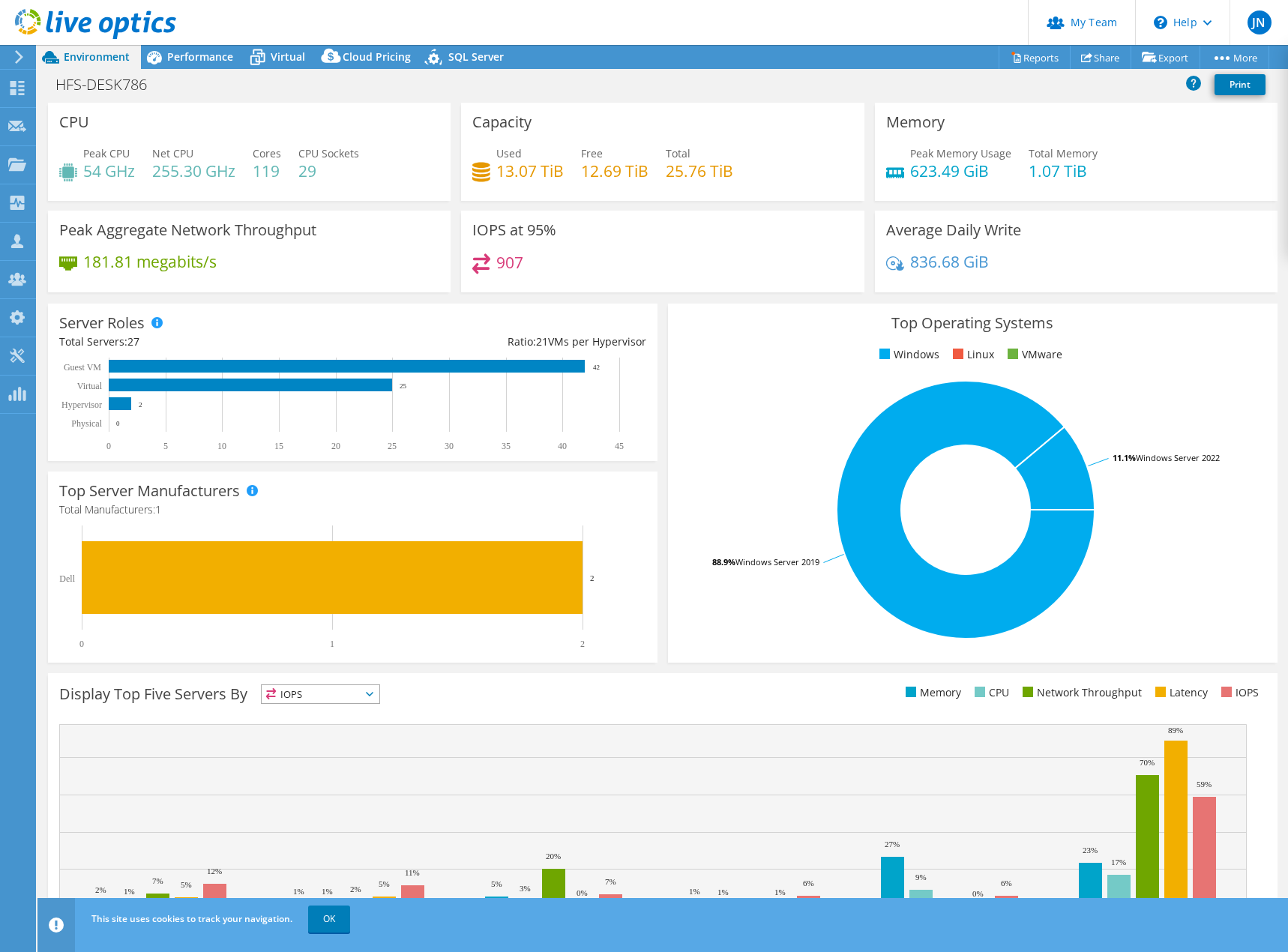
select select "USD"
